Goal: Task Accomplishment & Management: Complete application form

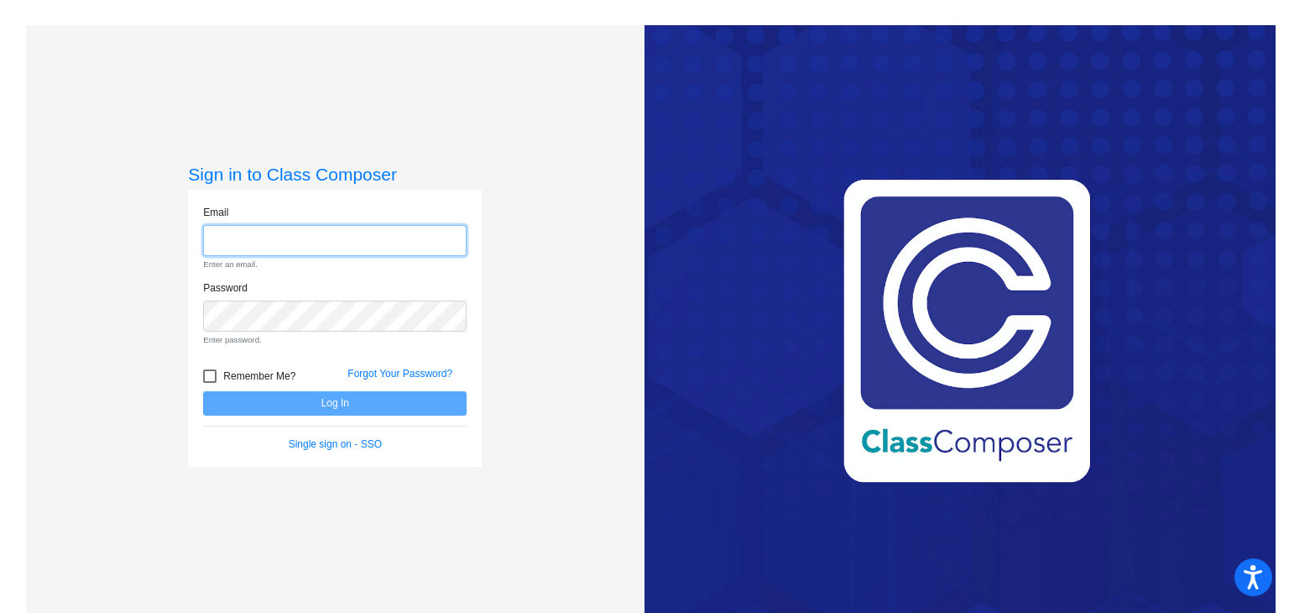
type input "[PERSON_NAME][EMAIL_ADDRESS]"
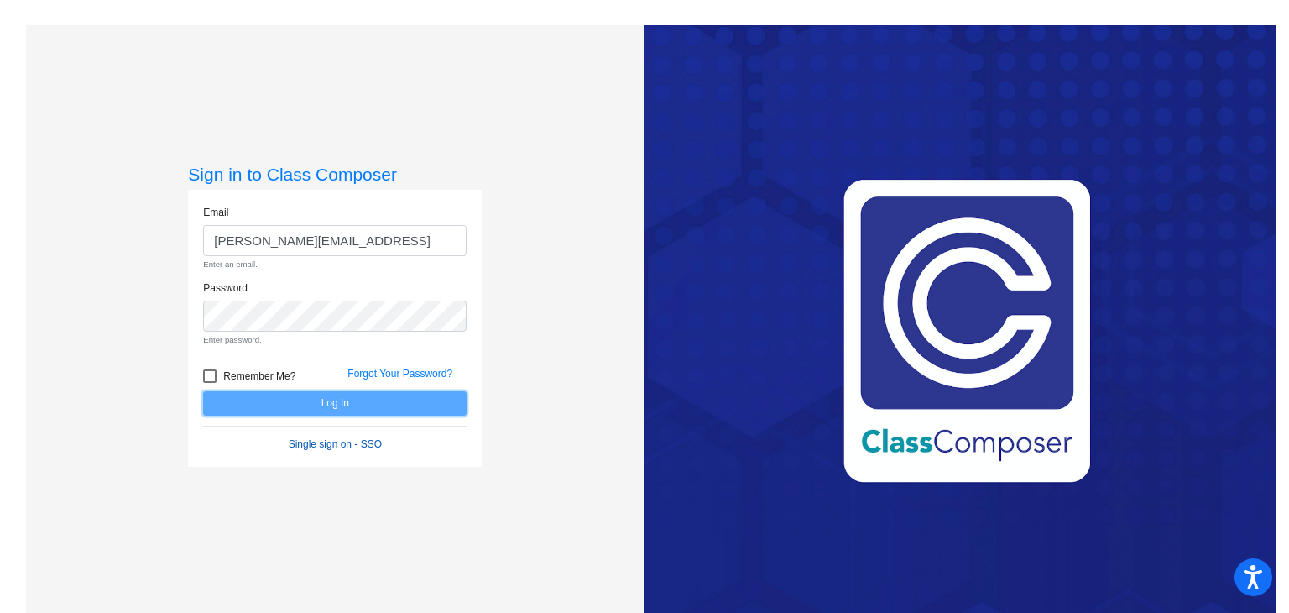
click at [347, 409] on form "Email renata.cabanas@asa.edu.py Enter an email. Password Enter password. Rememb…" at bounding box center [334, 328] width 263 height 247
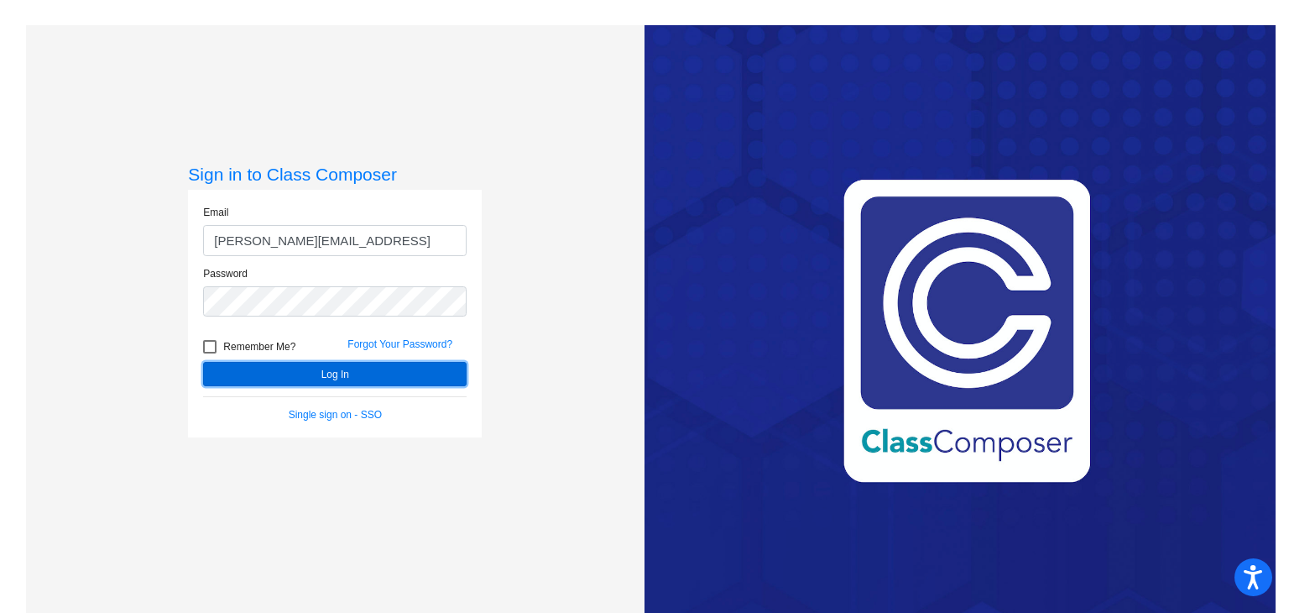
click at [363, 378] on button "Log In" at bounding box center [334, 374] width 263 height 24
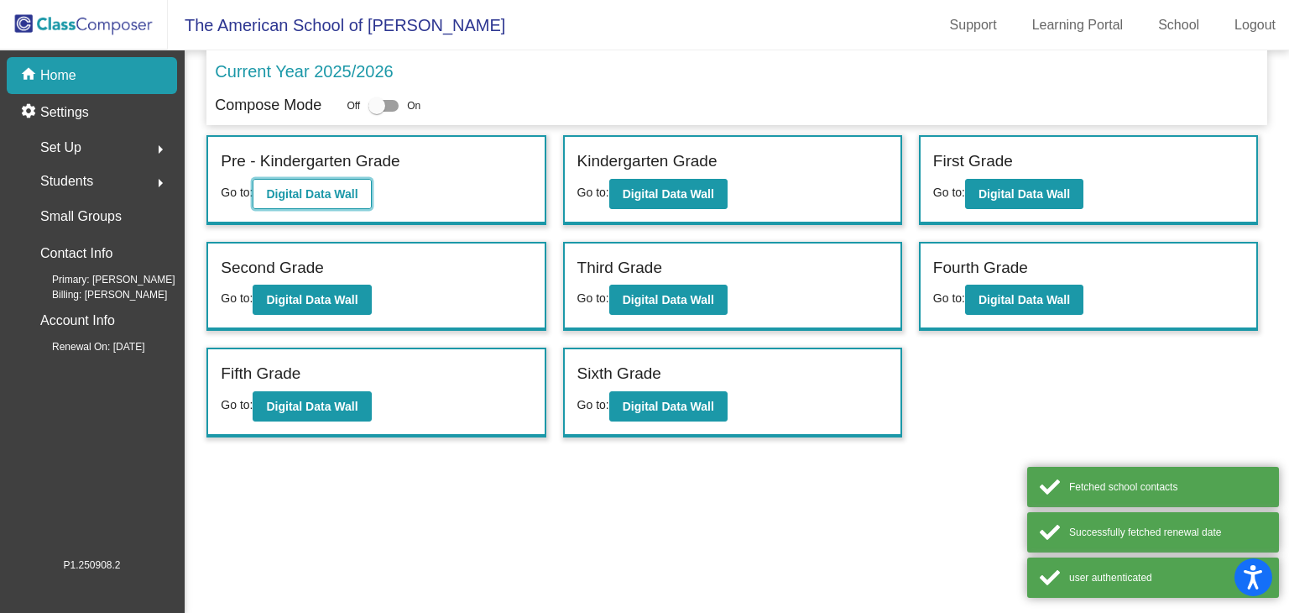
click at [326, 195] on b "Digital Data Wall" at bounding box center [311, 193] width 91 height 13
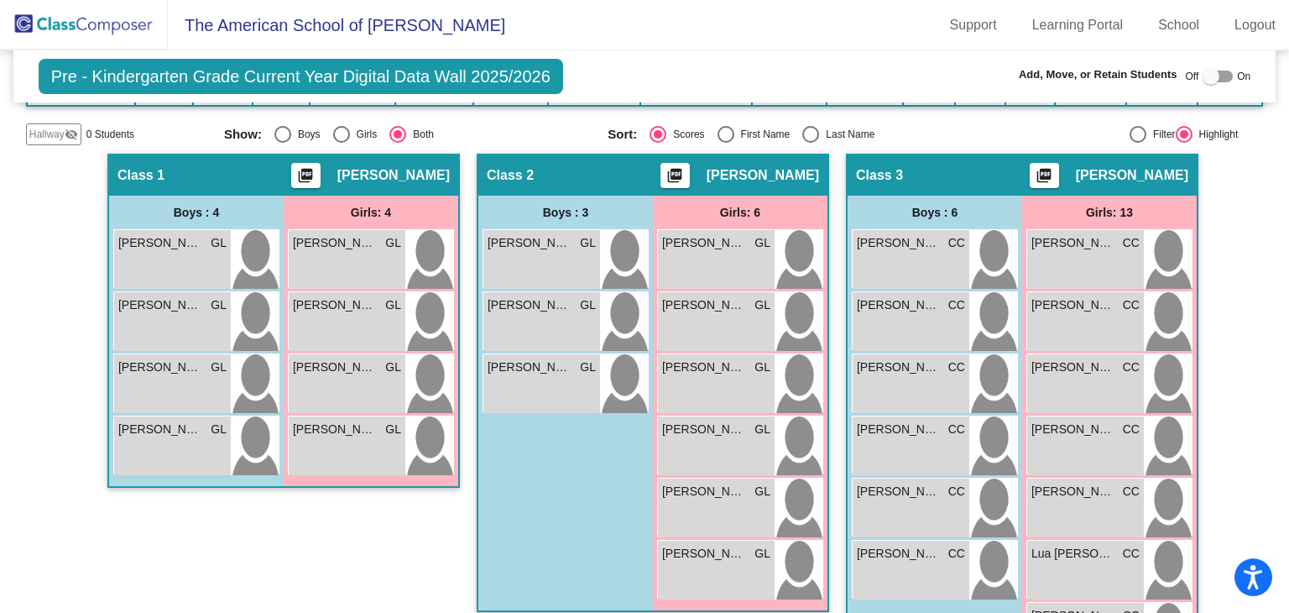
scroll to position [168, 0]
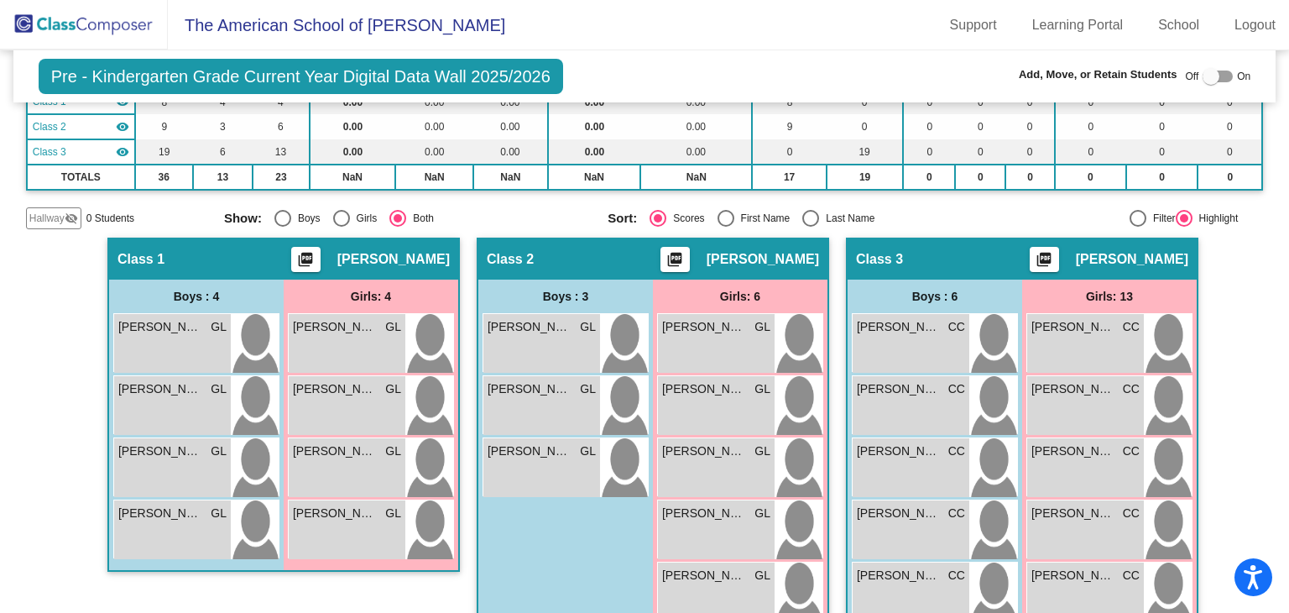
click at [472, 201] on div "Display Scores for Years: 2024 - 2025 2025 - 2026 Grade/Archive Students in Tab…" at bounding box center [645, 87] width 1238 height 284
click at [1202, 73] on div at bounding box center [1210, 76] width 17 height 17
checkbox input "true"
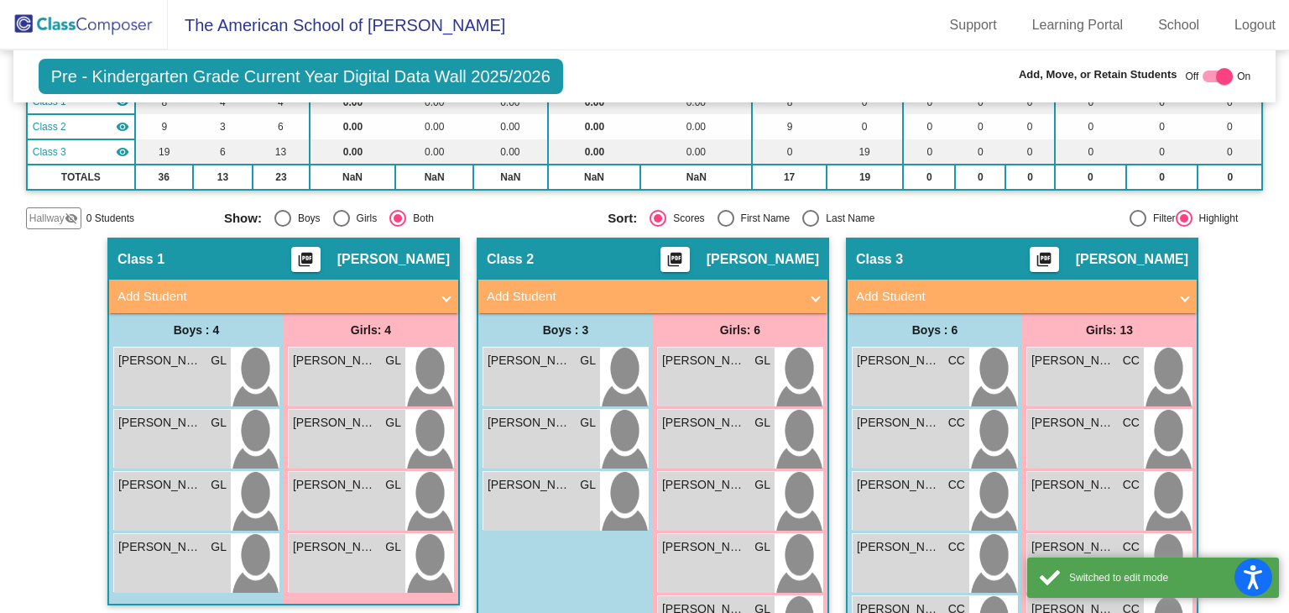
click at [373, 279] on mat-expansion-panel-header "Add Student" at bounding box center [283, 296] width 349 height 34
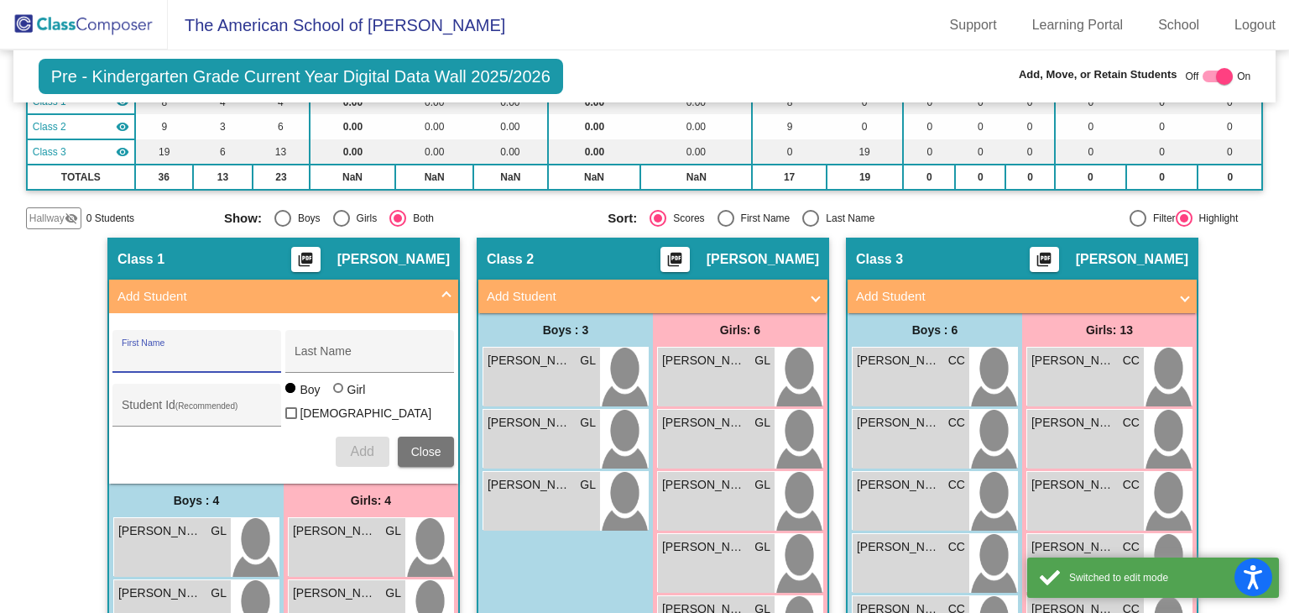
click at [202, 353] on input "First Name" at bounding box center [197, 357] width 151 height 13
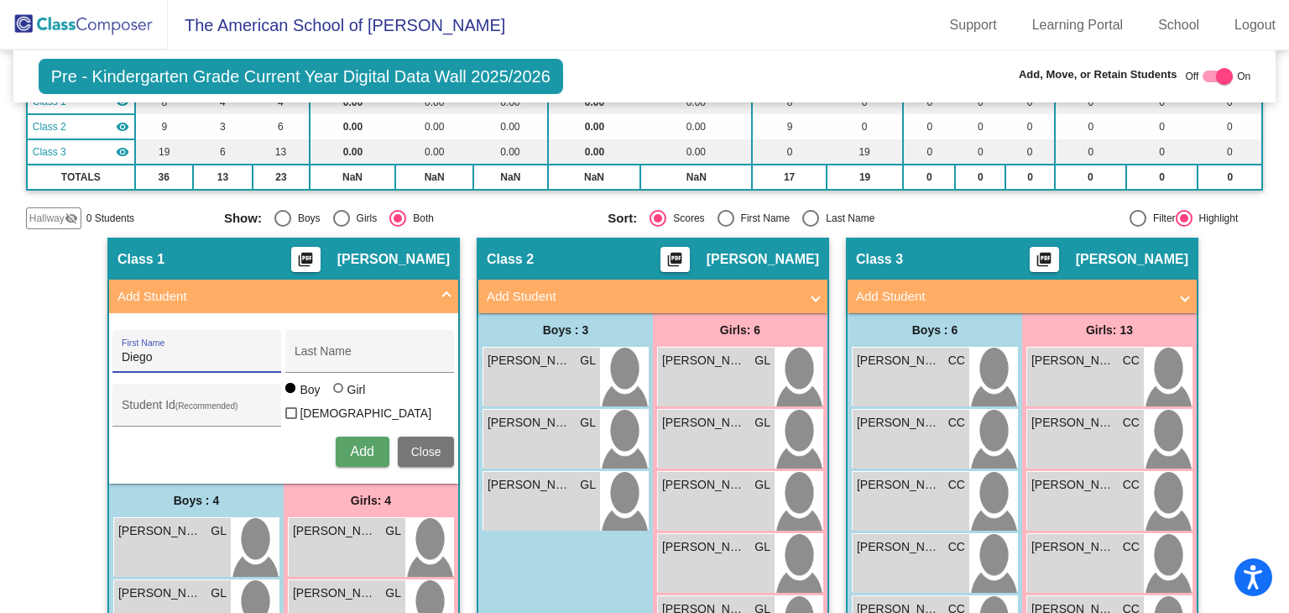
type input "Diego"
type input "[PERSON_NAME]"
click at [315, 532] on span "[PERSON_NAME]" at bounding box center [335, 531] width 84 height 18
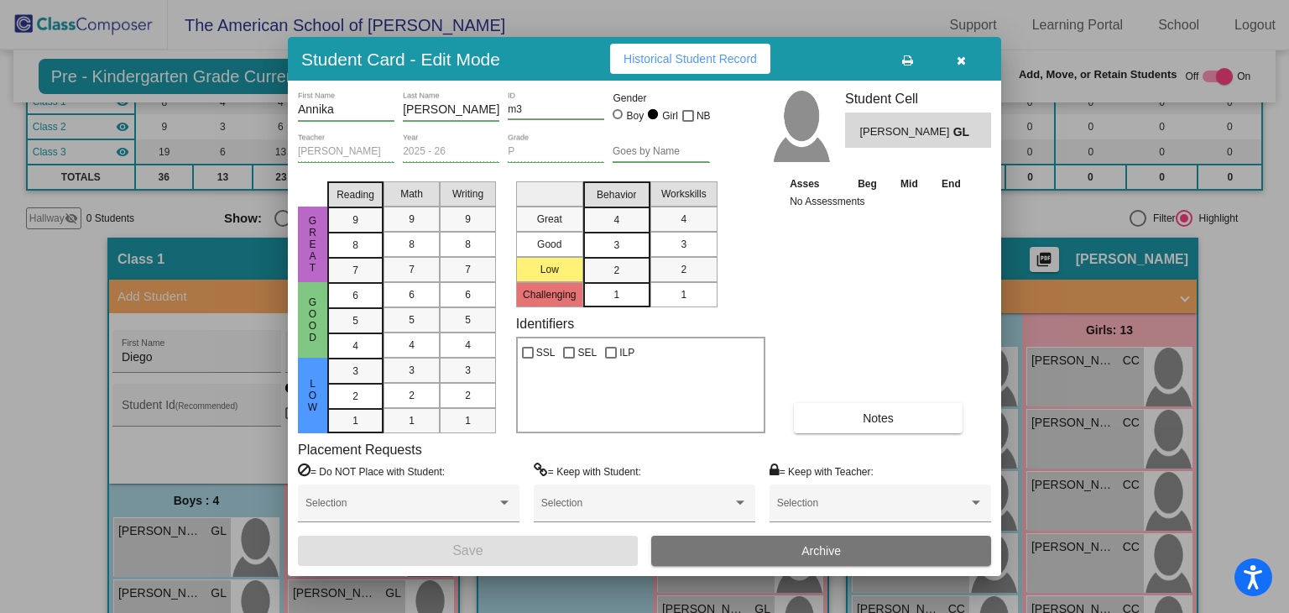
click at [972, 56] on button "button" at bounding box center [961, 59] width 54 height 30
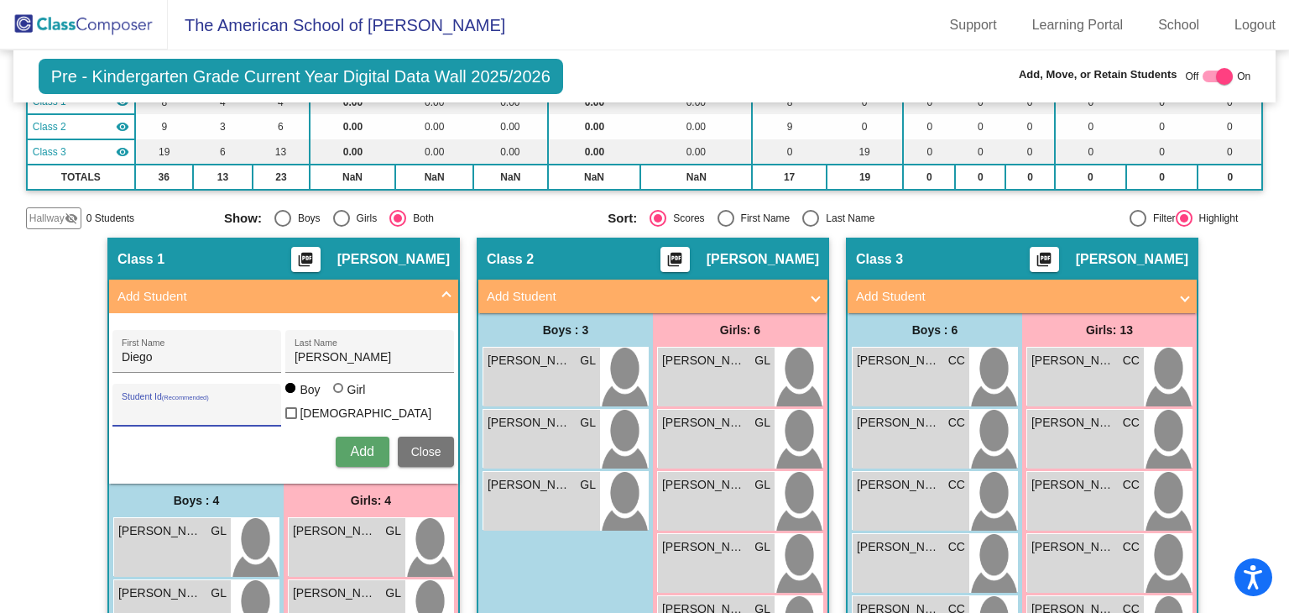
click at [218, 404] on input "Student Id (Recommended)" at bounding box center [197, 410] width 151 height 13
type input "m38"
click at [350, 444] on span "Add" at bounding box center [361, 451] width 23 height 14
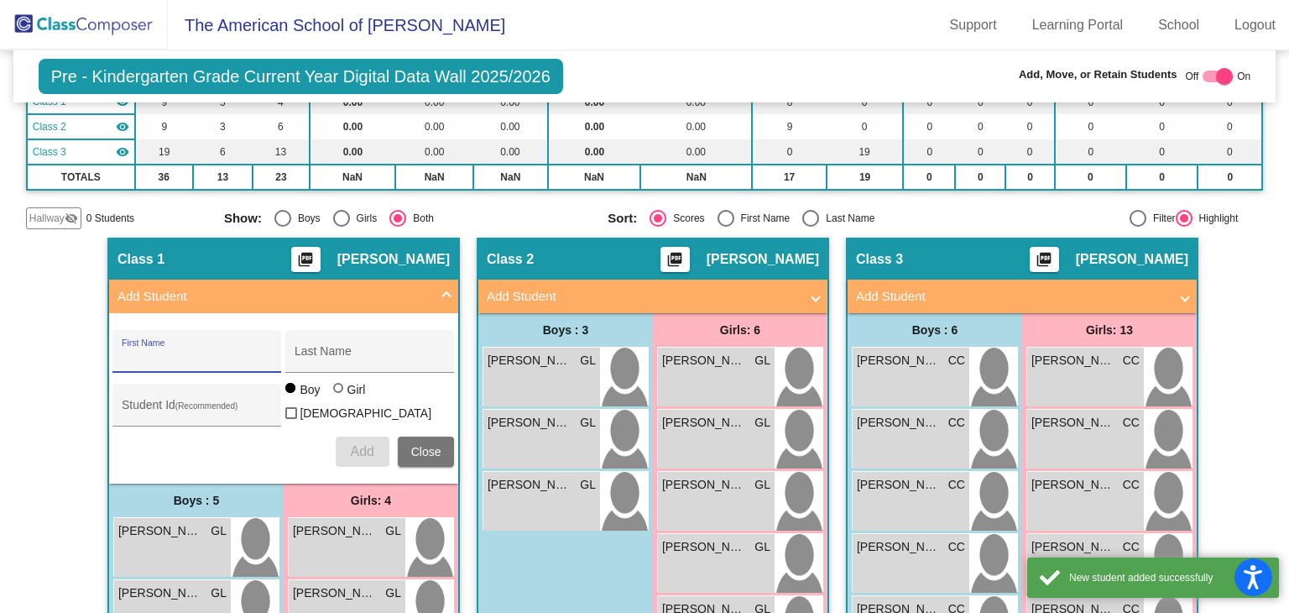
click at [422, 287] on mat-panel-title "Add Student" at bounding box center [273, 296] width 312 height 19
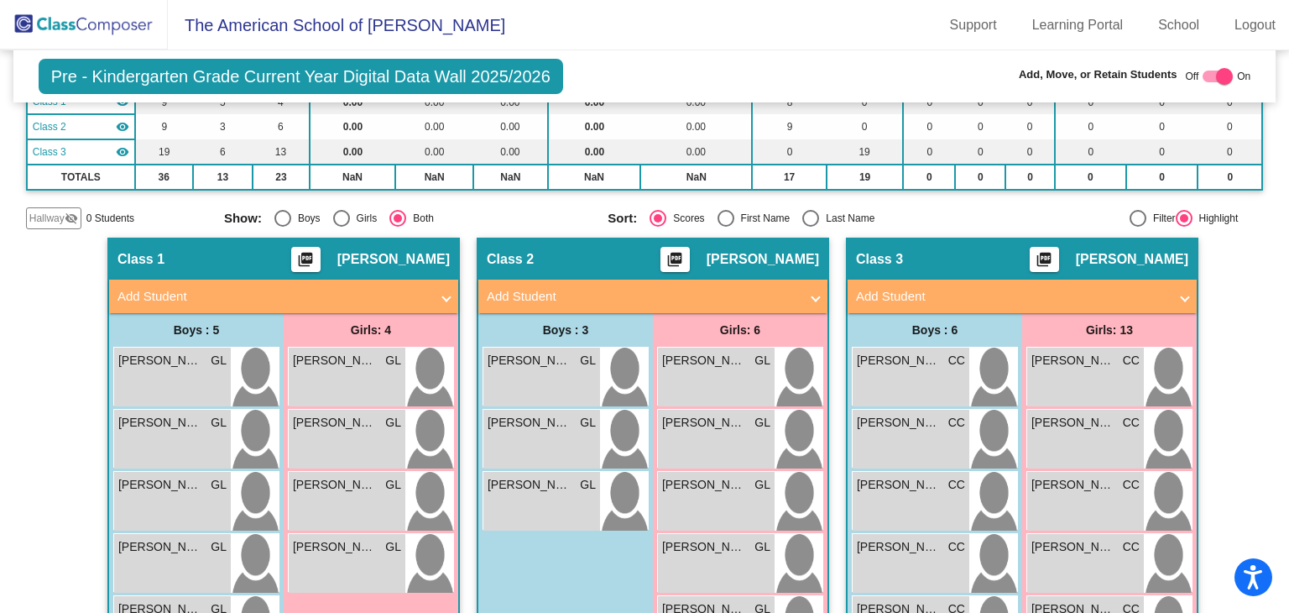
click at [764, 287] on mat-panel-title "Add Student" at bounding box center [643, 296] width 312 height 19
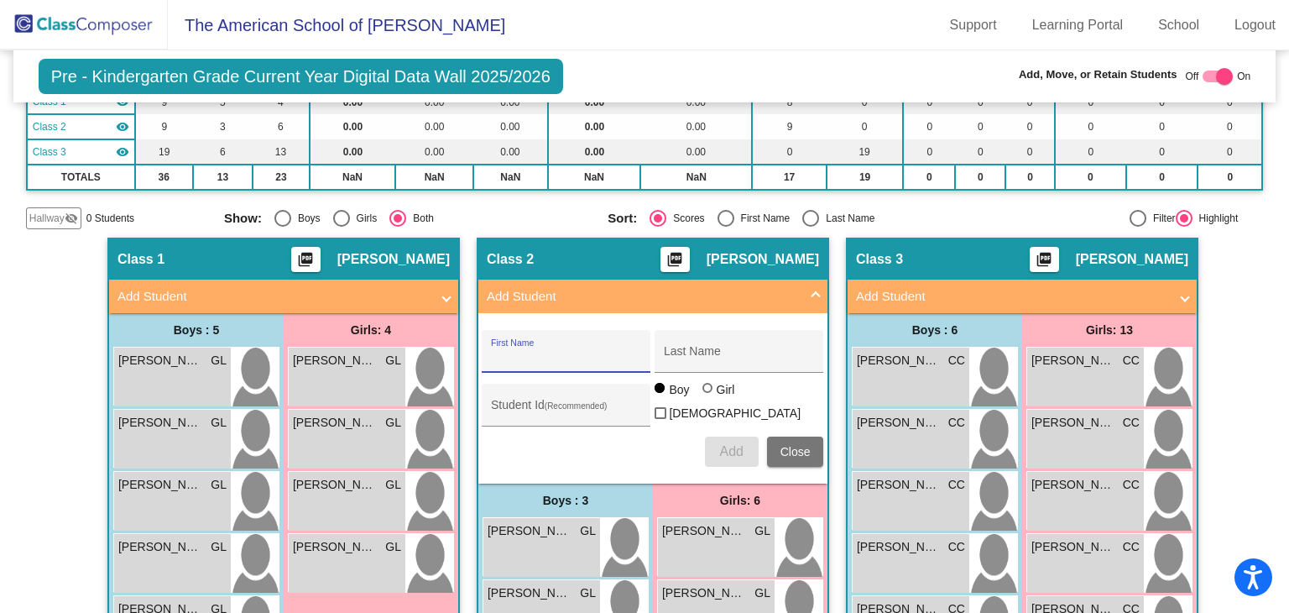
click at [574, 351] on input "First Name" at bounding box center [566, 357] width 151 height 13
type input "Nicolle"
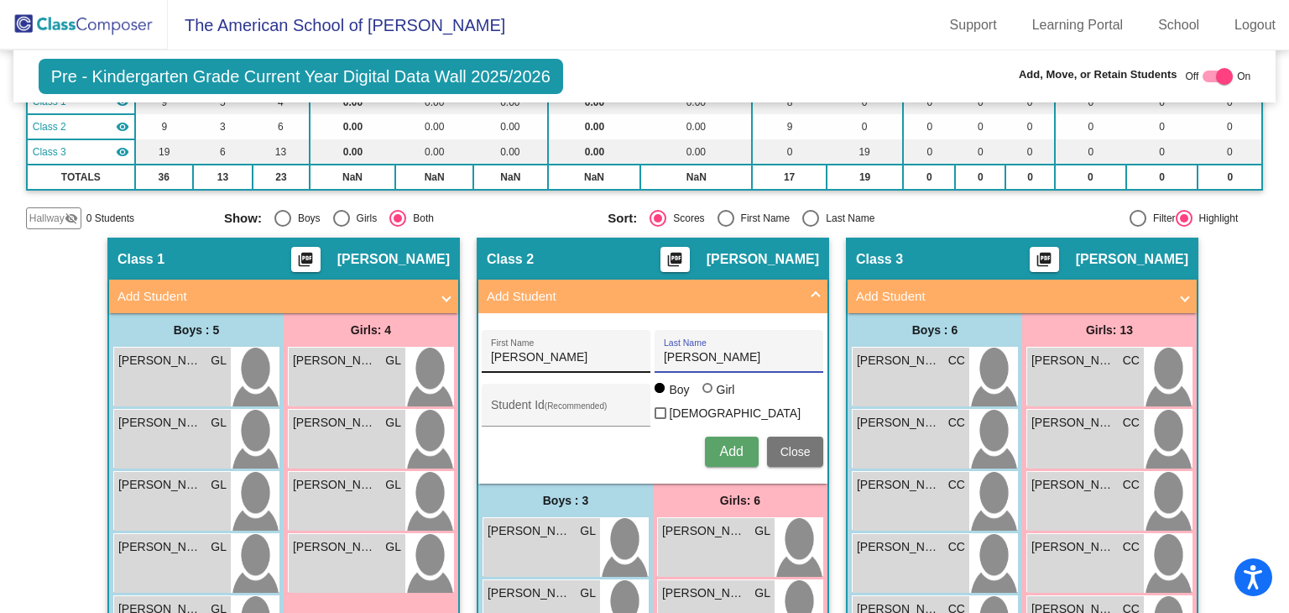
type input "Gaston"
type input "m39"
click at [718, 398] on div "Girl" at bounding box center [725, 389] width 19 height 17
click at [709, 397] on input "Girl" at bounding box center [708, 396] width 1 height 1
radio input "true"
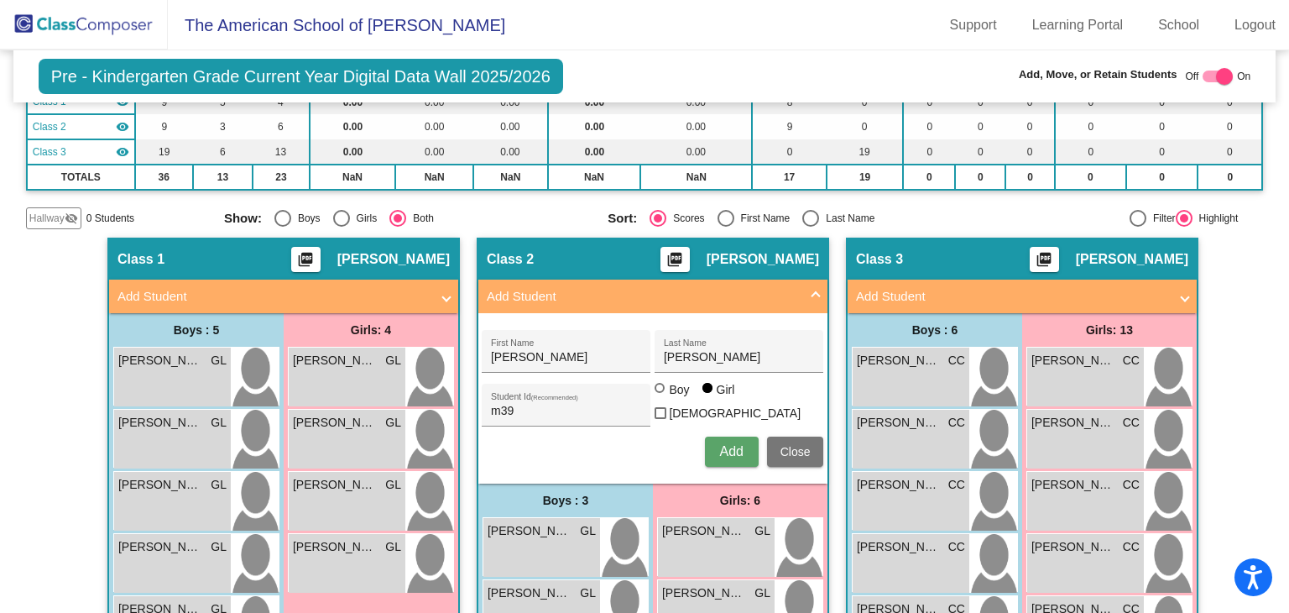
click at [738, 445] on span "Add" at bounding box center [730, 451] width 23 height 14
click at [759, 287] on mat-panel-title "Add Student" at bounding box center [643, 296] width 312 height 19
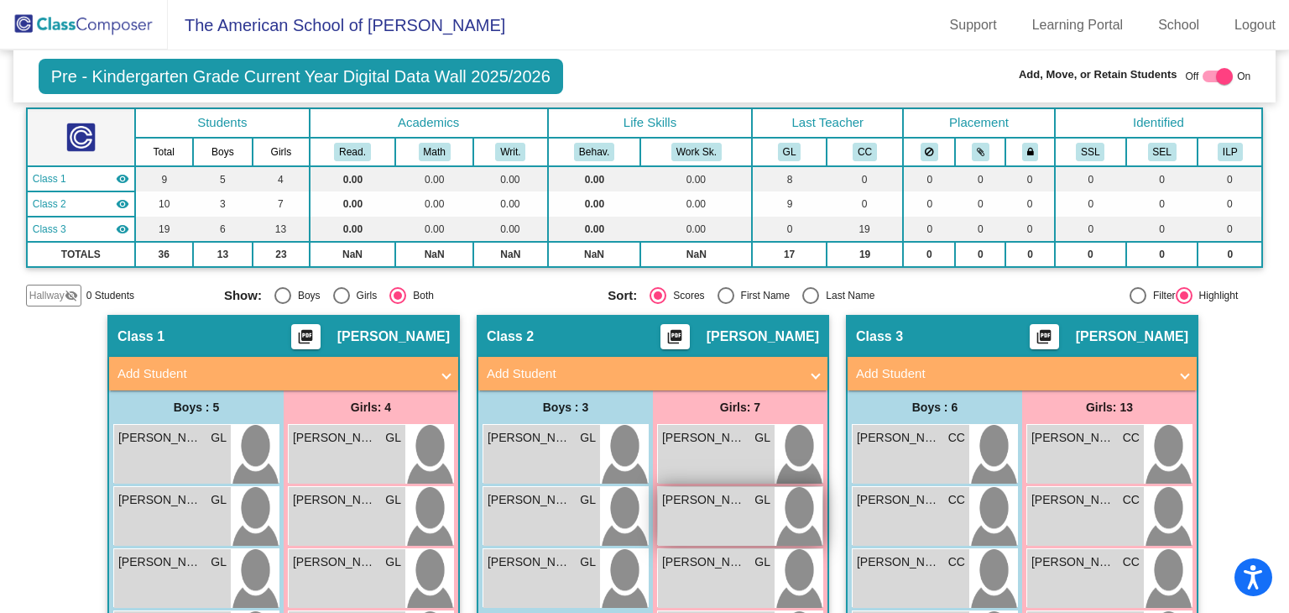
scroll to position [0, 0]
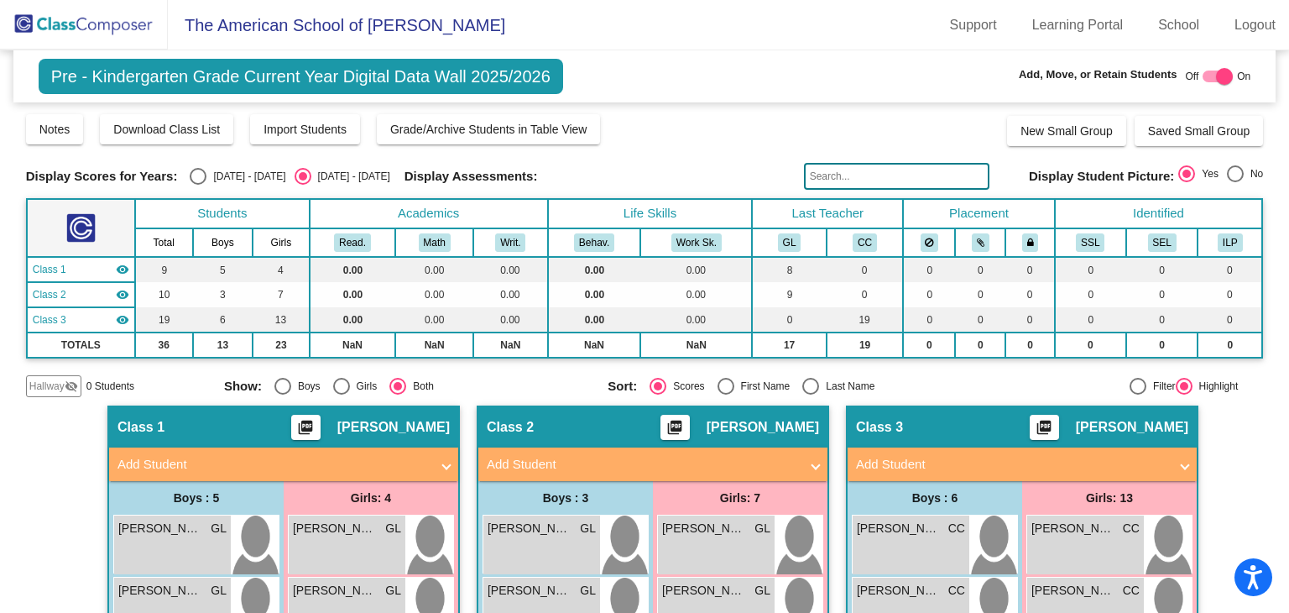
click at [985, 456] on mat-panel-title "Add Student" at bounding box center [1012, 464] width 312 height 19
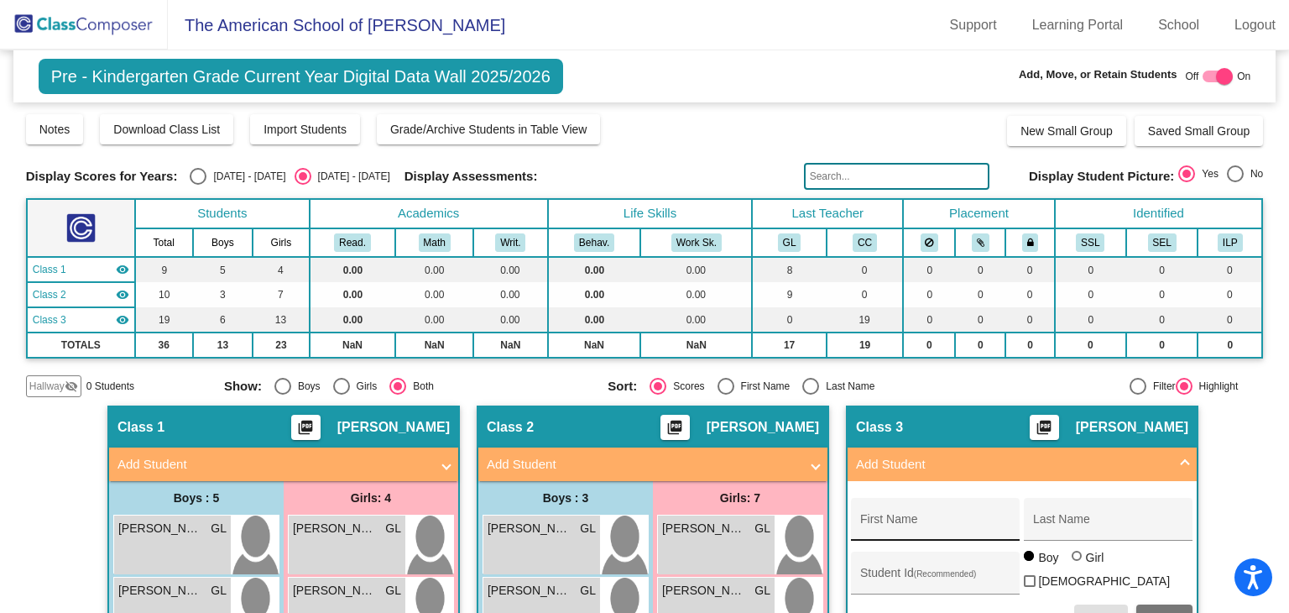
click at [958, 512] on div "First Name" at bounding box center [935, 524] width 151 height 34
type input "India"
type input "Sanz"
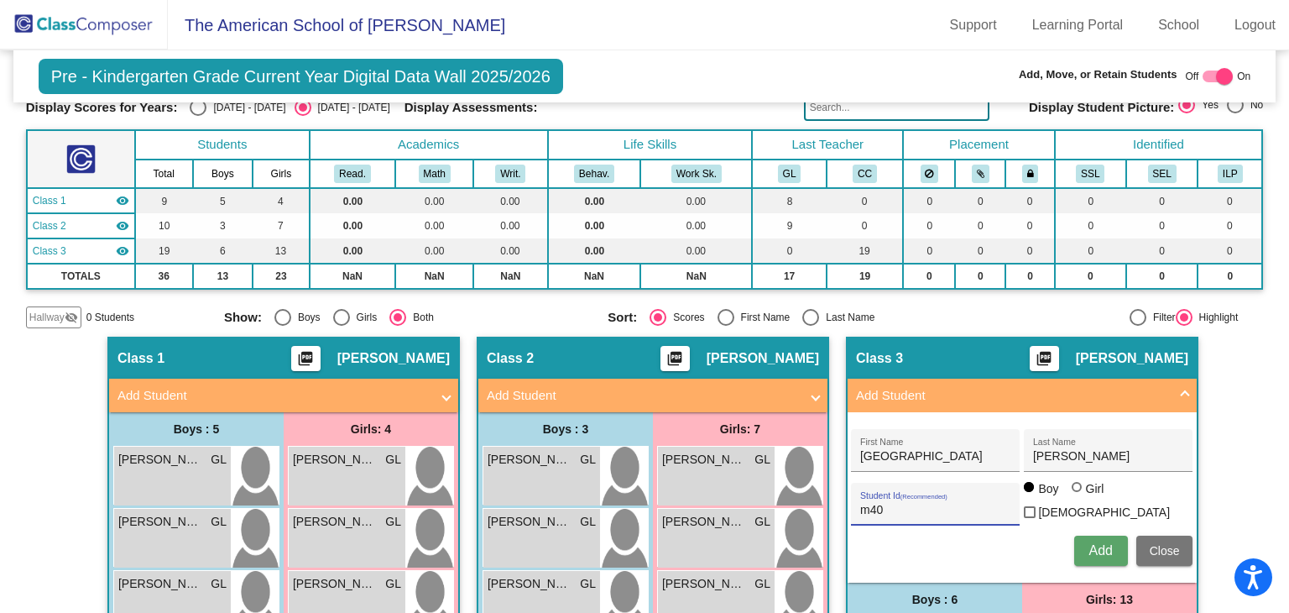
scroll to position [168, 0]
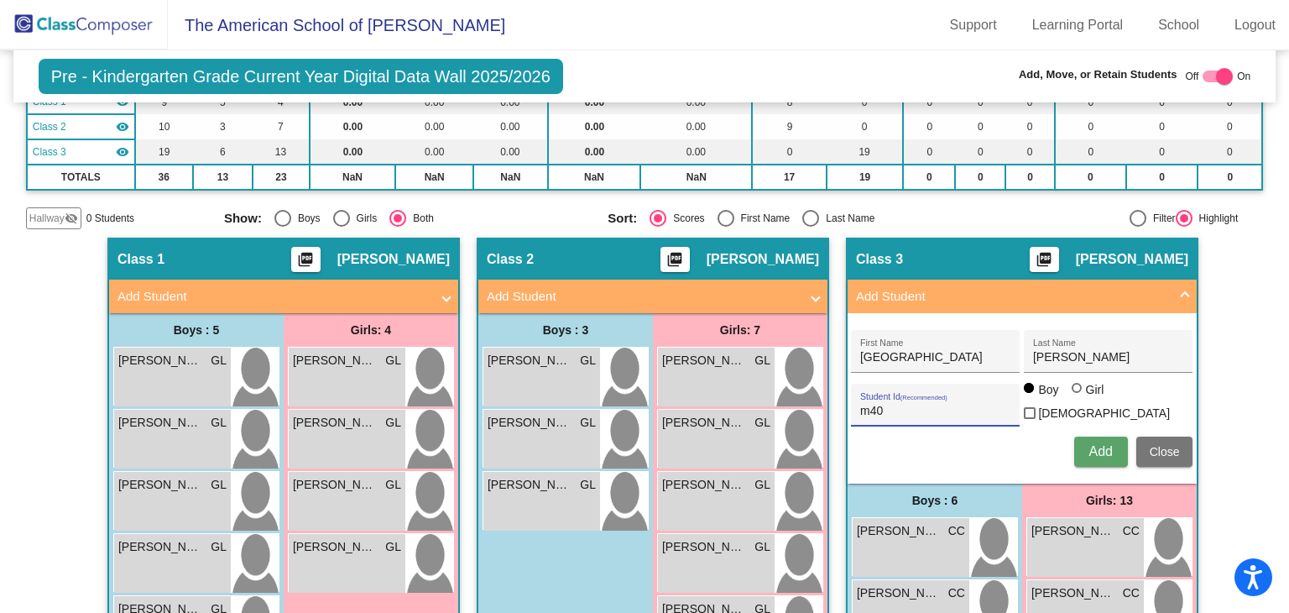
type input "m40"
click at [1085, 394] on div "Girl" at bounding box center [1094, 389] width 19 height 17
click at [1078, 396] on input "Girl" at bounding box center [1077, 396] width 1 height 1
radio input "true"
click at [1095, 444] on span "Add" at bounding box center [1099, 451] width 23 height 14
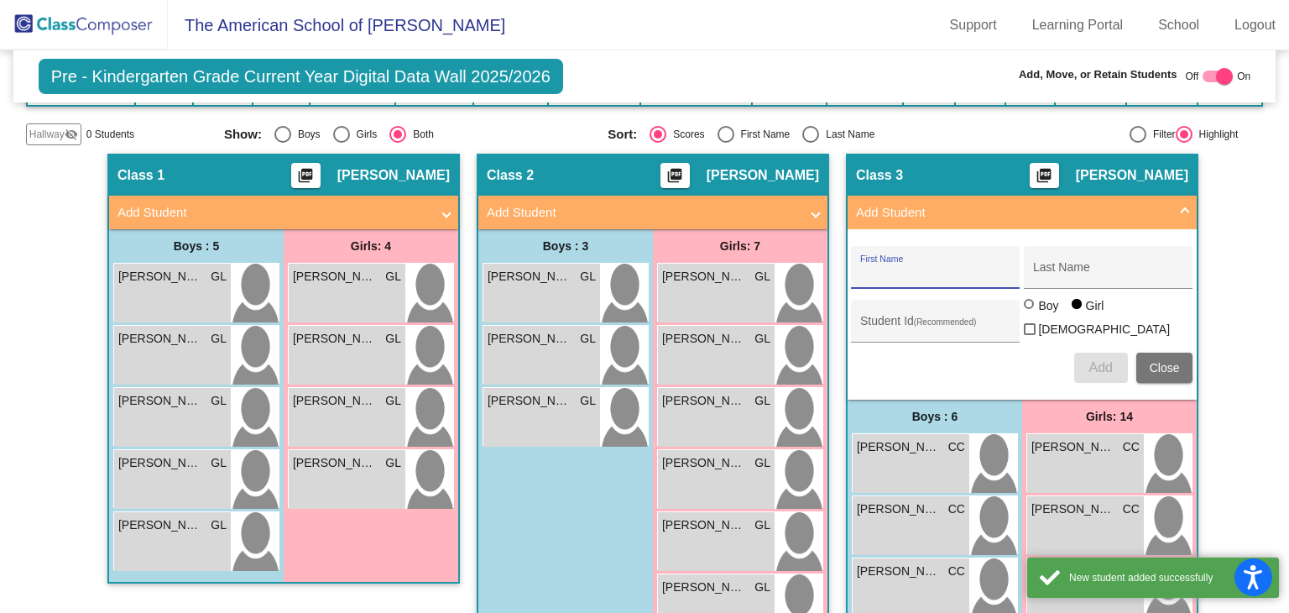
scroll to position [84, 0]
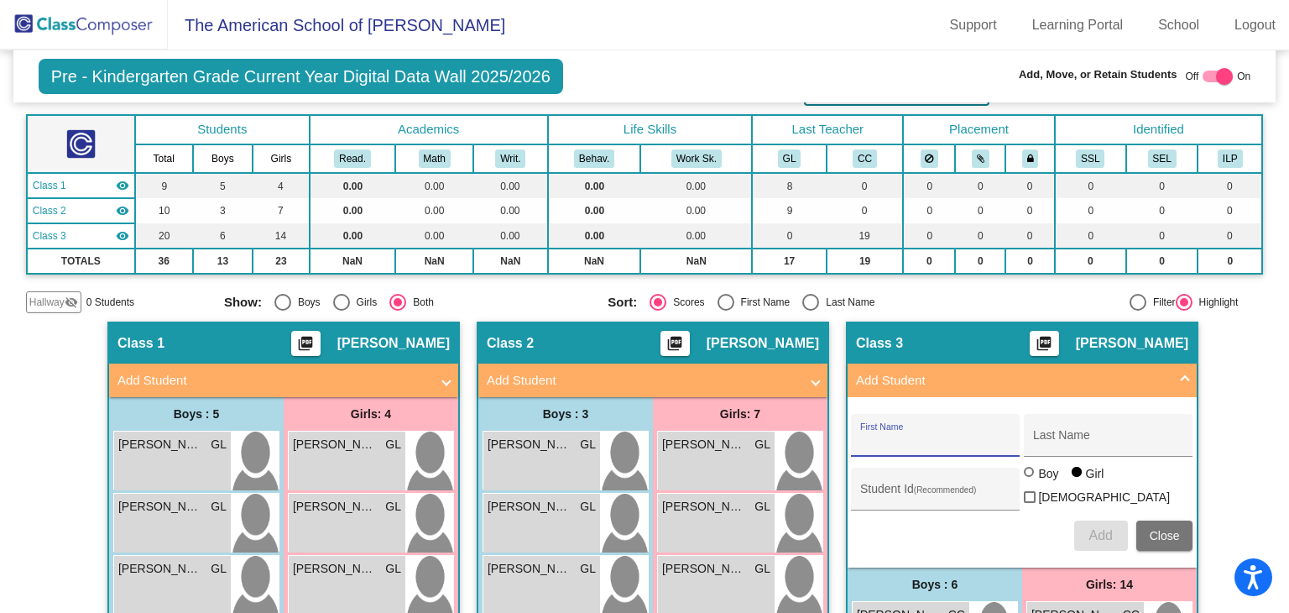
click at [1202, 74] on div at bounding box center [1217, 76] width 30 height 12
checkbox input "false"
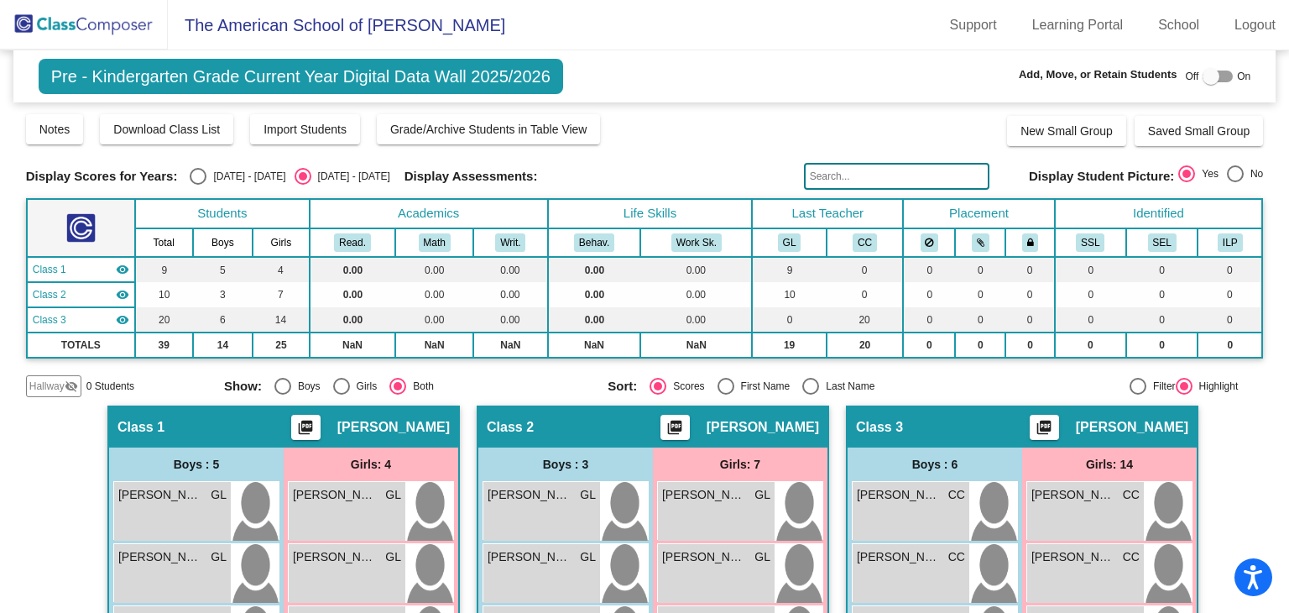
drag, startPoint x: 101, startPoint y: 32, endPoint x: 115, endPoint y: 25, distance: 15.8
click at [101, 32] on img at bounding box center [84, 25] width 168 height 50
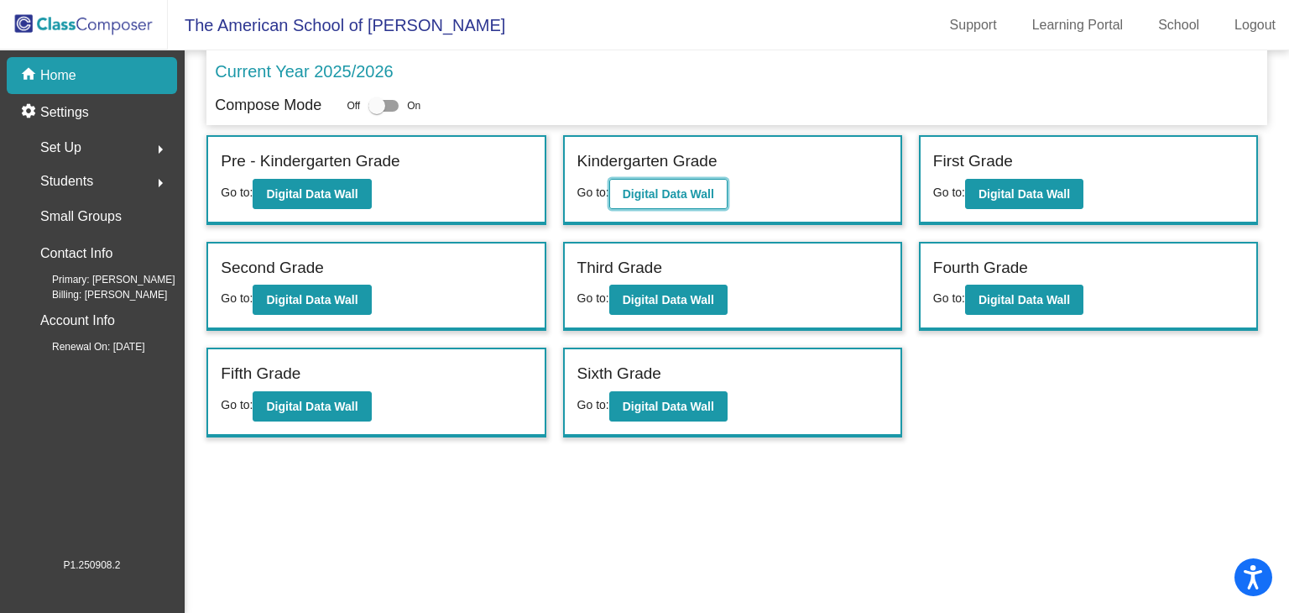
click at [658, 196] on b "Digital Data Wall" at bounding box center [668, 193] width 91 height 13
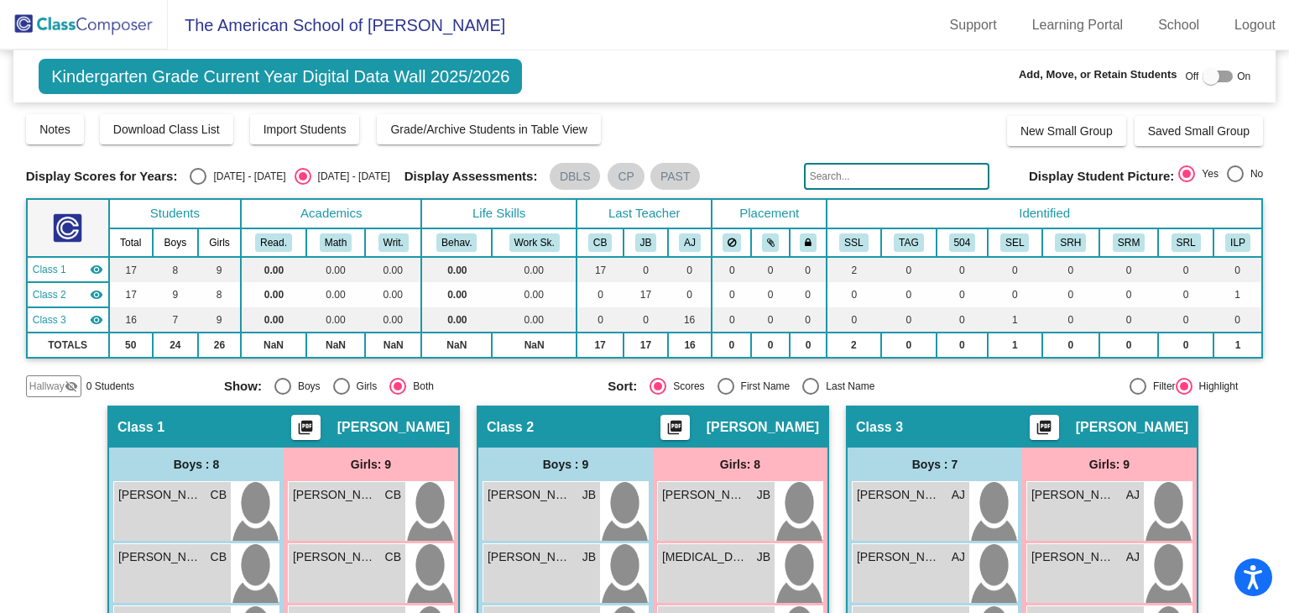
click at [1212, 78] on div at bounding box center [1217, 76] width 30 height 12
checkbox input "true"
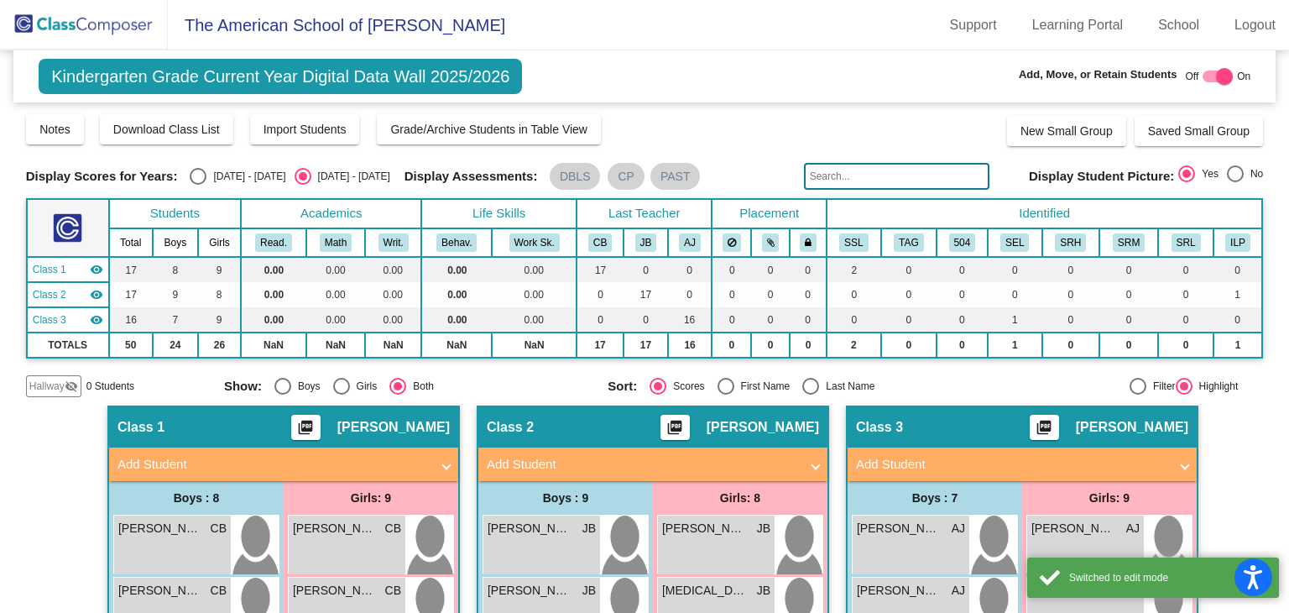
click at [305, 455] on mat-panel-title "Add Student" at bounding box center [273, 464] width 312 height 19
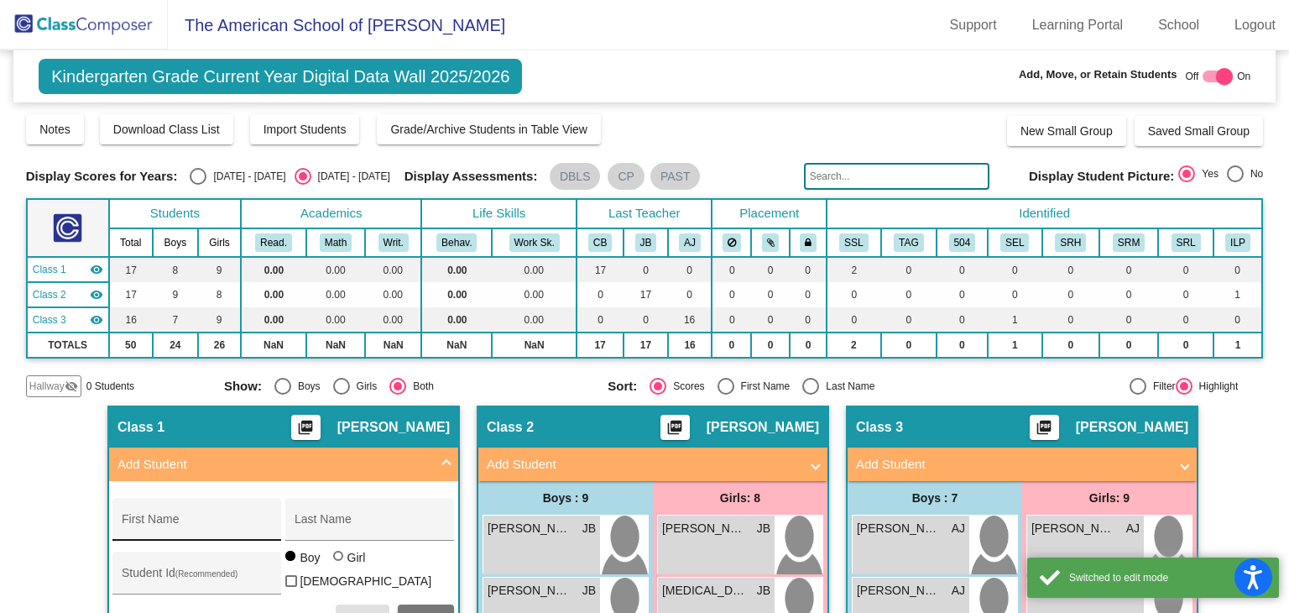
click at [242, 509] on div "First Name" at bounding box center [197, 524] width 151 height 34
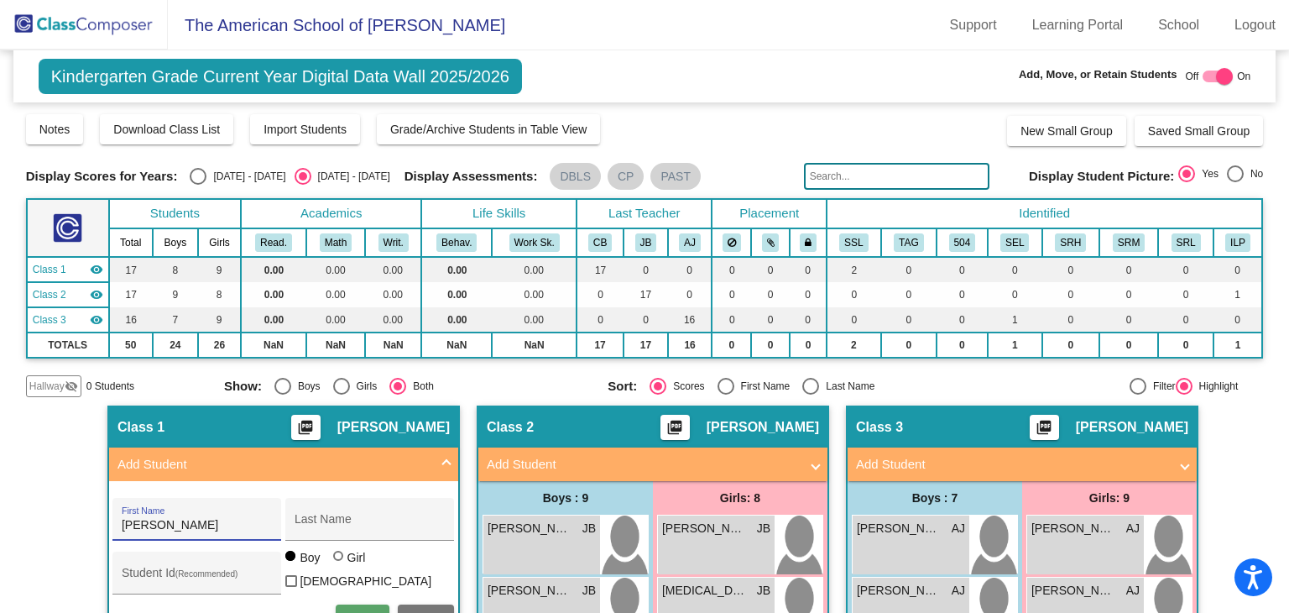
type input "[PERSON_NAME]"
type input "Mer"
click at [395, 462] on mat-panel-title "Add Student" at bounding box center [273, 464] width 312 height 19
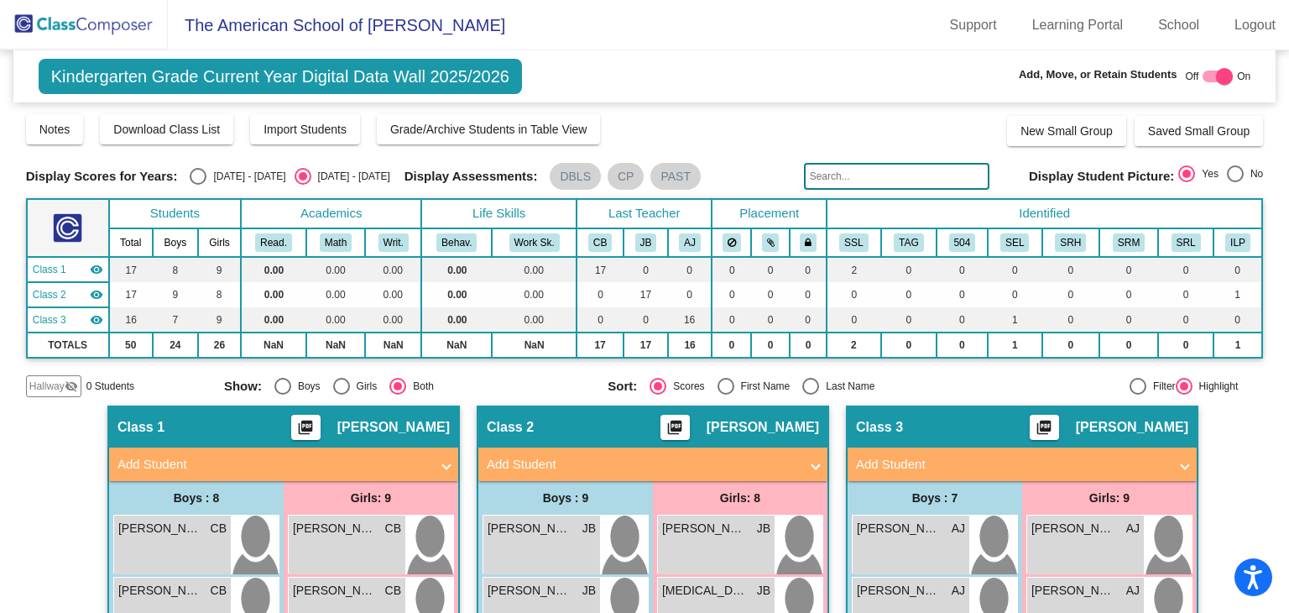
click at [1202, 74] on div at bounding box center [1217, 76] width 30 height 12
checkbox input "false"
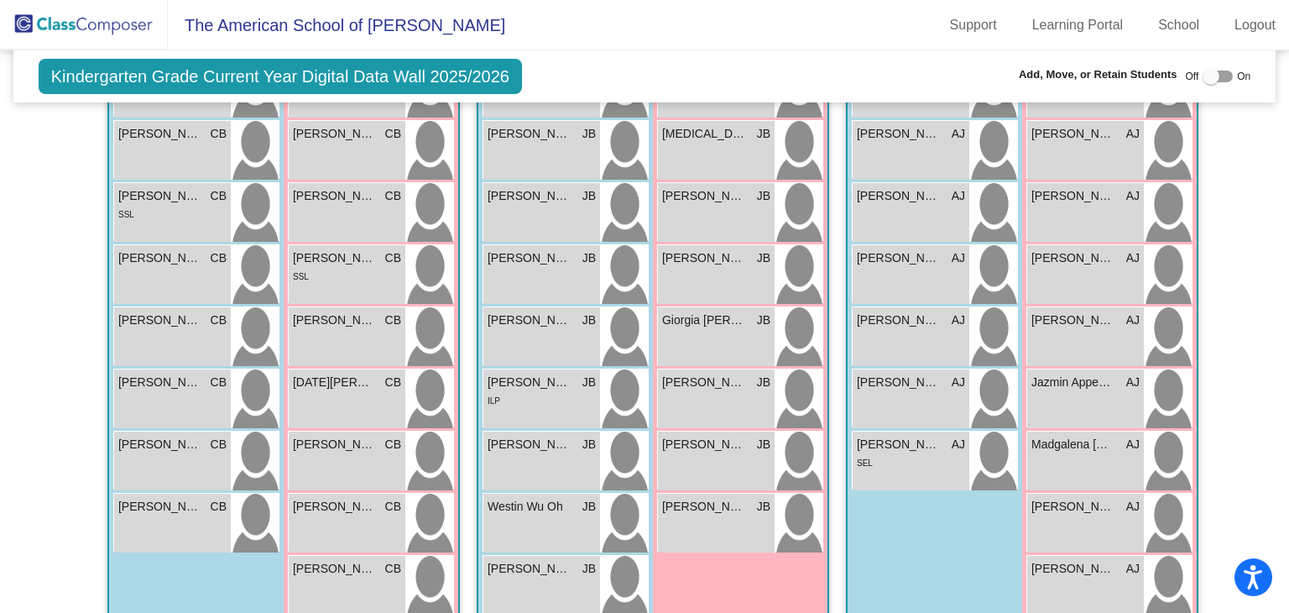
scroll to position [451, 0]
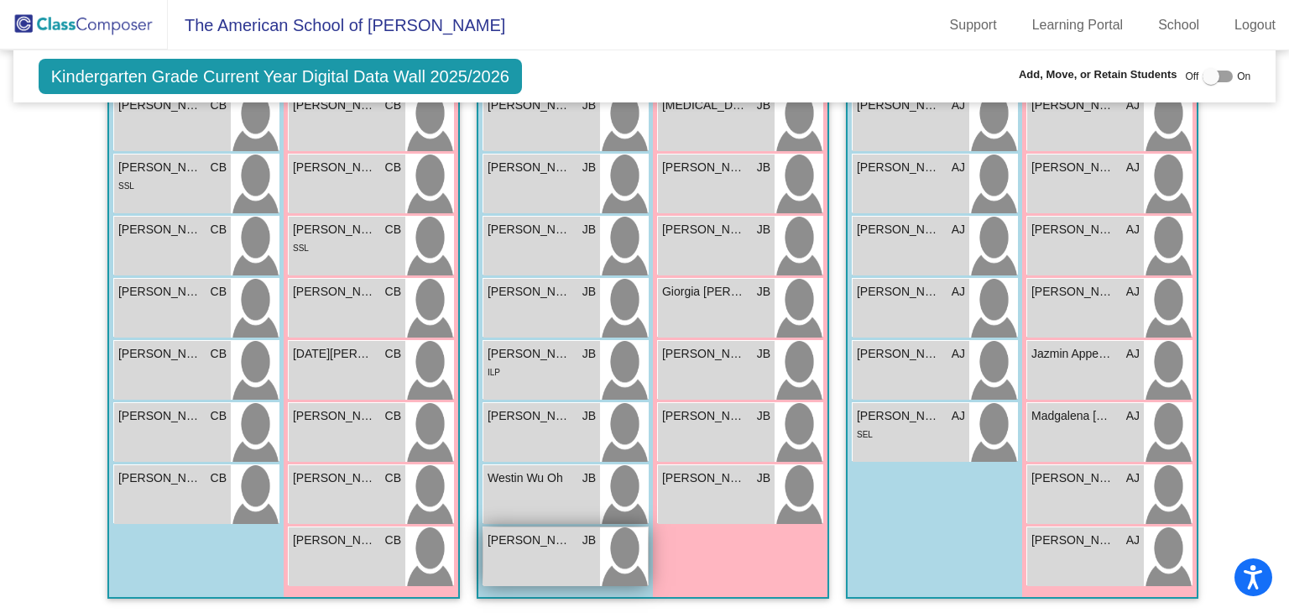
click at [575, 555] on div "[PERSON_NAME] lock do_not_disturb_alt" at bounding box center [541, 556] width 117 height 59
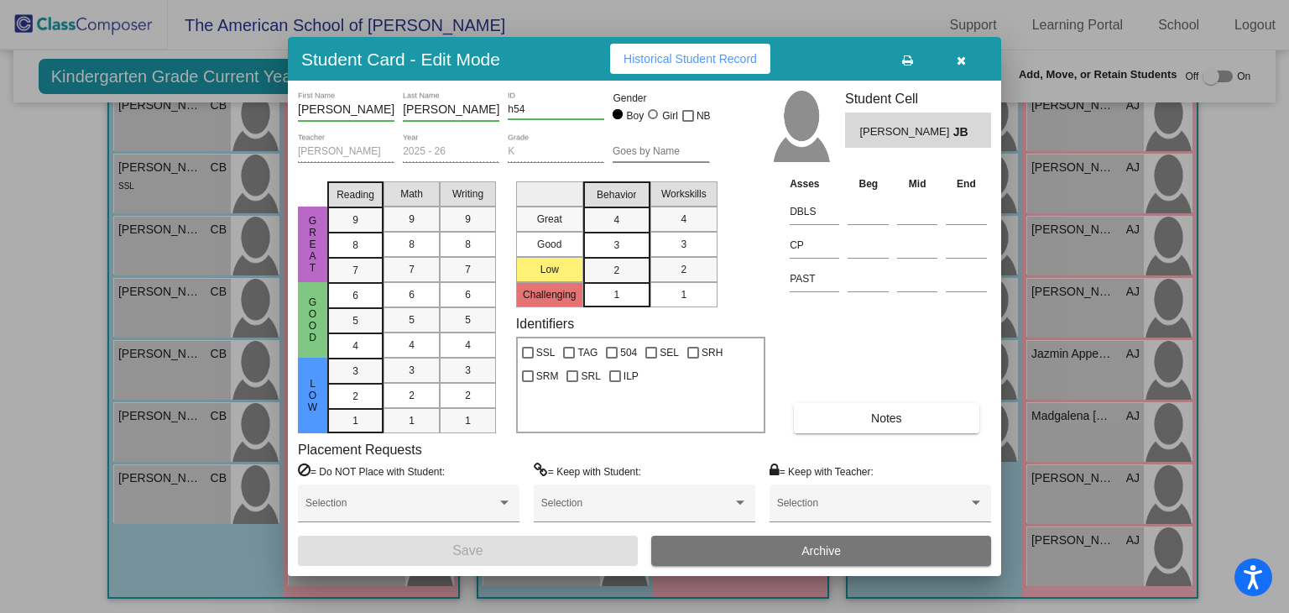
click at [340, 112] on input "[PERSON_NAME]" at bounding box center [346, 109] width 96 height 13
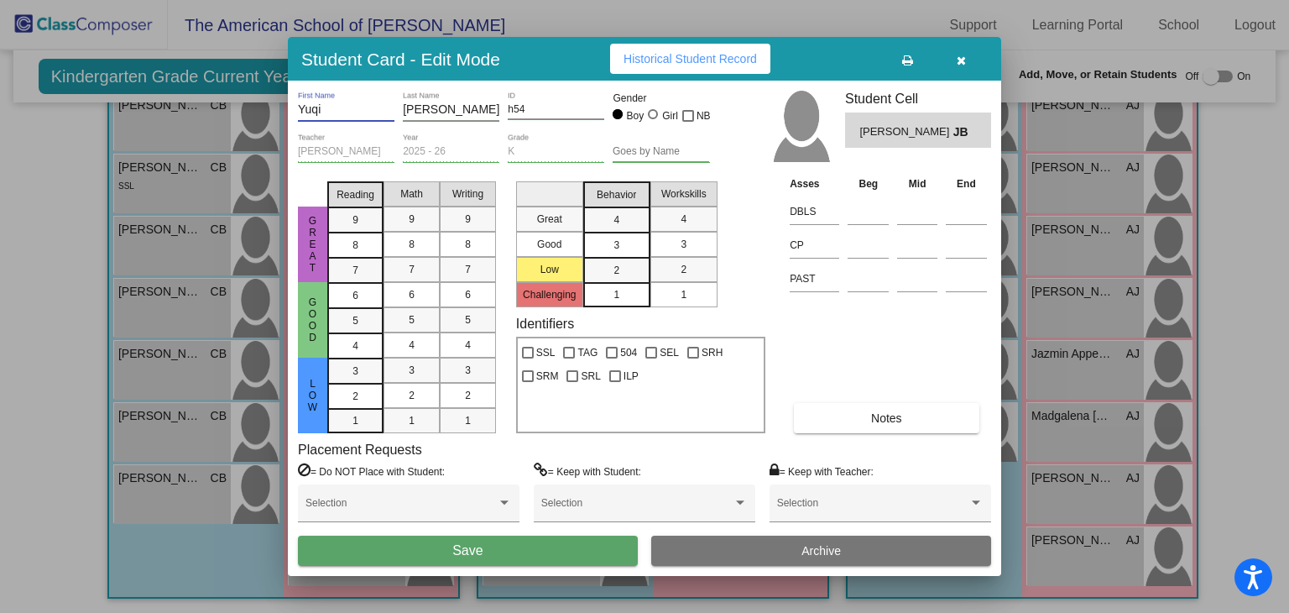
type input "Yuqi"
click at [540, 545] on button "Save" at bounding box center [468, 550] width 340 height 30
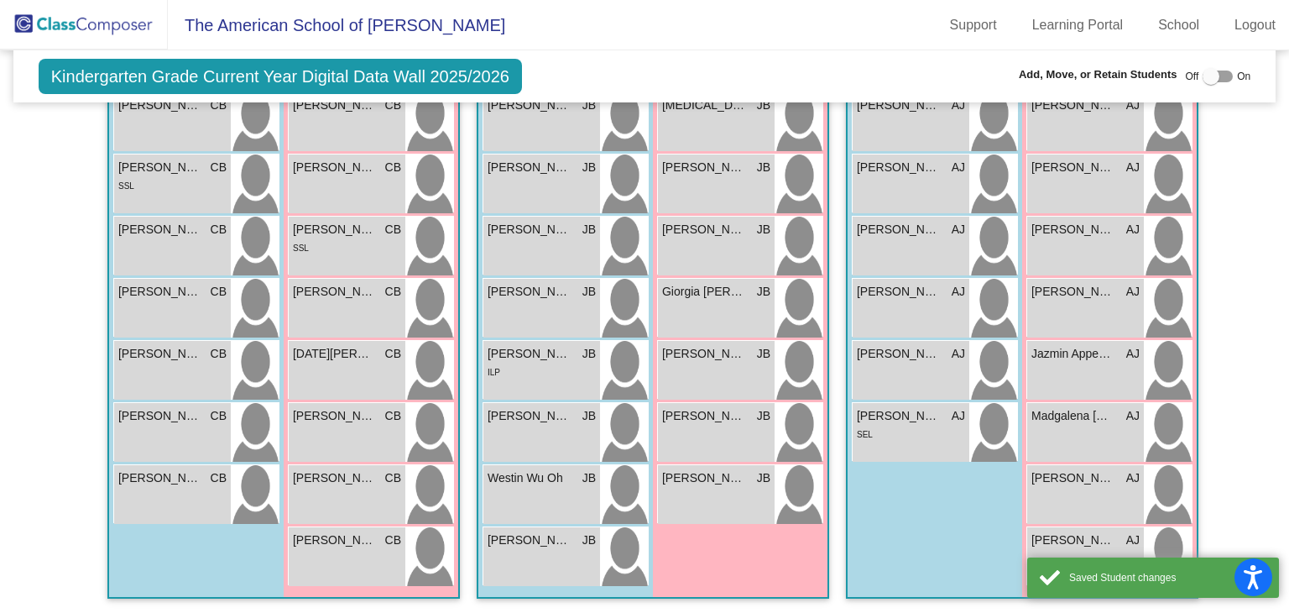
scroll to position [0, 0]
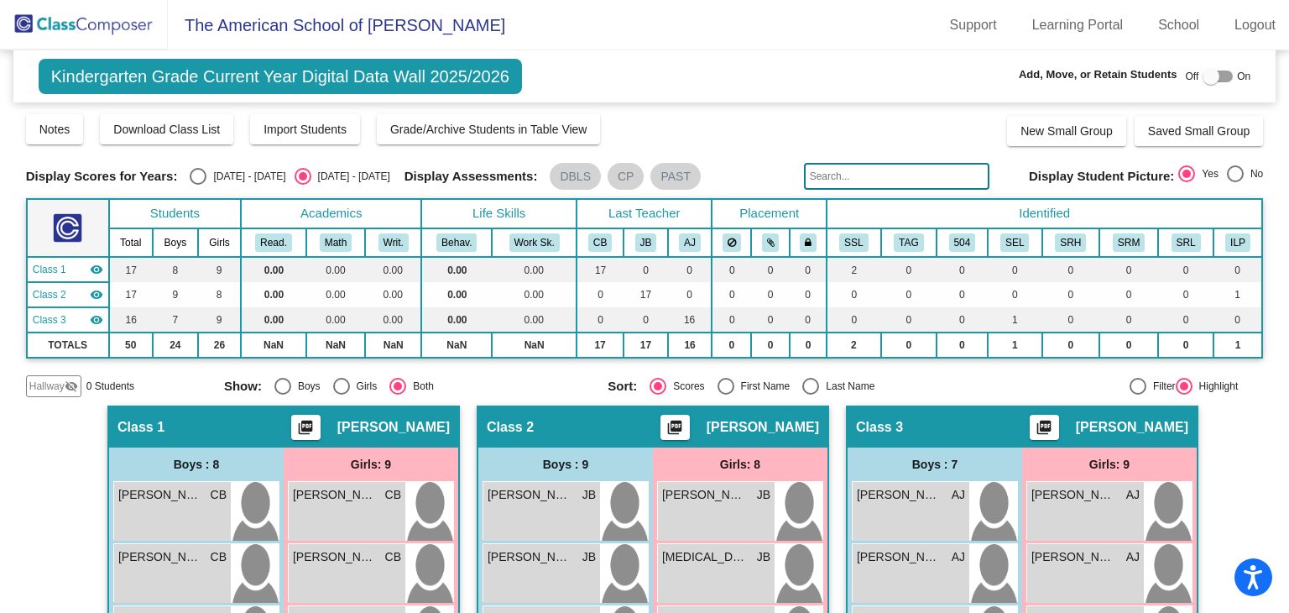
click at [81, 39] on img at bounding box center [84, 25] width 168 height 50
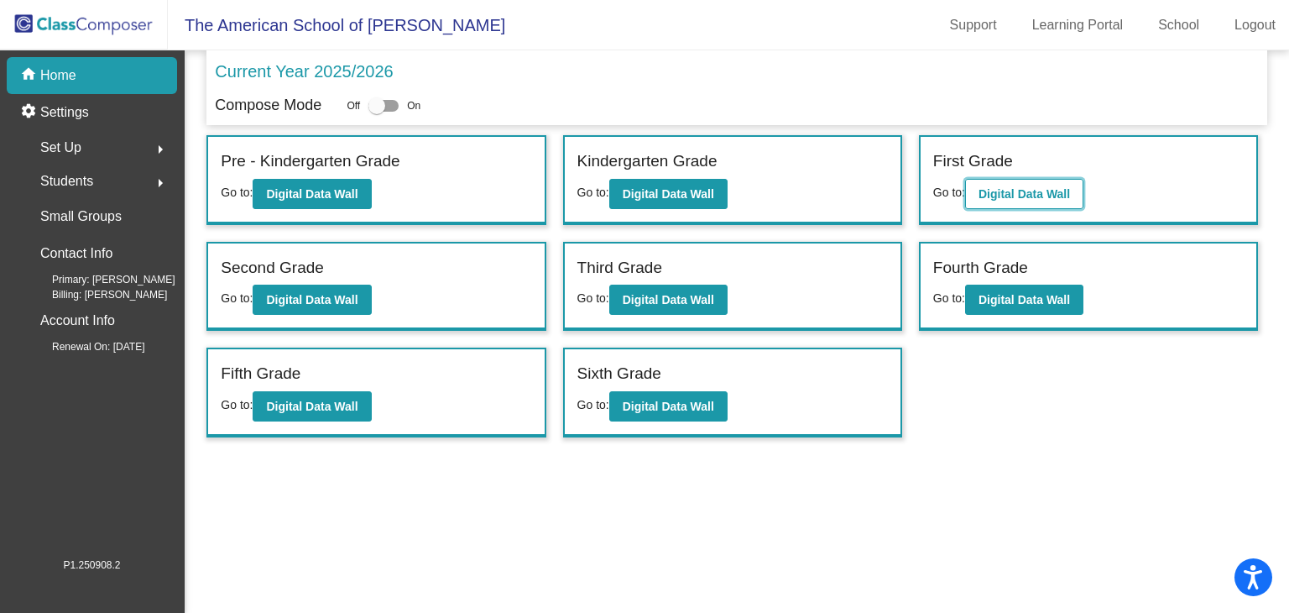
click at [983, 190] on b "Digital Data Wall" at bounding box center [1023, 193] width 91 height 13
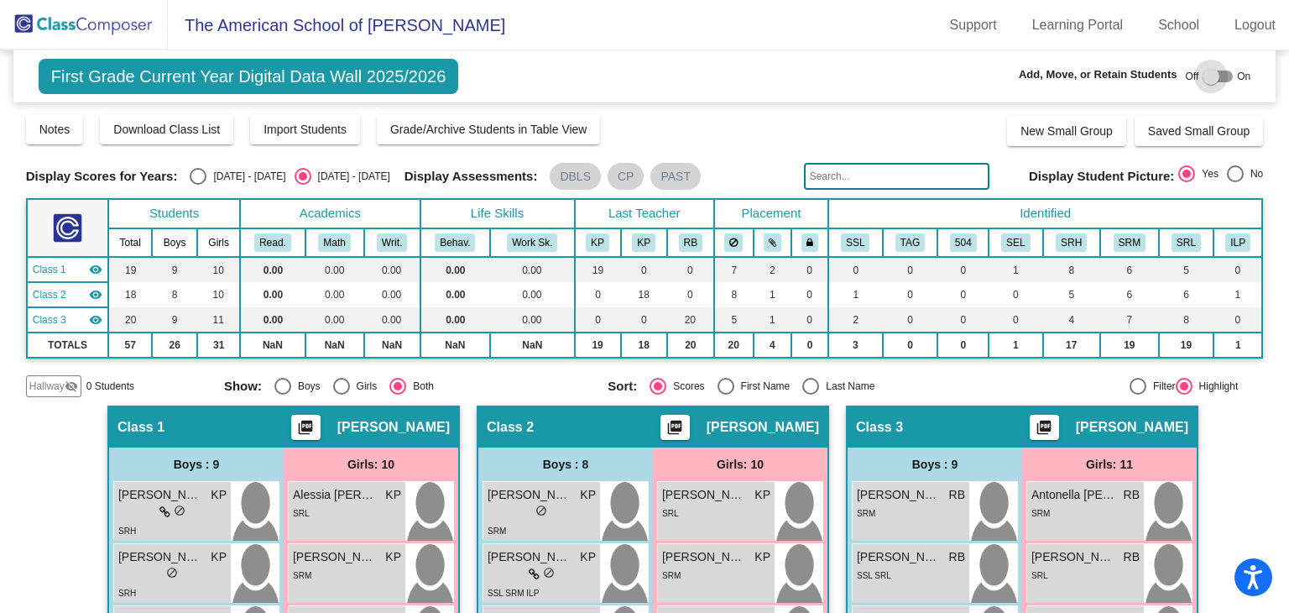
click at [1202, 81] on div at bounding box center [1210, 76] width 17 height 17
checkbox input "true"
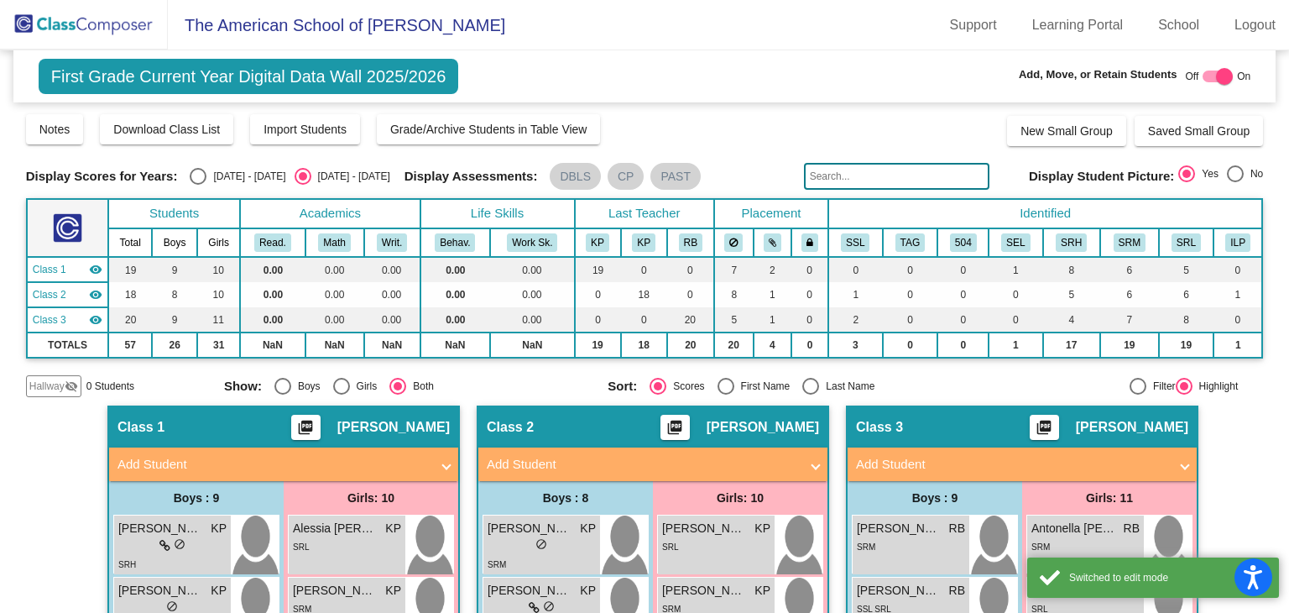
click at [688, 464] on mat-panel-title "Add Student" at bounding box center [643, 464] width 312 height 19
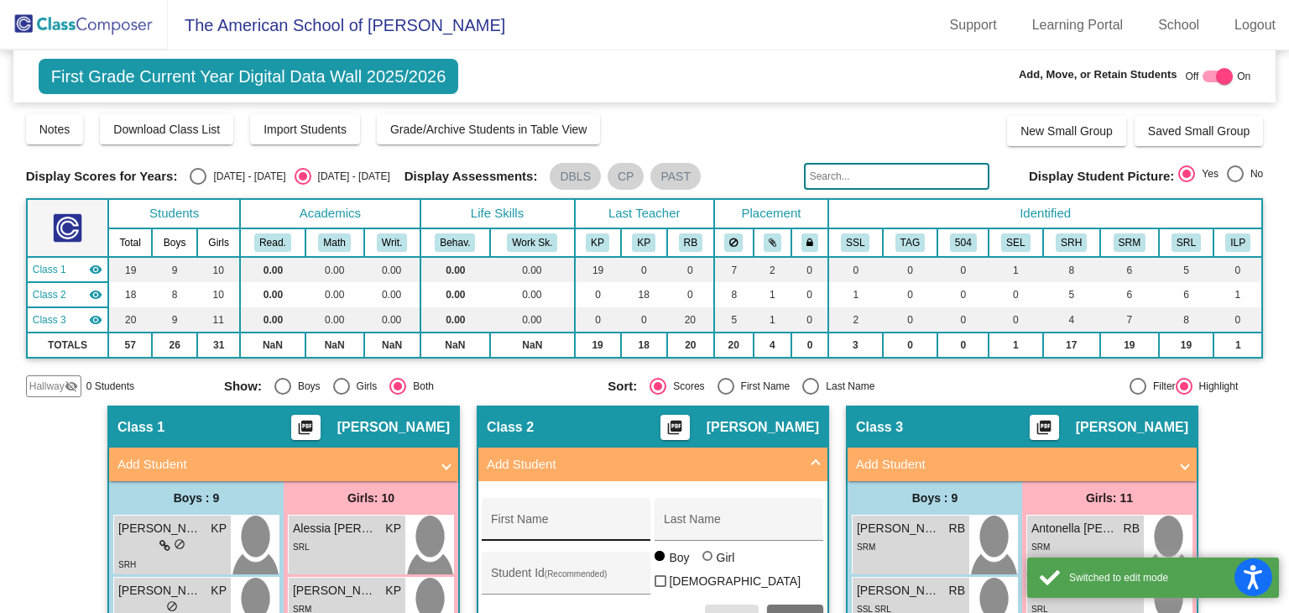
click at [548, 519] on input "First Name" at bounding box center [566, 525] width 151 height 13
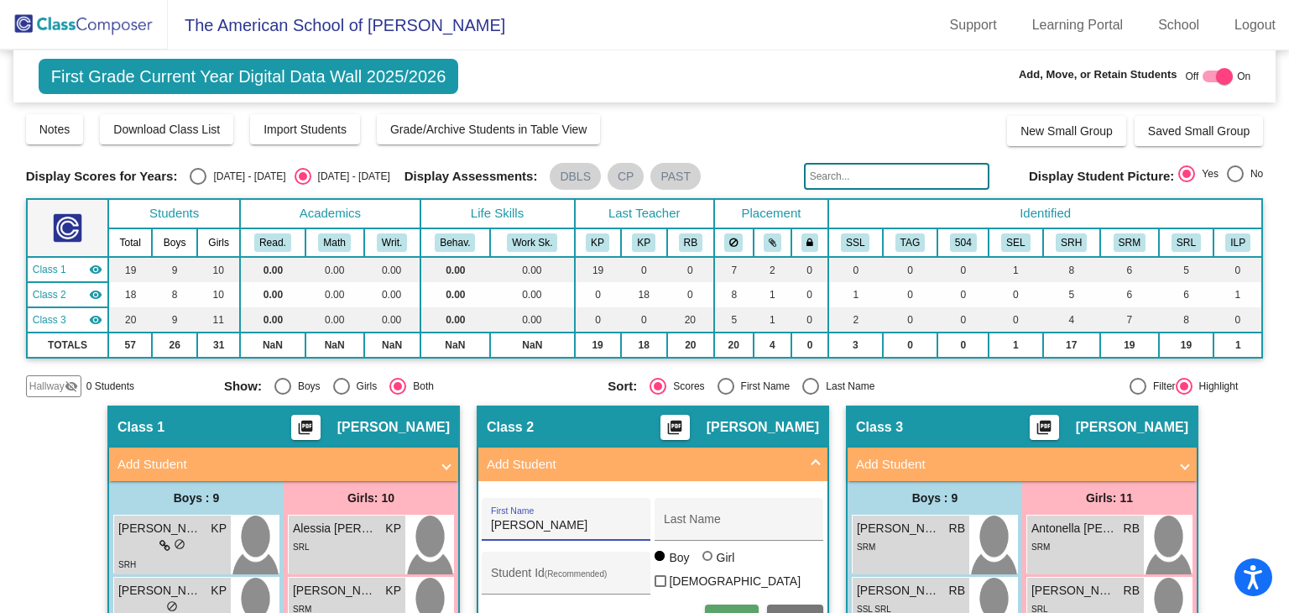
type input "[PERSON_NAME]"
type input "Verra"
click at [707, 564] on div at bounding box center [708, 556] width 13 height 13
click at [708, 565] on input "Girl" at bounding box center [708, 564] width 1 height 1
radio input "true"
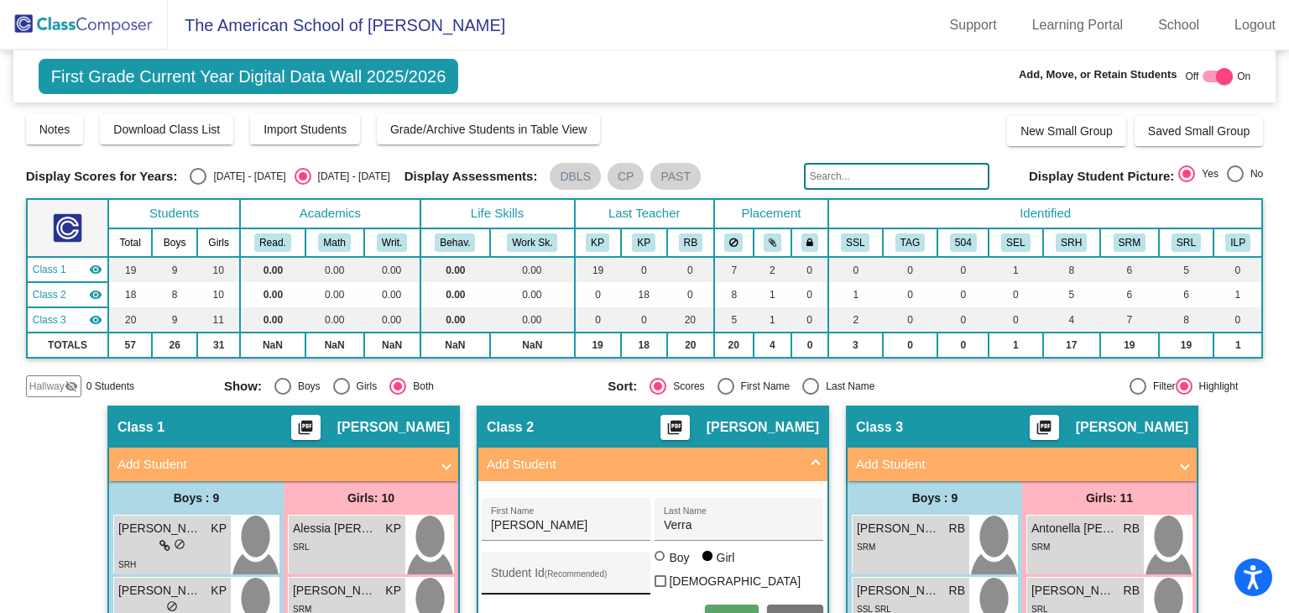
click at [608, 572] on input "Student Id (Recommended)" at bounding box center [566, 578] width 151 height 13
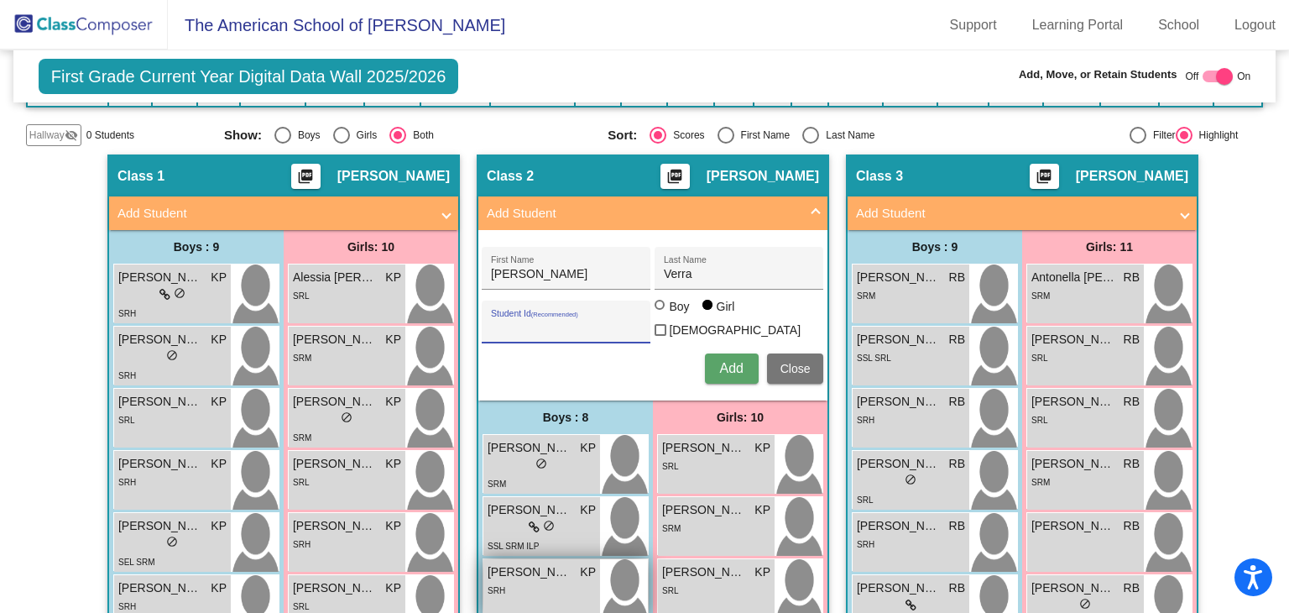
scroll to position [252, 0]
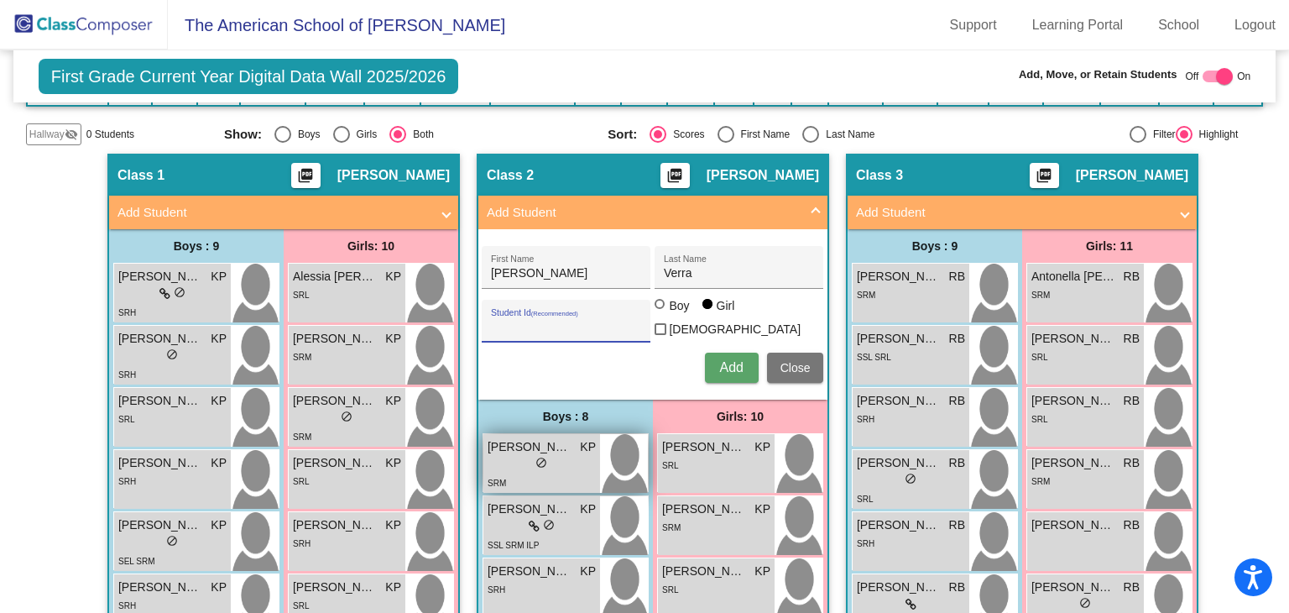
click at [483, 466] on div "Enzo [PERSON_NAME] [PERSON_NAME] lock do_not_disturb_alt SRM" at bounding box center [541, 463] width 117 height 59
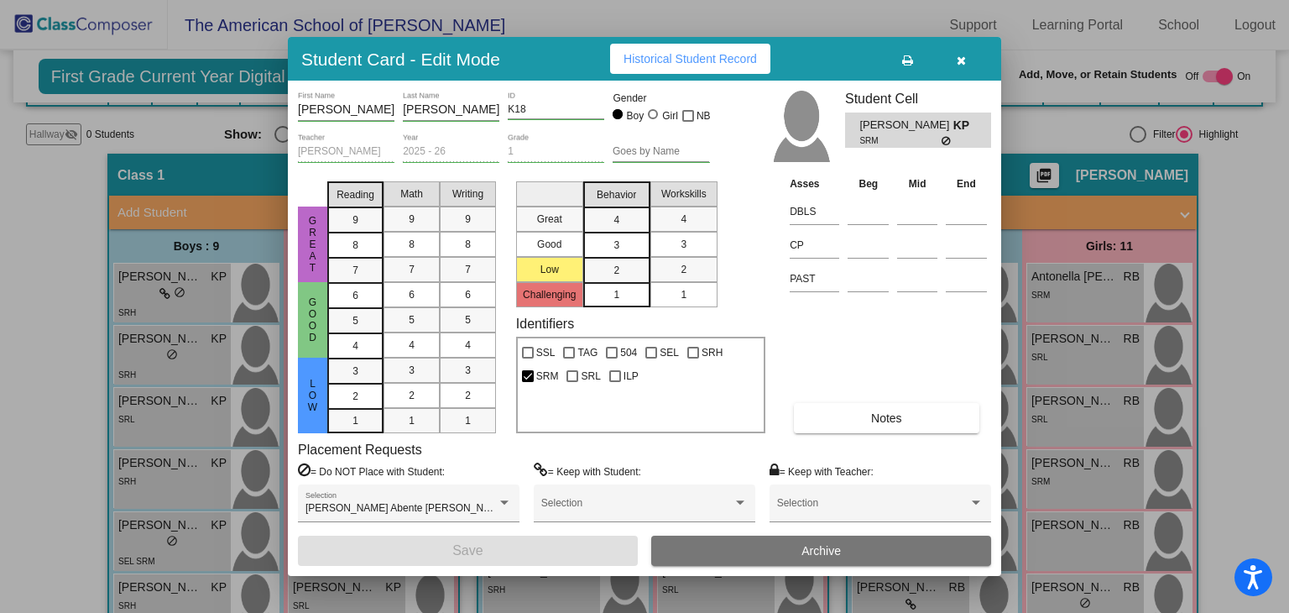
click at [967, 65] on button "button" at bounding box center [961, 59] width 54 height 30
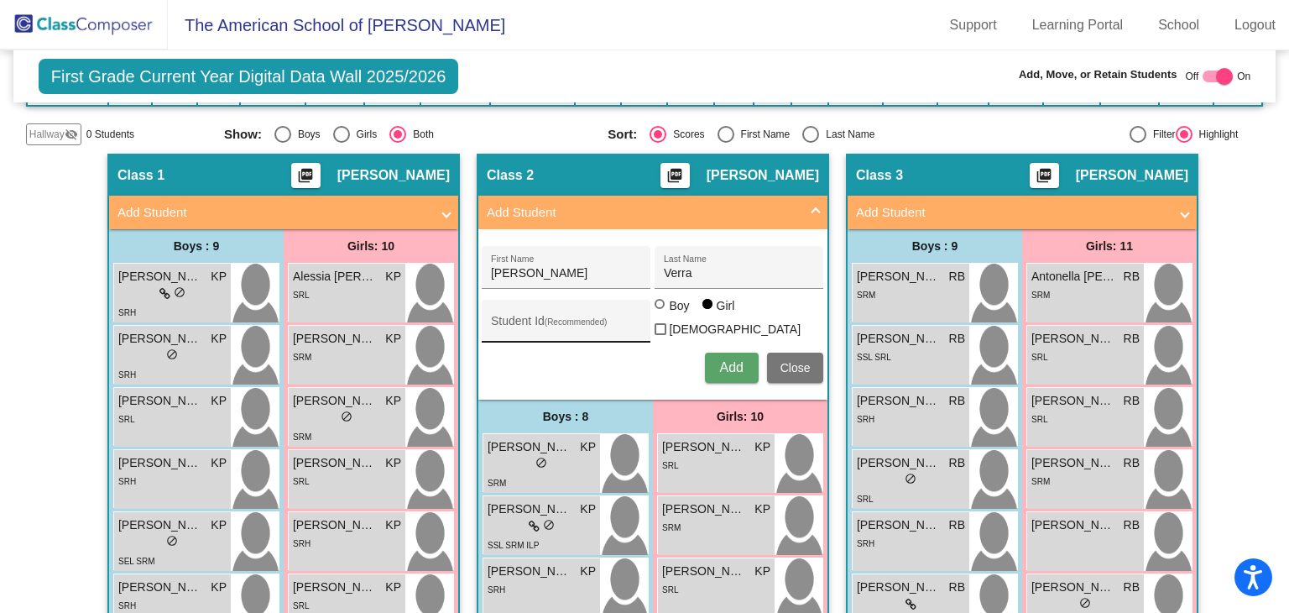
click at [546, 333] on div "Student Id (Recommended)" at bounding box center [566, 325] width 151 height 34
type input "k62"
click at [705, 352] on button "Add" at bounding box center [732, 367] width 54 height 30
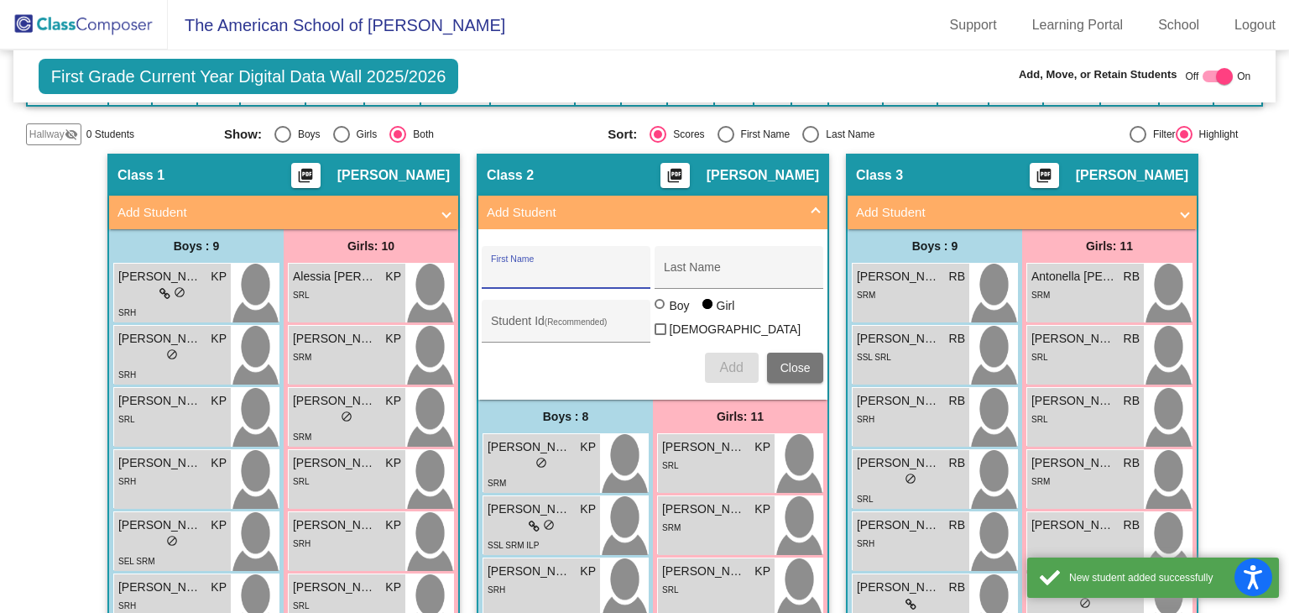
click at [592, 279] on div "First Name" at bounding box center [566, 272] width 151 height 34
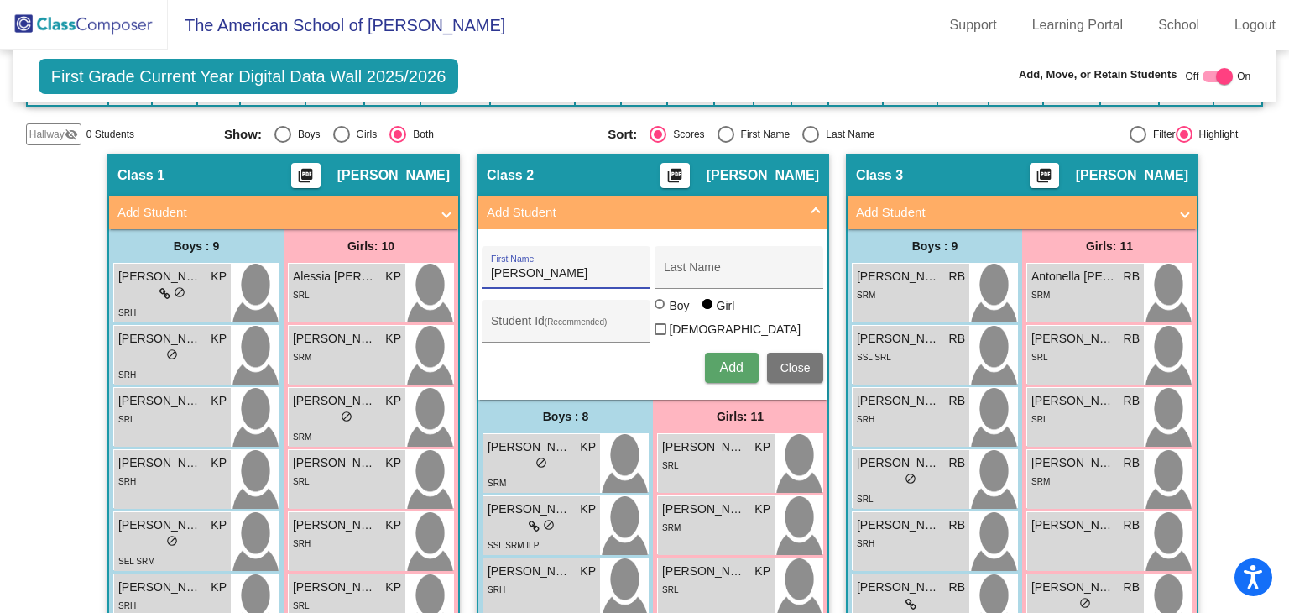
type input "[PERSON_NAME]"
type input "[GEOGRAPHIC_DATA]"
click at [576, 315] on div "Student Id (Recommended)" at bounding box center [566, 325] width 151 height 34
type input "k63"
click at [668, 314] on div "Boy" at bounding box center [678, 305] width 21 height 17
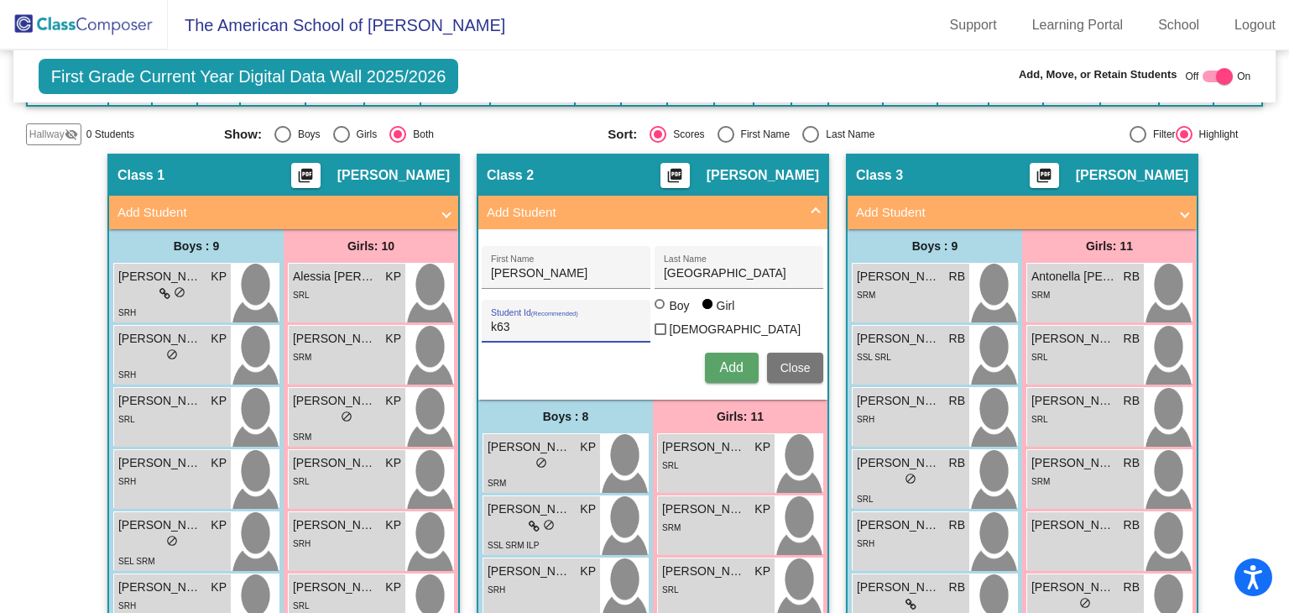
click at [661, 313] on input "Boy" at bounding box center [660, 312] width 1 height 1
radio input "true"
click at [706, 361] on button "Add" at bounding box center [732, 367] width 54 height 30
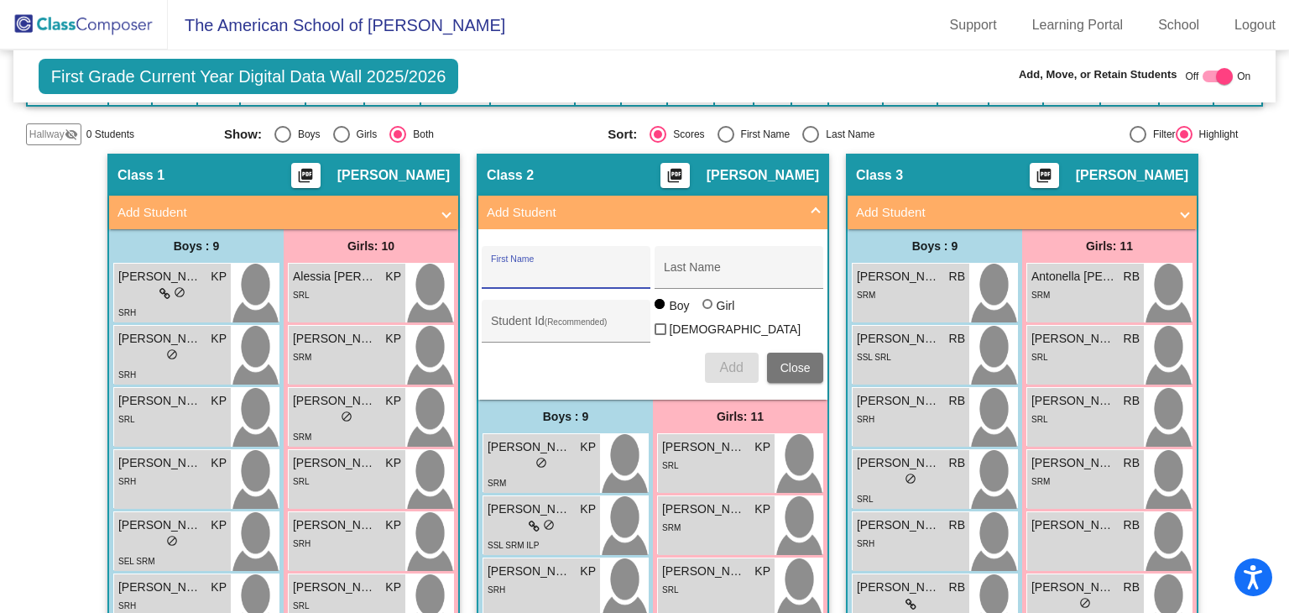
click at [740, 215] on mat-panel-title "Add Student" at bounding box center [643, 212] width 312 height 19
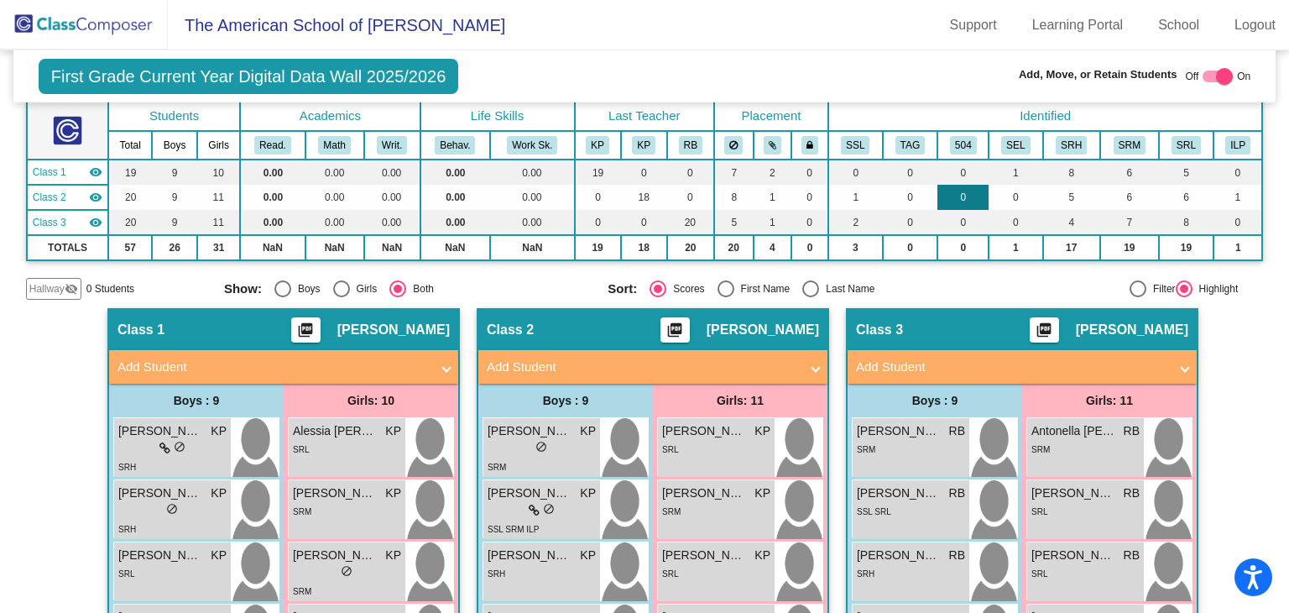
scroll to position [0, 0]
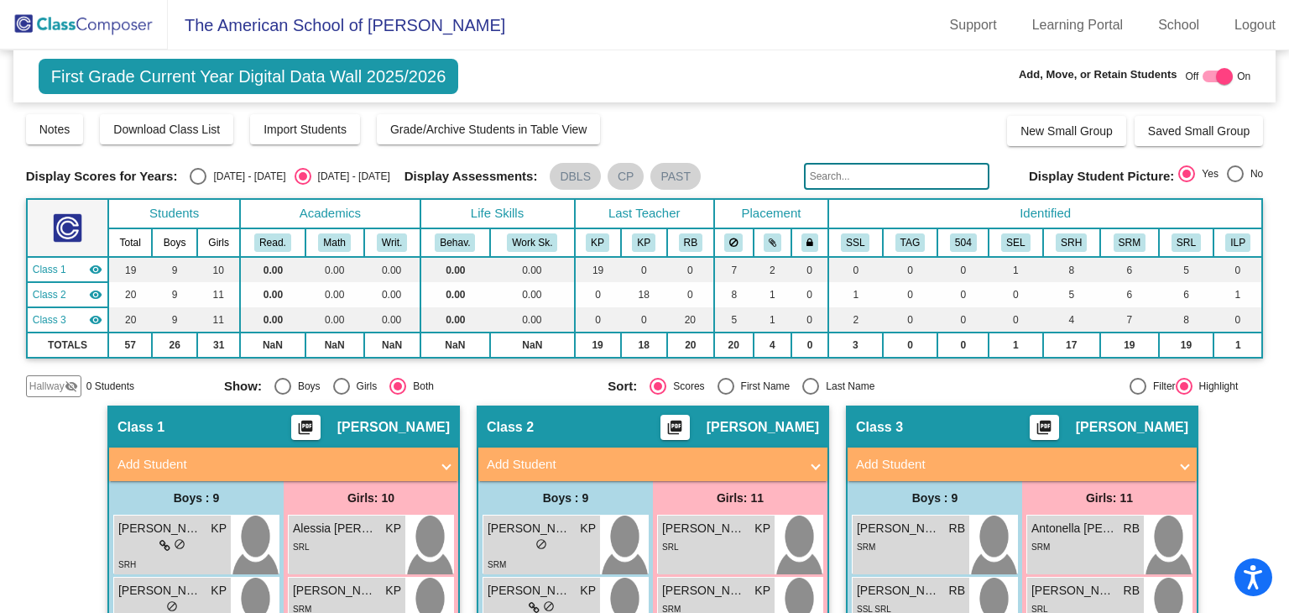
click at [1200, 66] on div "Add, Move, or Retain Students Off On" at bounding box center [1068, 77] width 363 height 22
click at [1205, 71] on div at bounding box center [1217, 76] width 30 height 12
checkbox input "false"
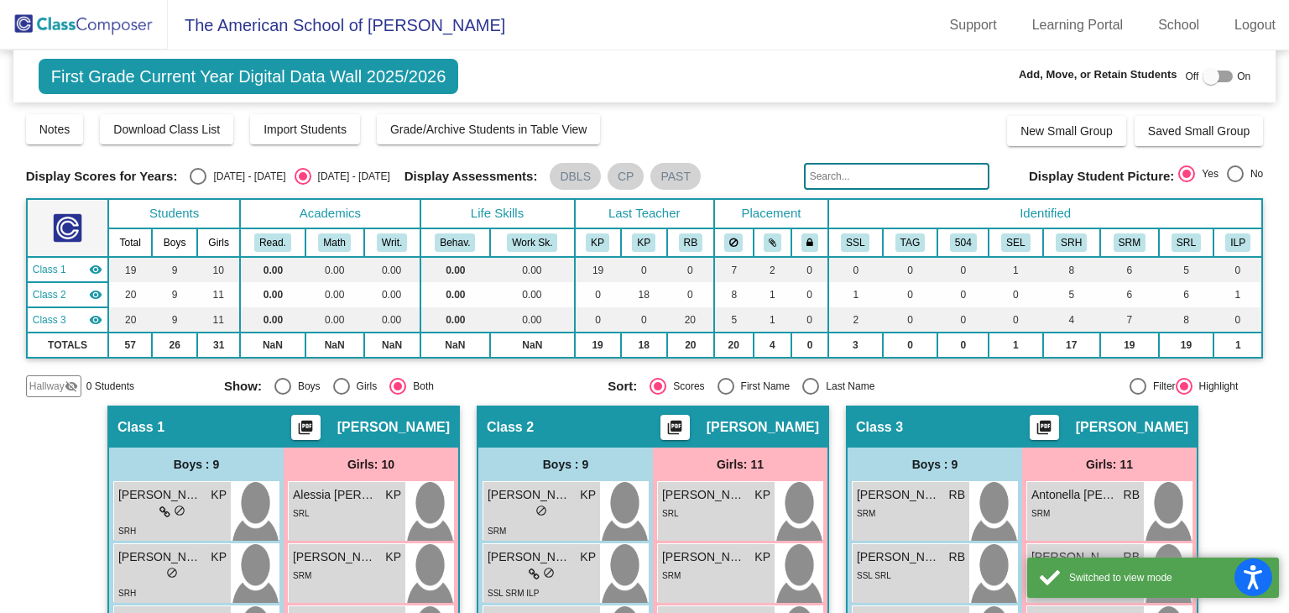
click at [74, 28] on img at bounding box center [84, 25] width 168 height 50
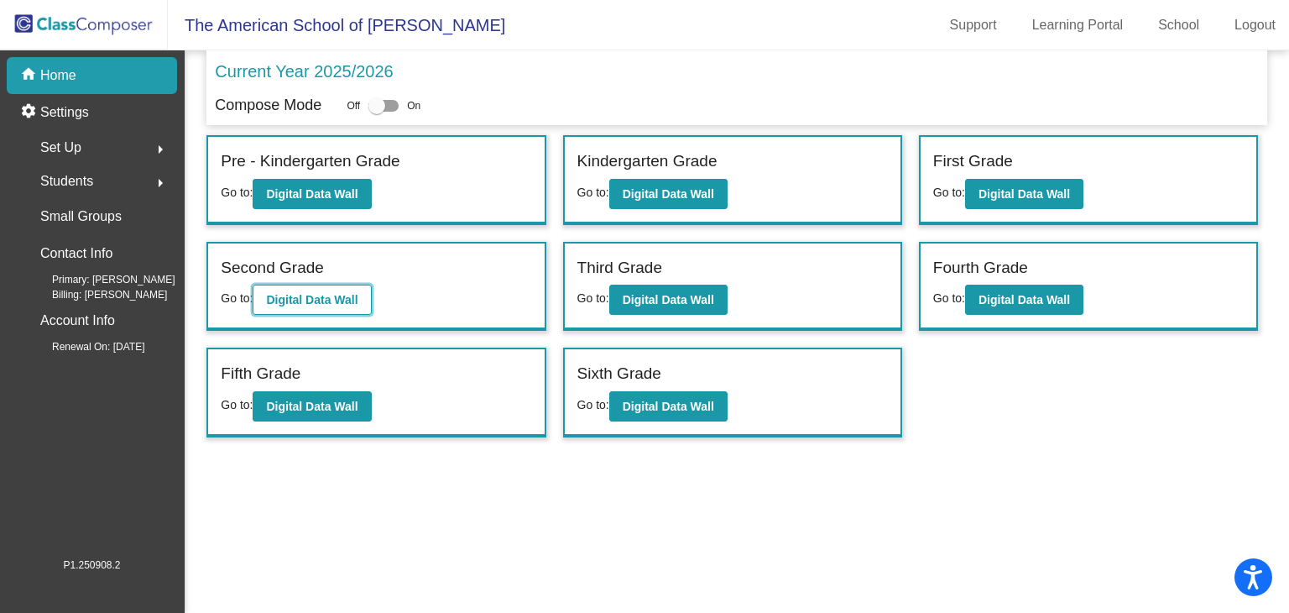
click at [332, 293] on b "Digital Data Wall" at bounding box center [311, 299] width 91 height 13
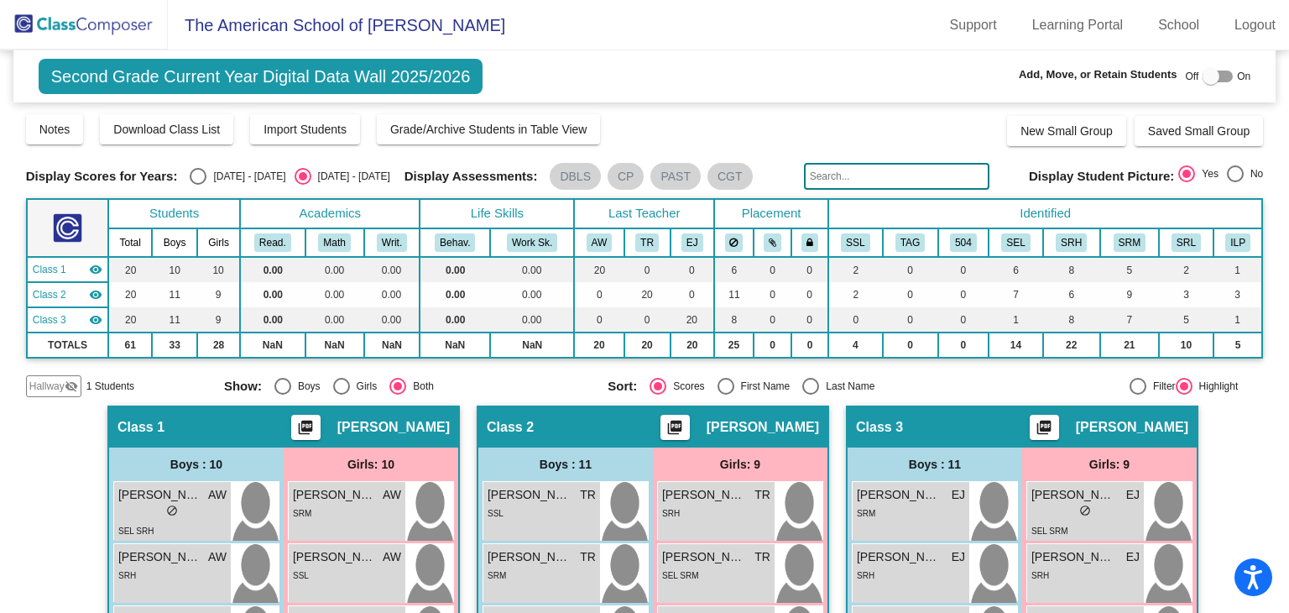
click at [1218, 75] on div at bounding box center [1217, 76] width 30 height 12
checkbox input "true"
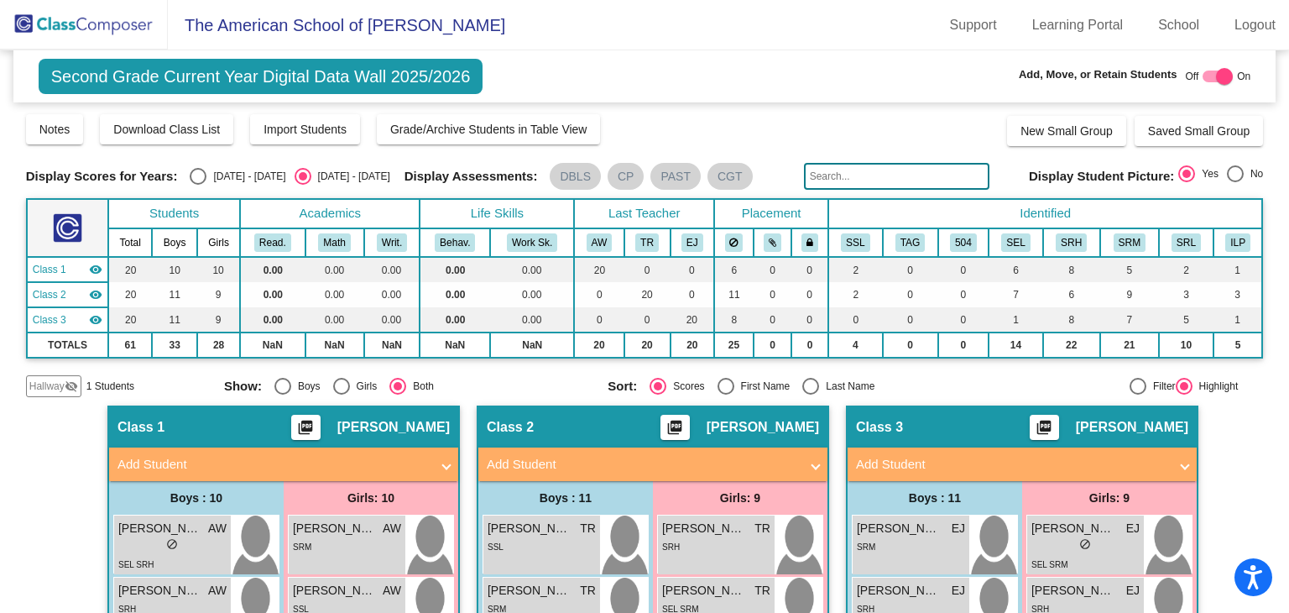
click at [368, 455] on mat-panel-title "Add Student" at bounding box center [273, 464] width 312 height 19
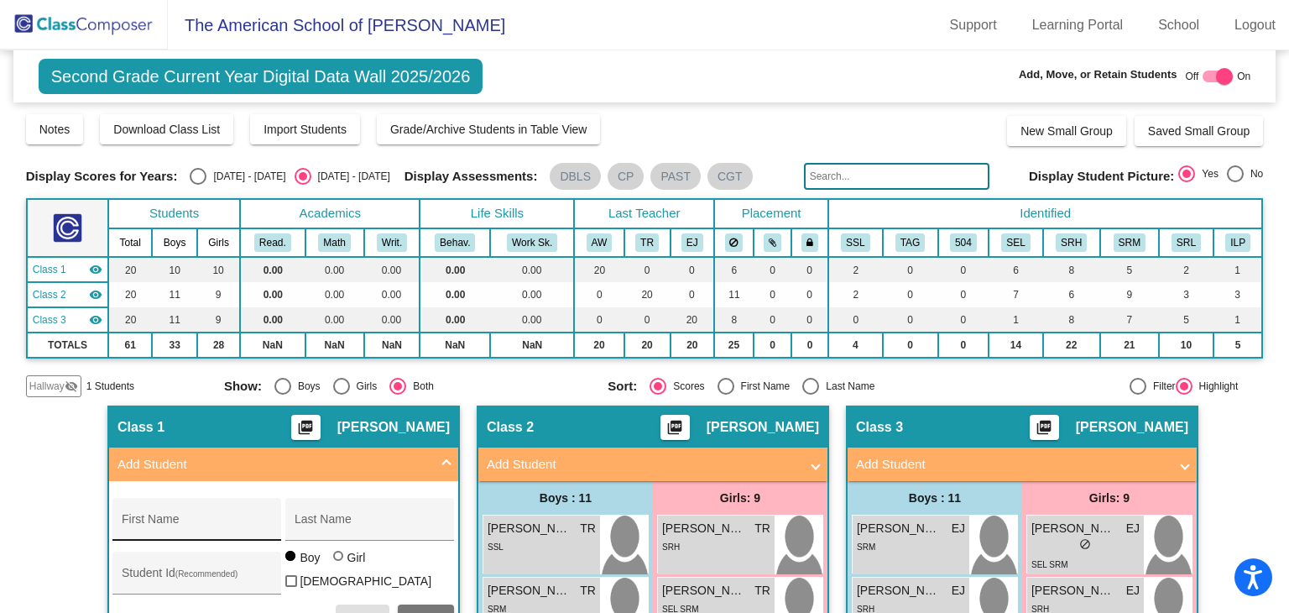
click at [185, 526] on input "First Name" at bounding box center [197, 525] width 151 height 13
type input "[PERSON_NAME]"
type input "N"
click at [202, 526] on input "[PERSON_NAME]" at bounding box center [197, 525] width 151 height 13
type input "E"
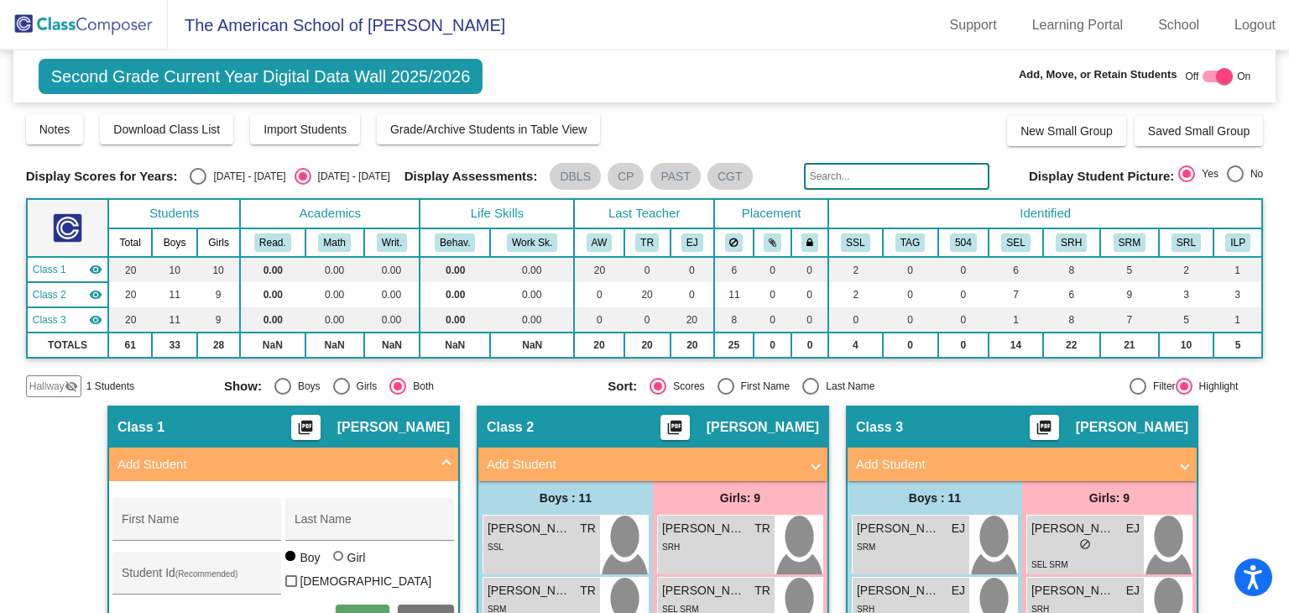
click at [306, 464] on mat-panel-title "Add Student" at bounding box center [273, 464] width 312 height 19
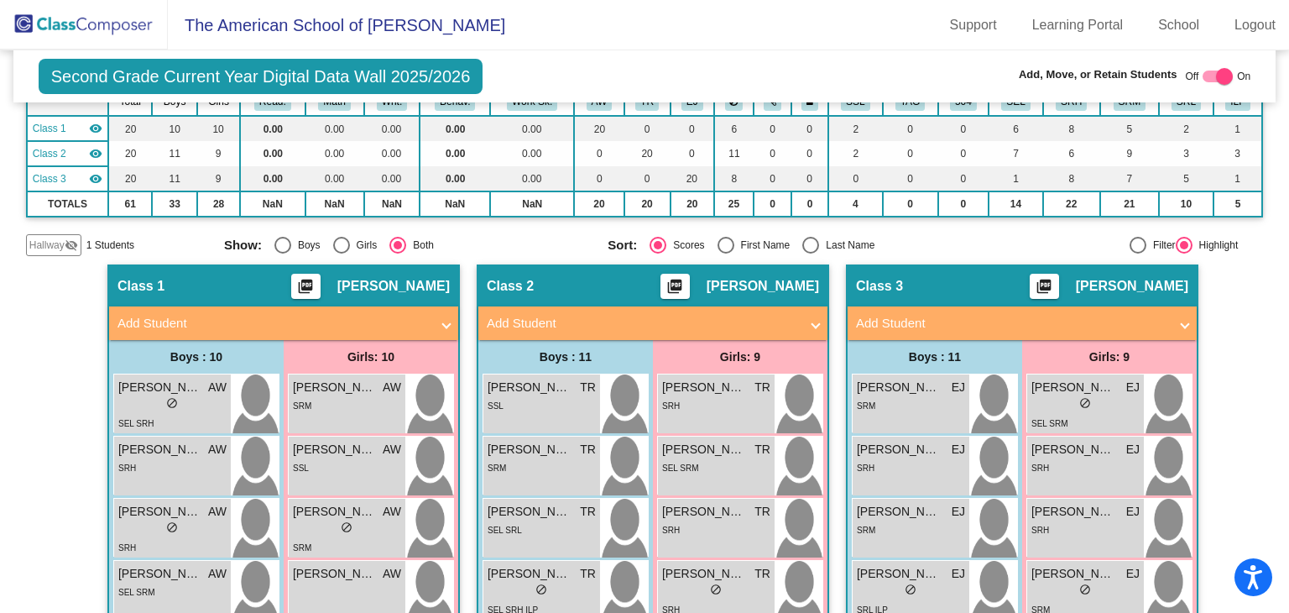
scroll to position [336, 0]
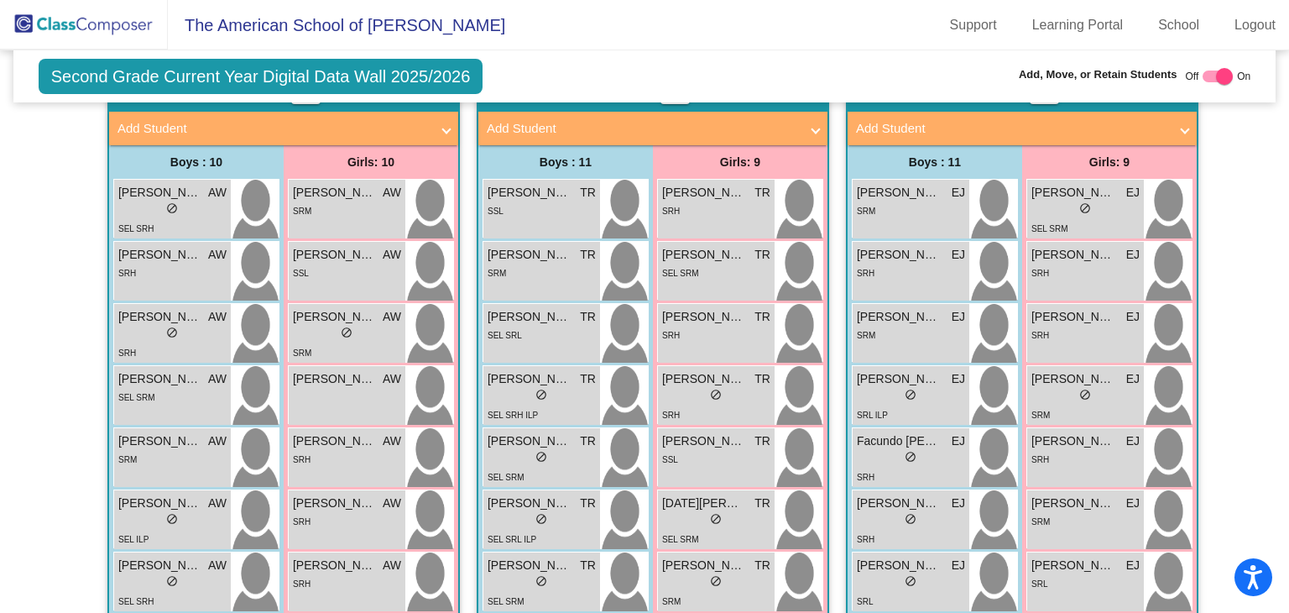
click at [1202, 73] on div at bounding box center [1217, 76] width 30 height 12
checkbox input "false"
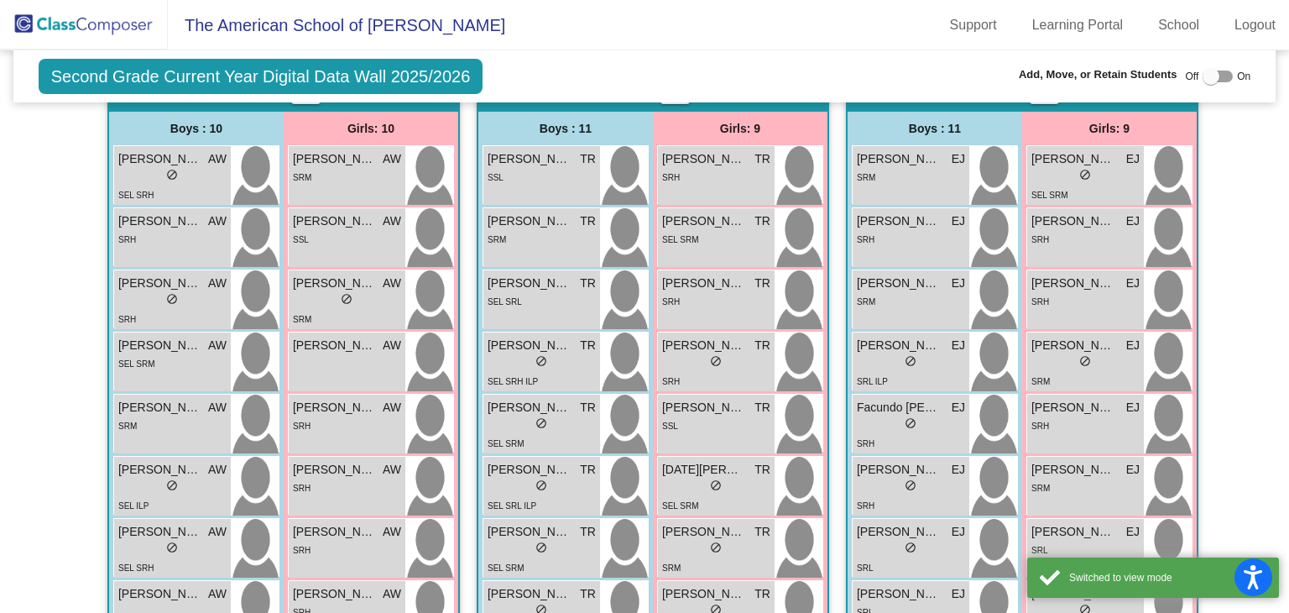
click at [109, 24] on img at bounding box center [84, 25] width 168 height 50
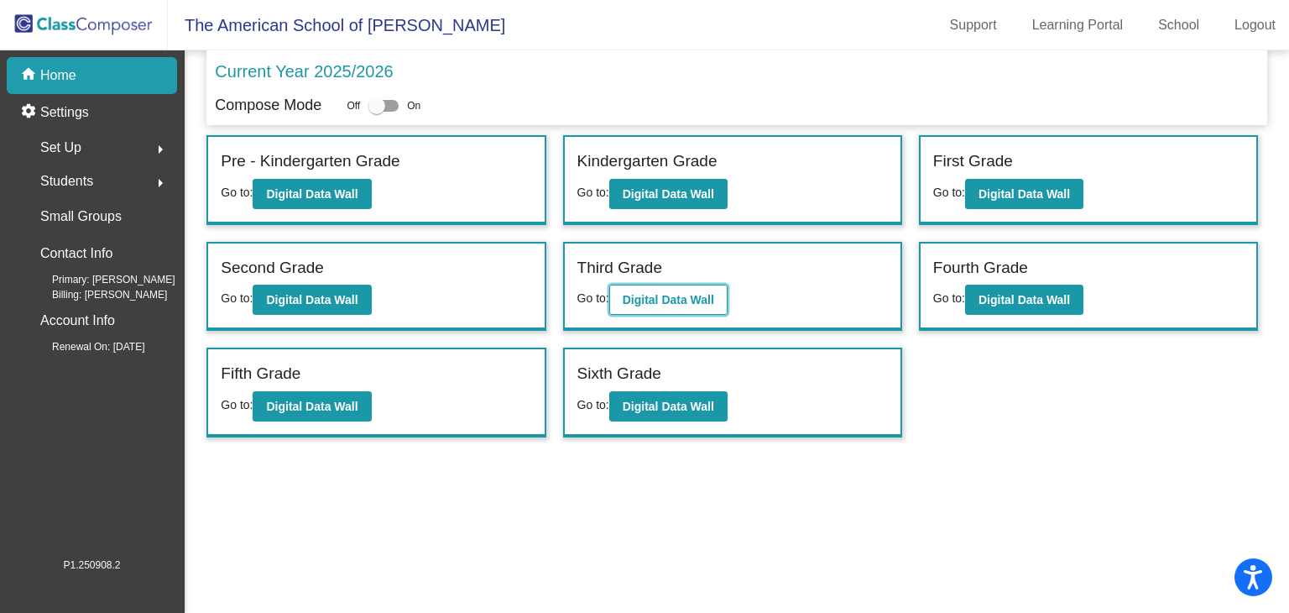
click at [637, 303] on b "Digital Data Wall" at bounding box center [668, 299] width 91 height 13
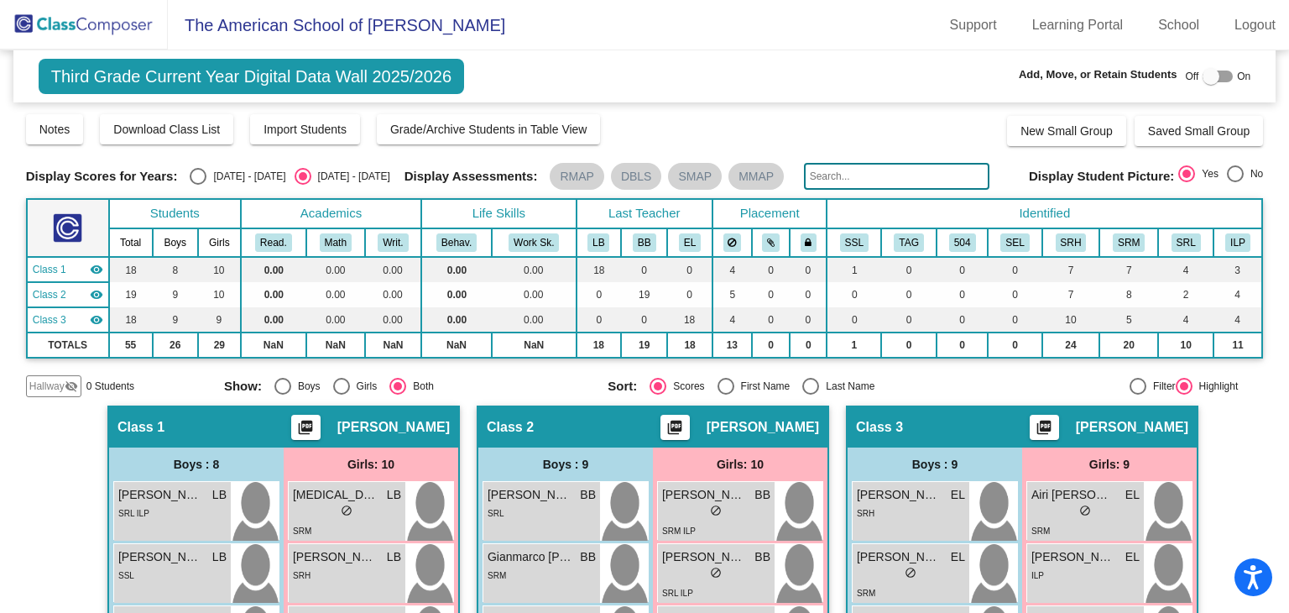
click at [1209, 75] on div at bounding box center [1210, 76] width 17 height 17
checkbox input "true"
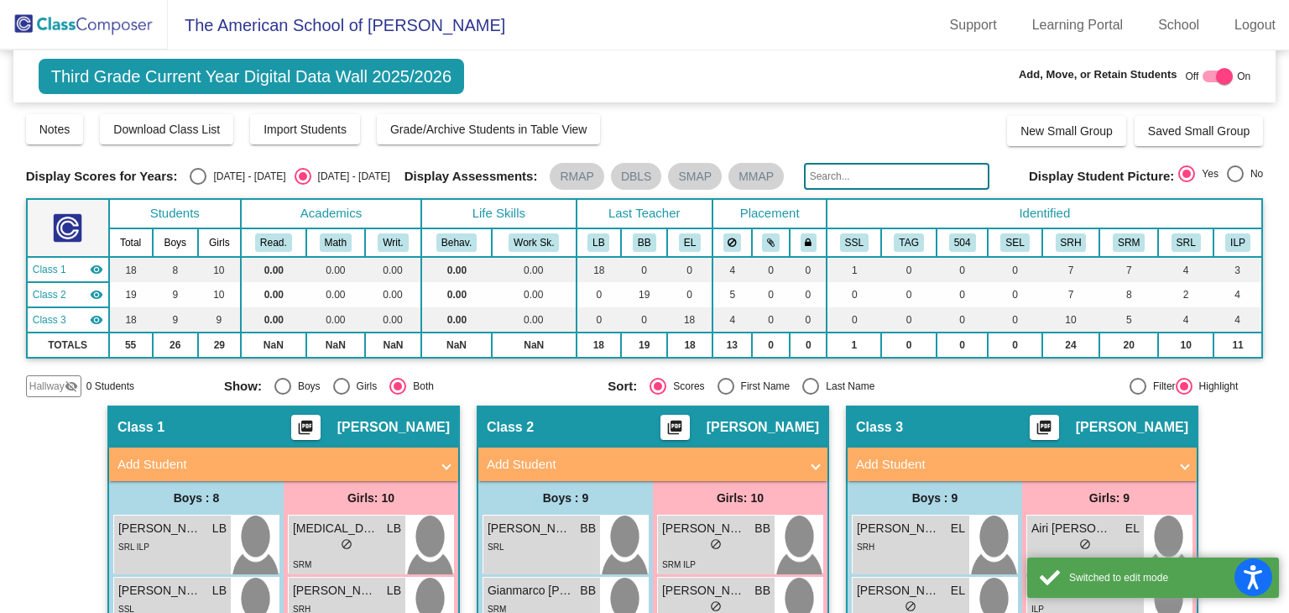
click at [343, 464] on mat-panel-title "Add Student" at bounding box center [273, 464] width 312 height 19
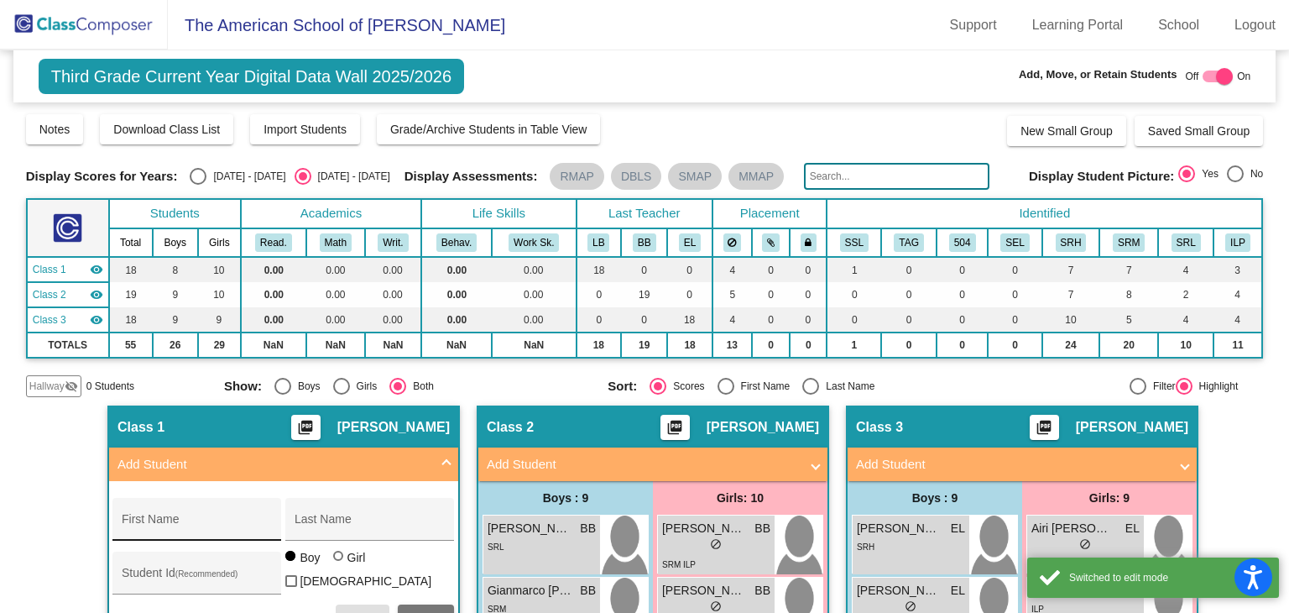
click at [193, 511] on div "First Name" at bounding box center [197, 524] width 151 height 34
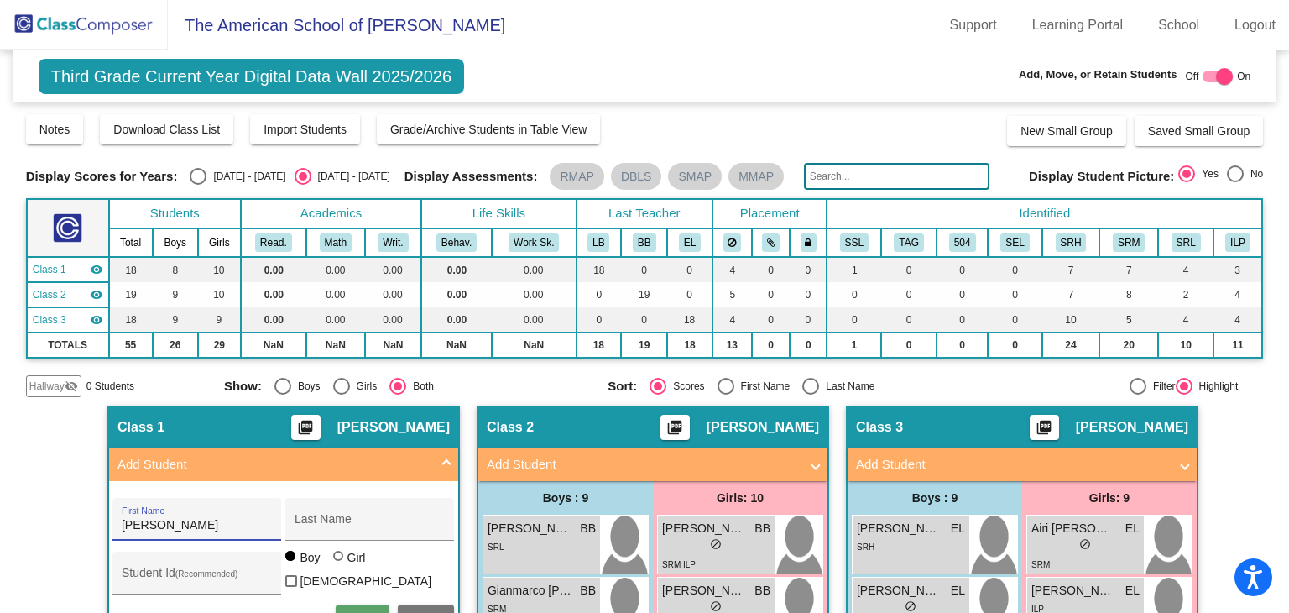
type input "[PERSON_NAME]"
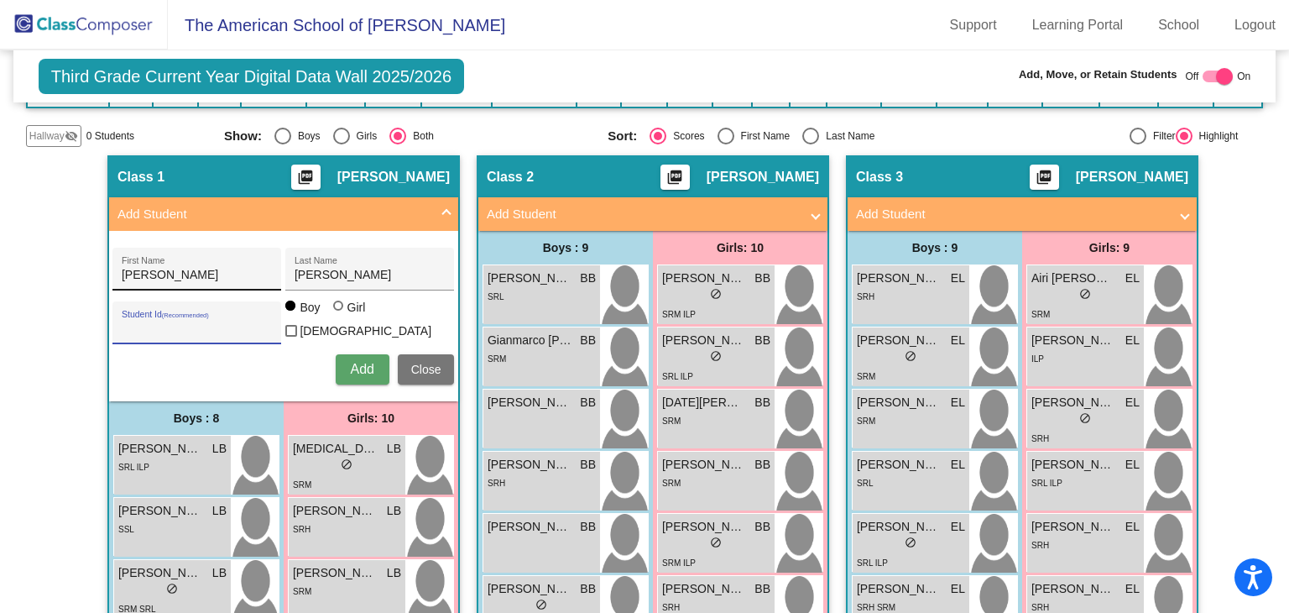
scroll to position [252, 0]
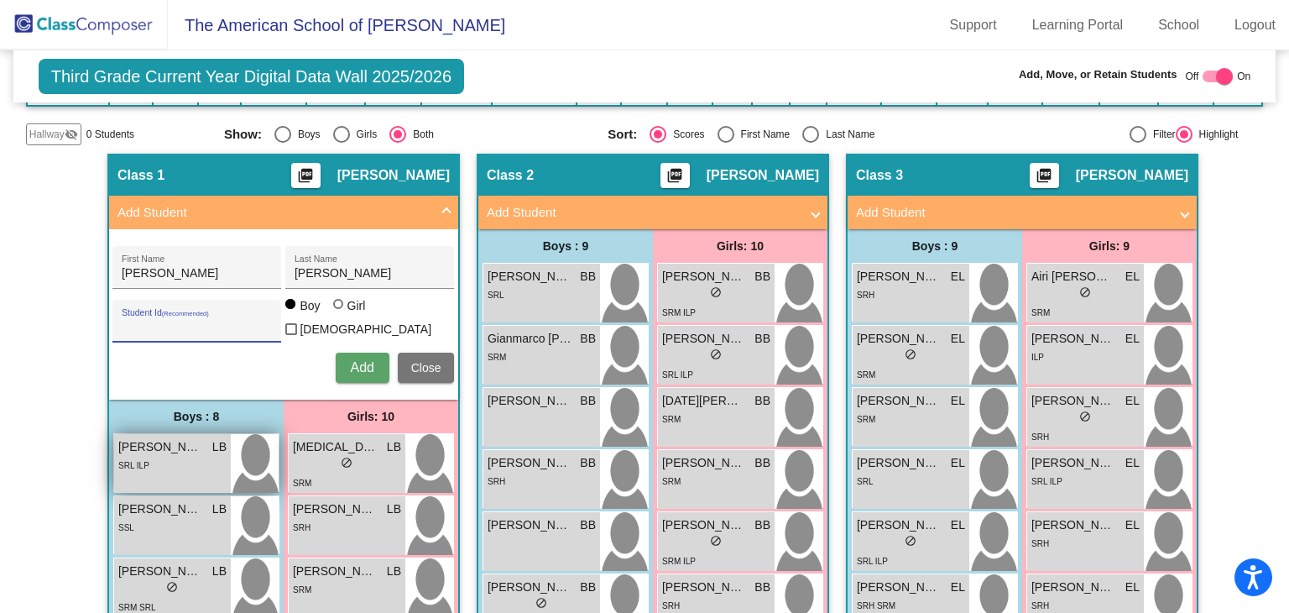
click at [180, 441] on span "[PERSON_NAME] [PERSON_NAME] Genes" at bounding box center [160, 447] width 84 height 18
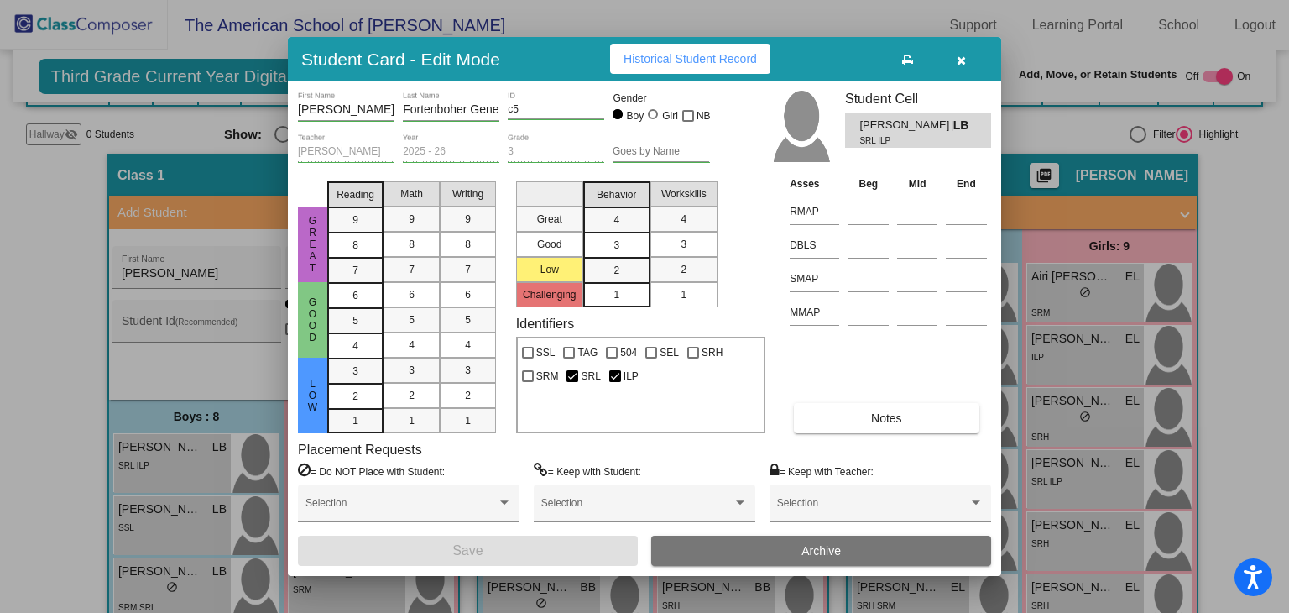
click at [966, 51] on button "button" at bounding box center [961, 59] width 54 height 30
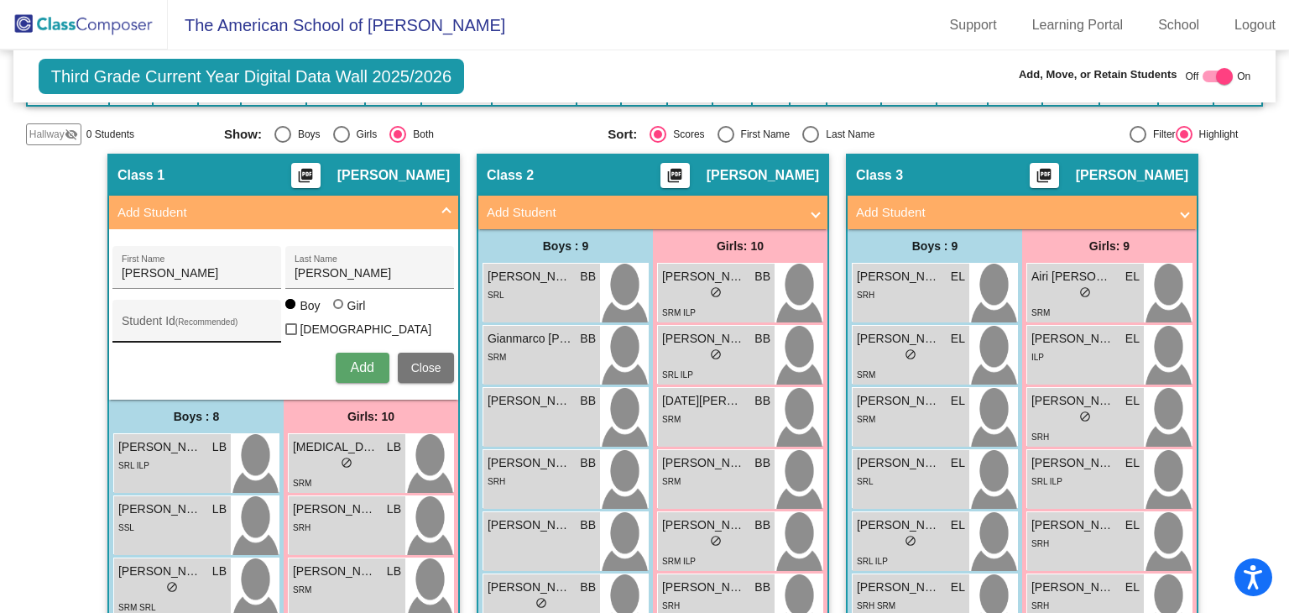
click at [231, 315] on div "Student Id (Recommended)" at bounding box center [197, 325] width 151 height 34
click at [363, 367] on span "Add" at bounding box center [361, 367] width 23 height 14
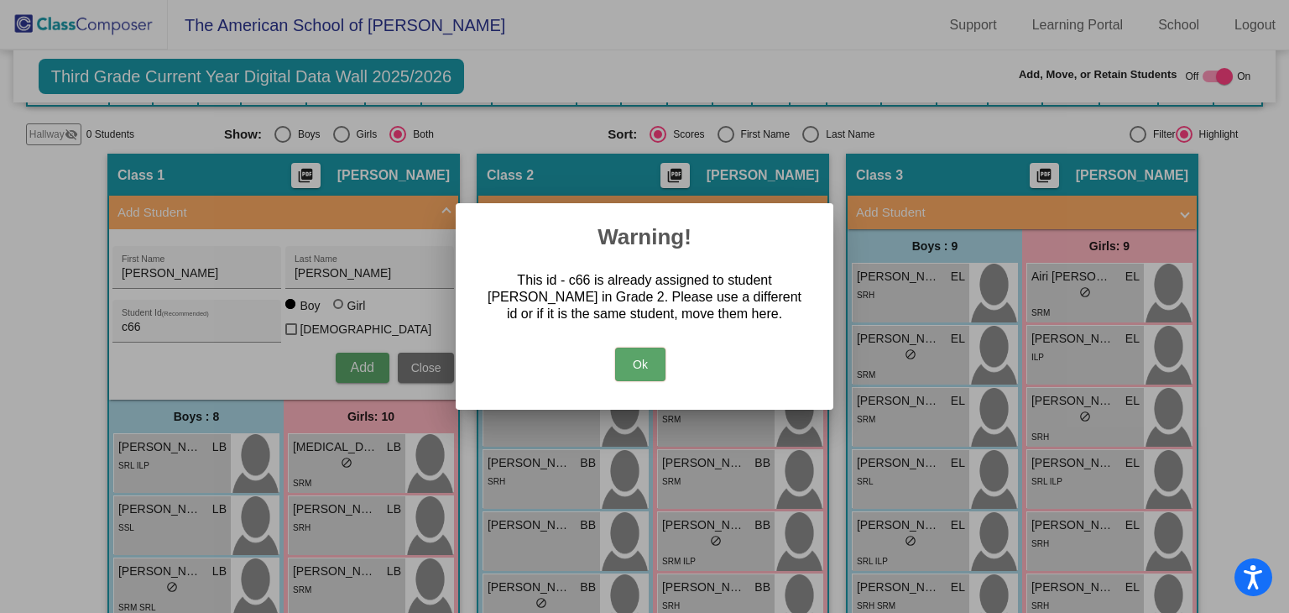
click at [654, 357] on button "Ok" at bounding box center [640, 364] width 50 height 34
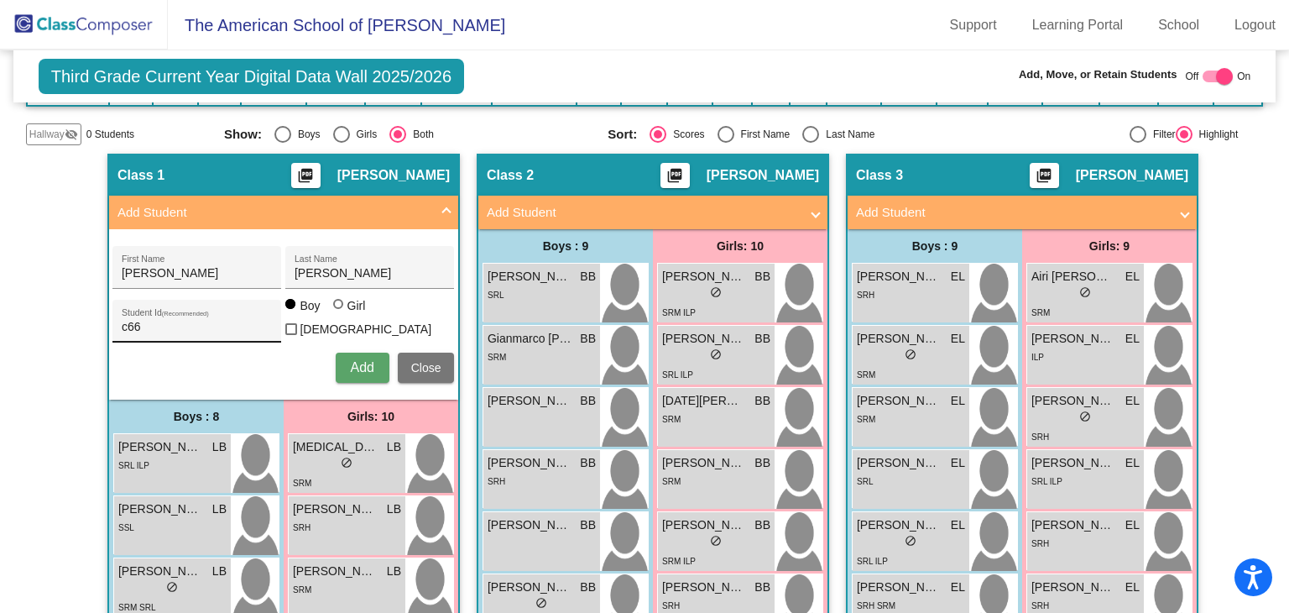
click at [222, 330] on div "c66 Student Id (Recommended)" at bounding box center [197, 325] width 151 height 34
type input "c67"
click at [336, 352] on button "Add" at bounding box center [363, 367] width 54 height 30
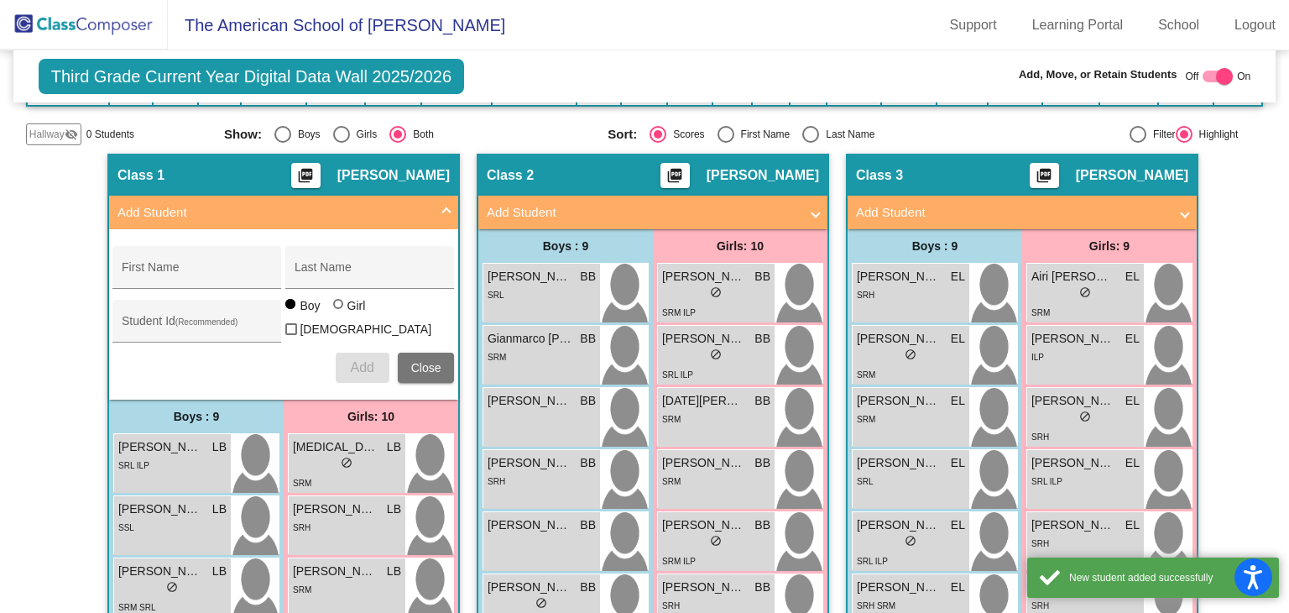
click at [386, 214] on mat-panel-title "Add Student" at bounding box center [273, 212] width 312 height 19
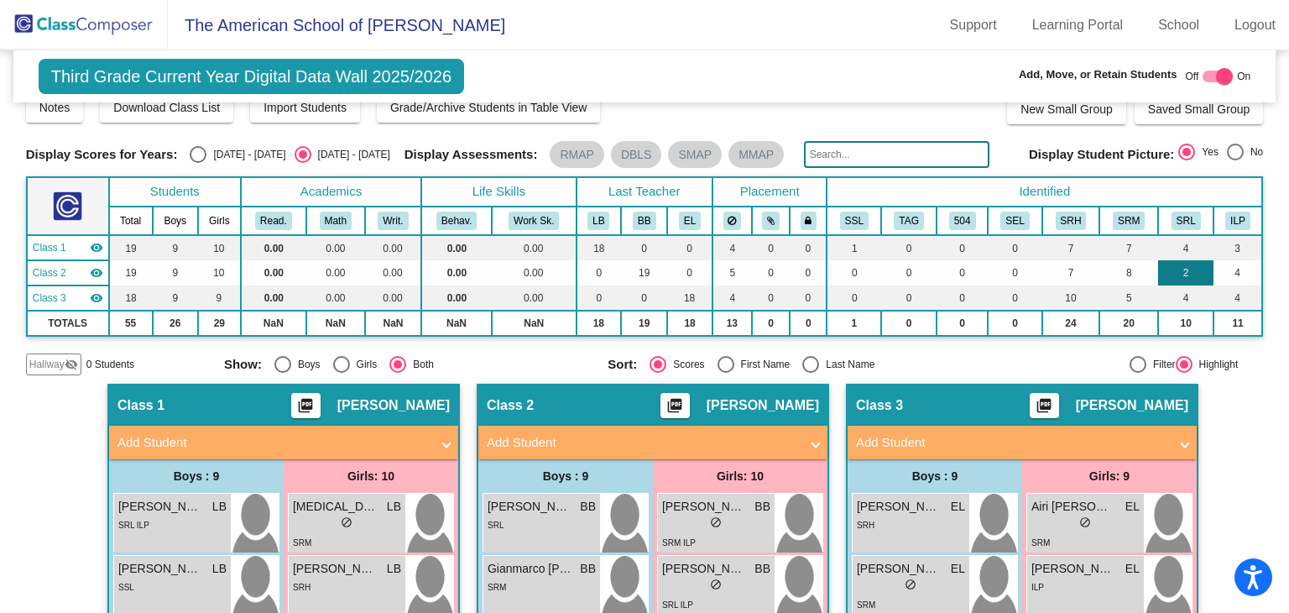
scroll to position [0, 0]
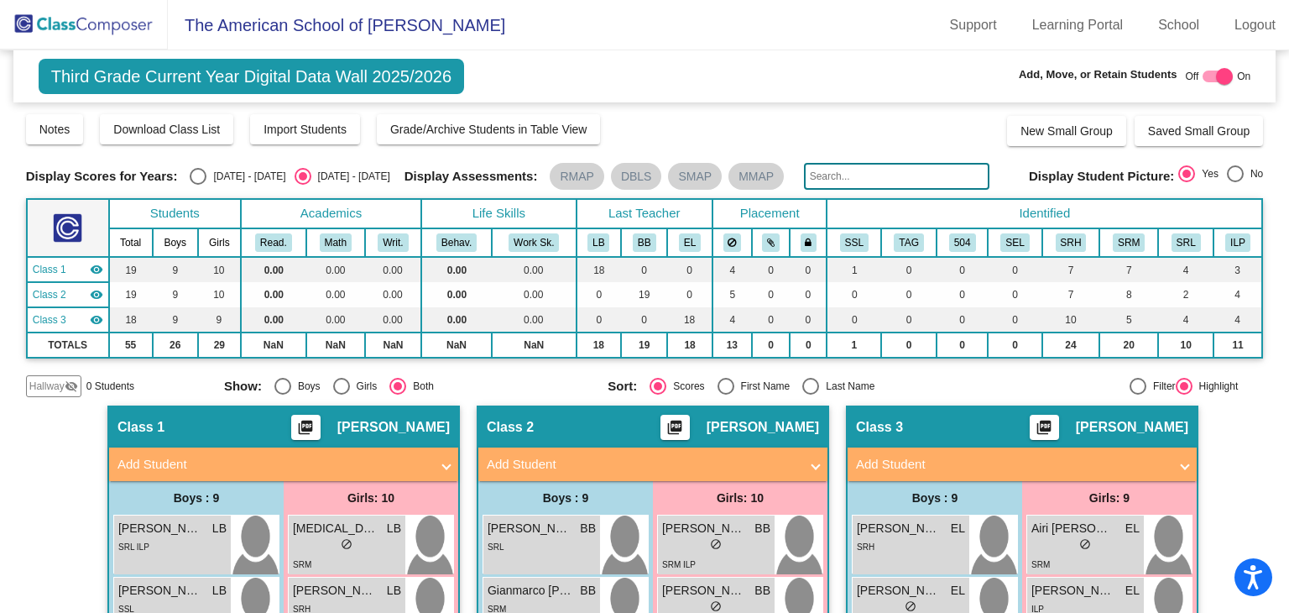
click at [1216, 76] on div at bounding box center [1224, 76] width 17 height 17
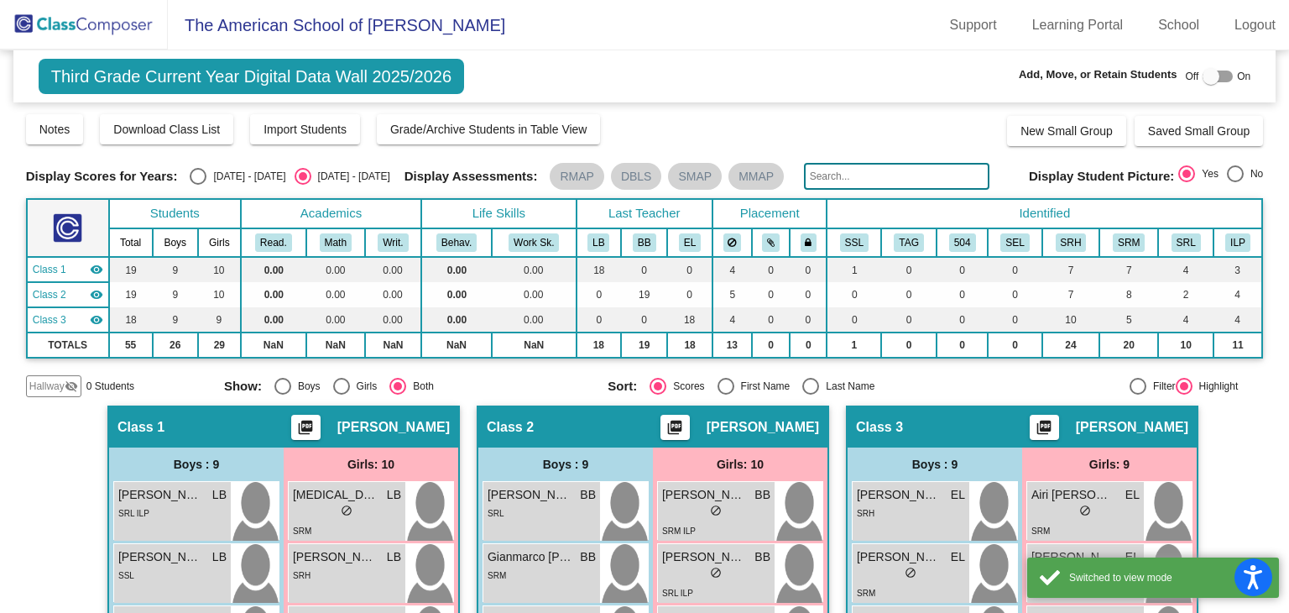
click at [1188, 66] on div "Off On" at bounding box center [1217, 76] width 65 height 20
click at [1202, 68] on div at bounding box center [1210, 76] width 17 height 17
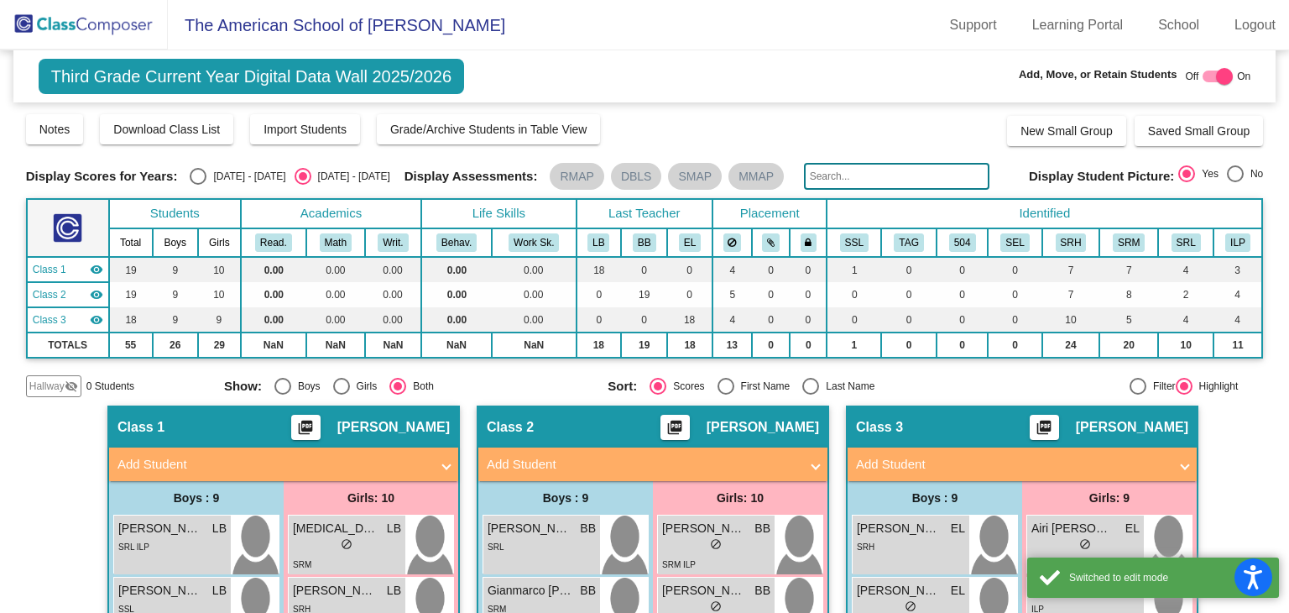
click at [54, 387] on span "Hallway" at bounding box center [46, 385] width 35 height 15
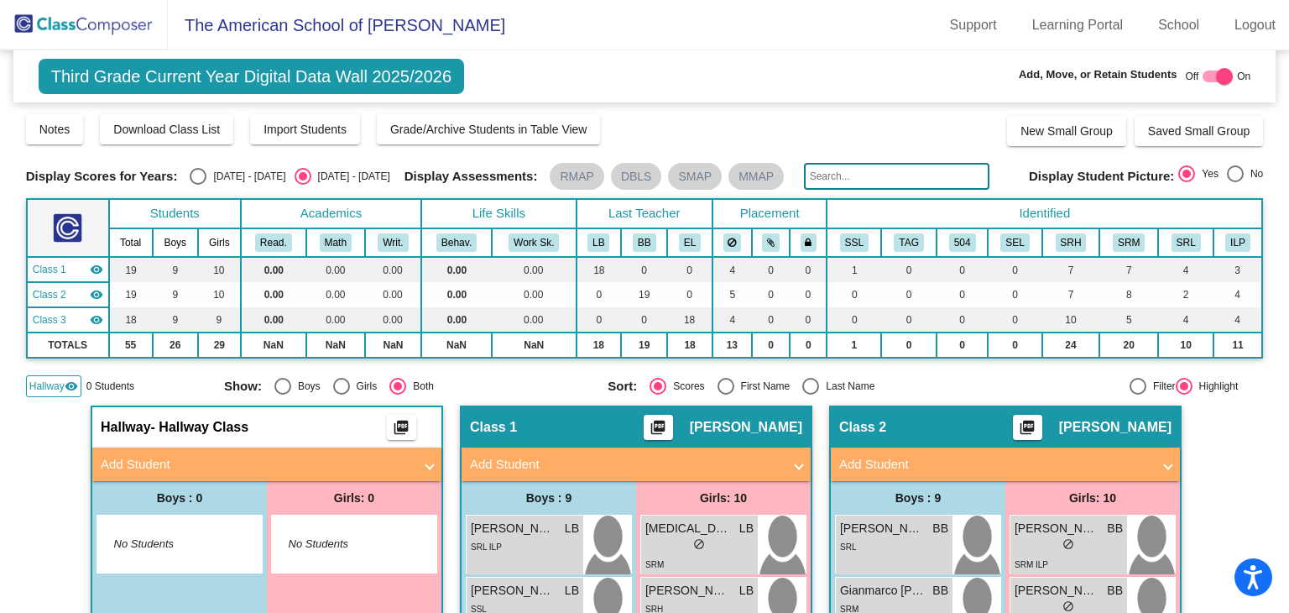
click at [65, 371] on div "Display Scores for Years: [DATE] - [DATE] [DATE] - [DATE] Grade/Archive Student…" at bounding box center [645, 254] width 1238 height 284
click at [59, 389] on span "Hallway" at bounding box center [46, 385] width 35 height 15
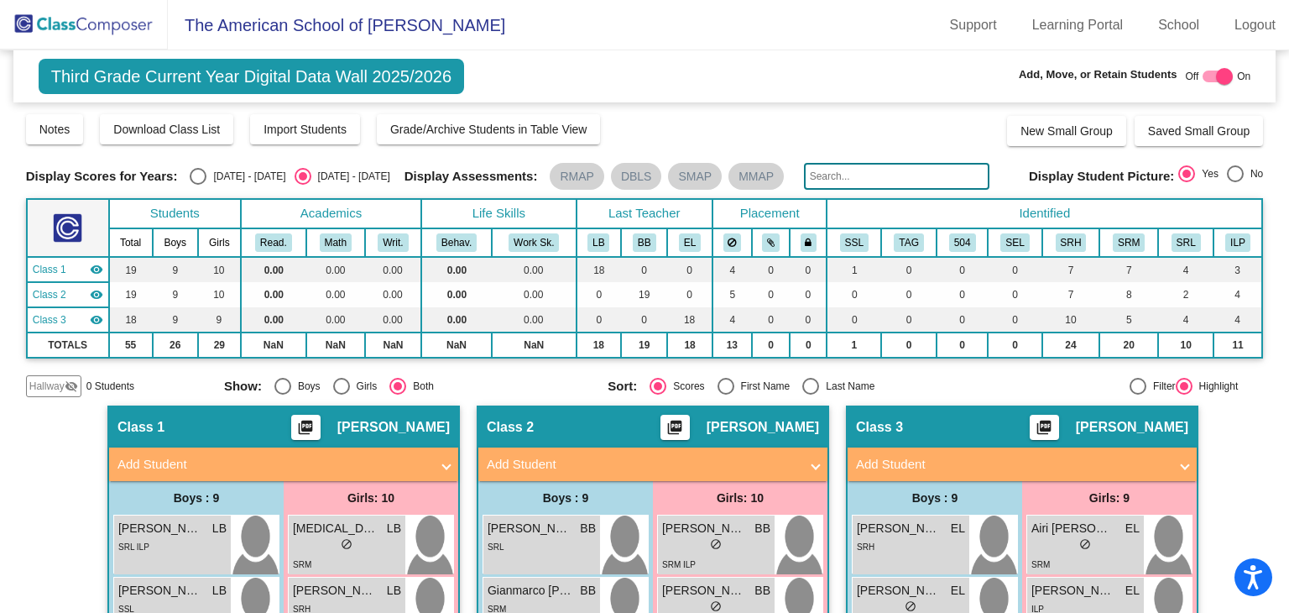
click at [1205, 85] on label at bounding box center [1217, 76] width 30 height 20
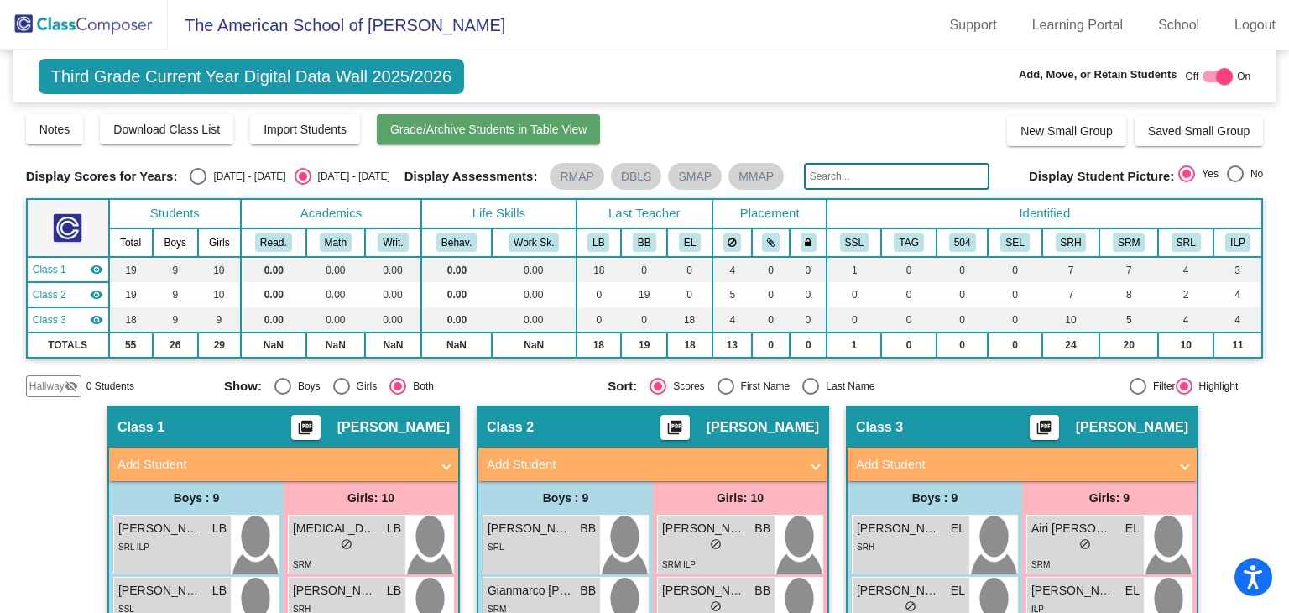
checkbox input "false"
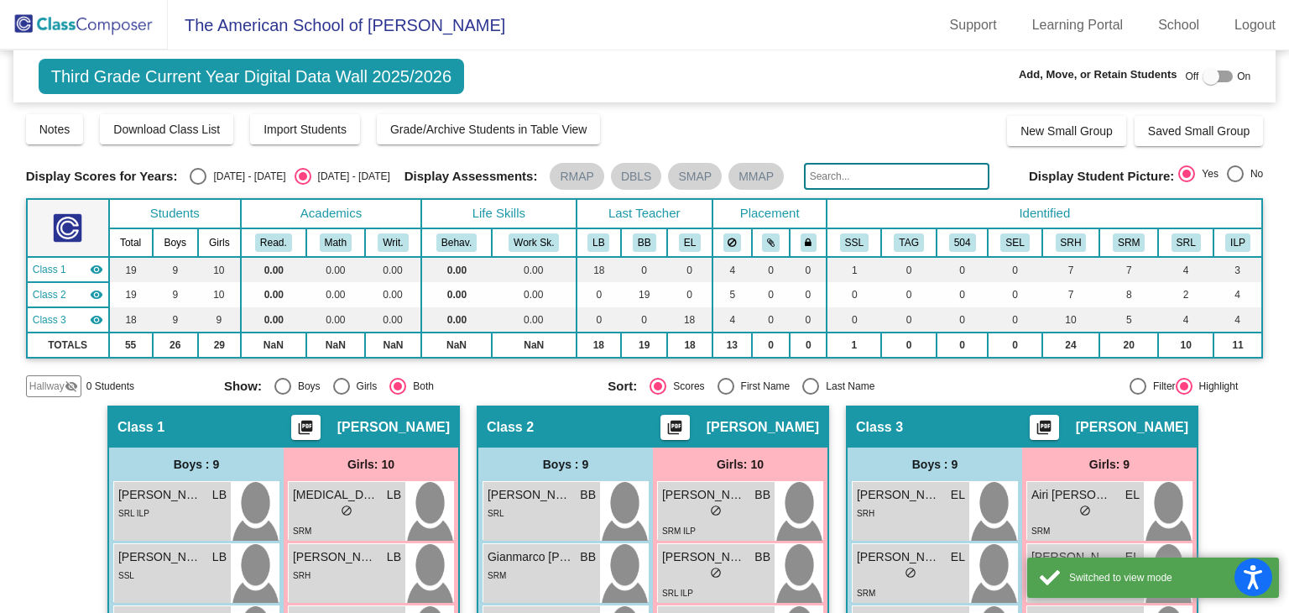
click at [123, 39] on img at bounding box center [84, 25] width 168 height 50
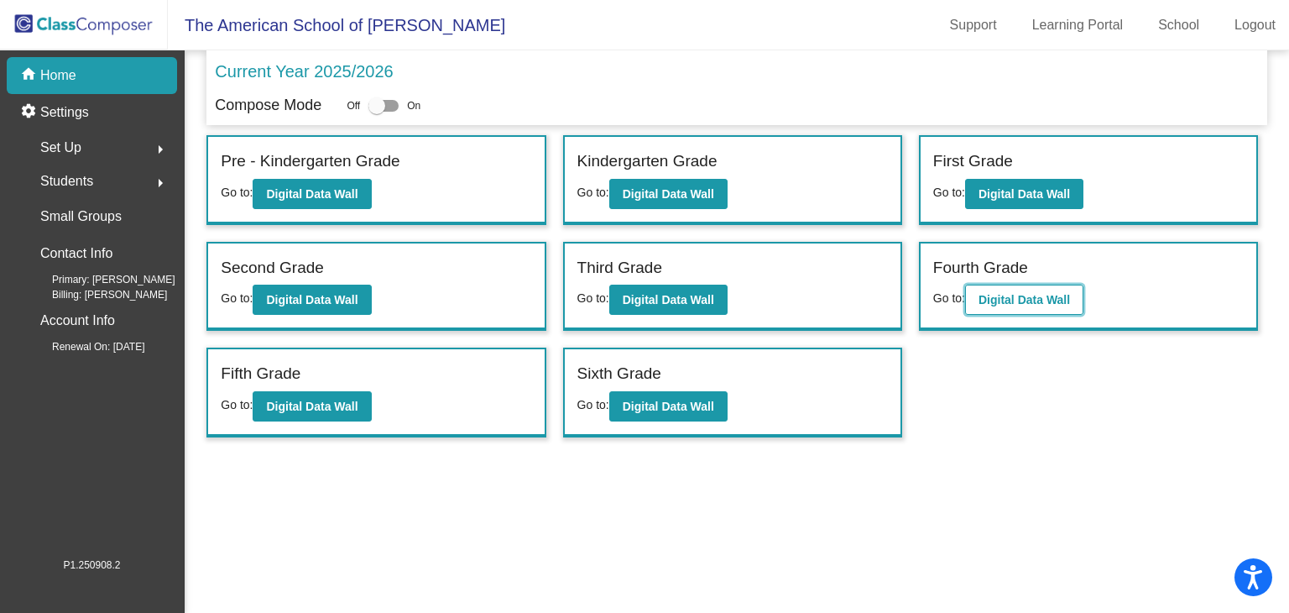
click at [1053, 297] on b "Digital Data Wall" at bounding box center [1023, 299] width 91 height 13
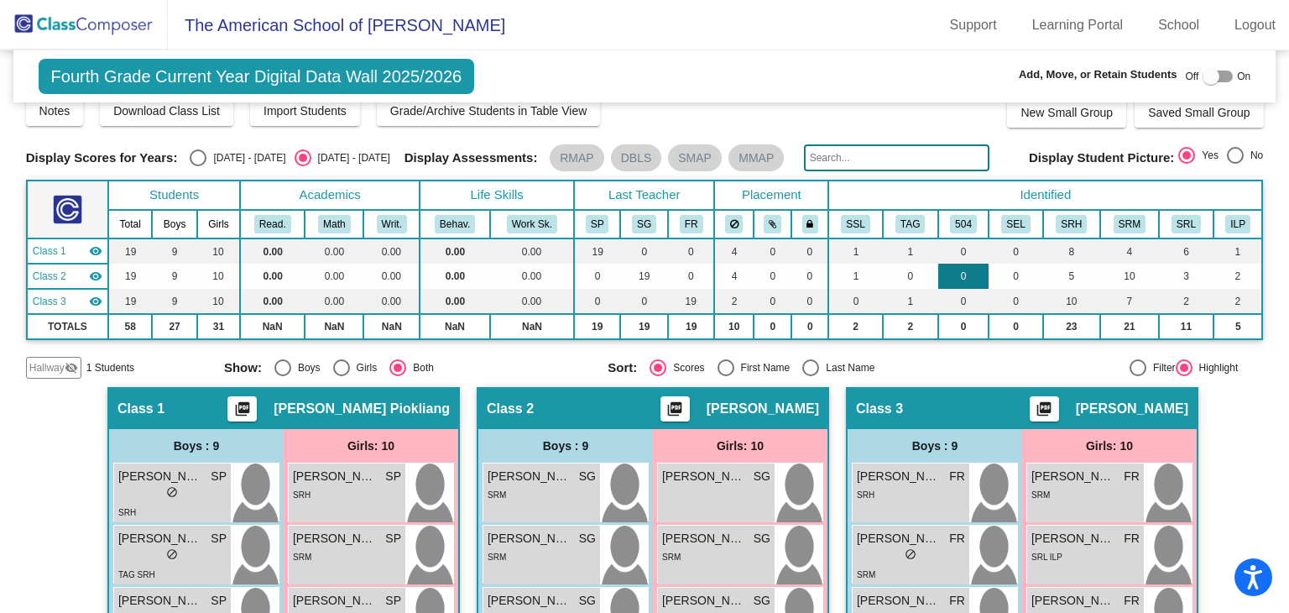
scroll to position [10, 0]
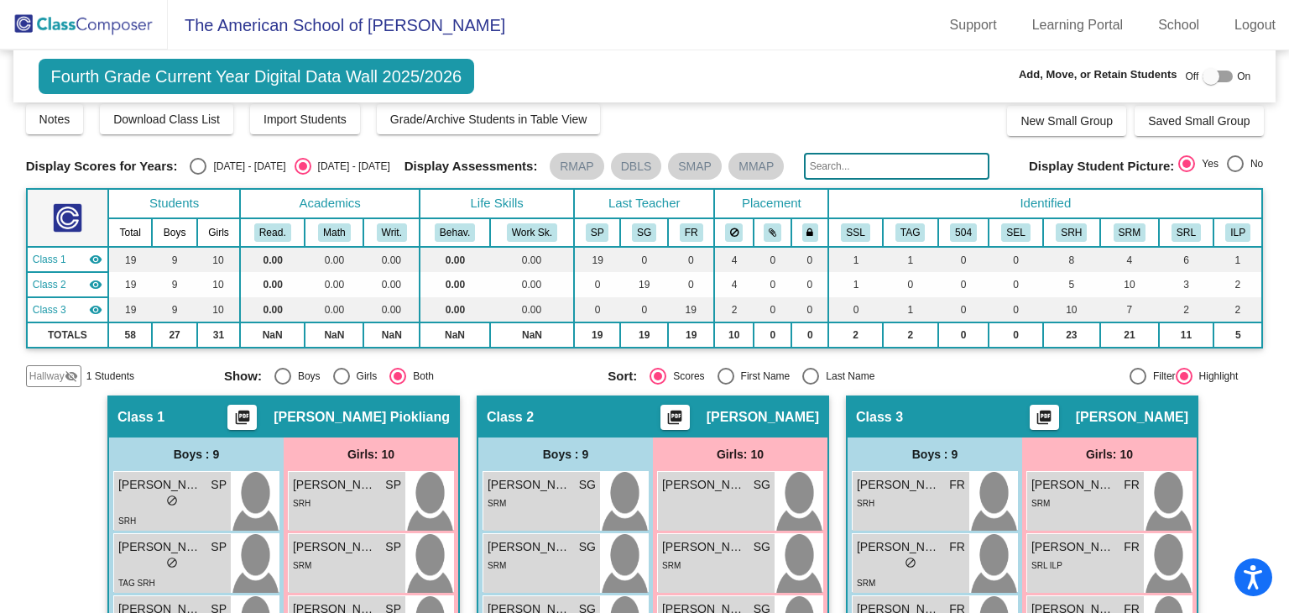
click at [1202, 73] on div at bounding box center [1210, 76] width 17 height 17
checkbox input "true"
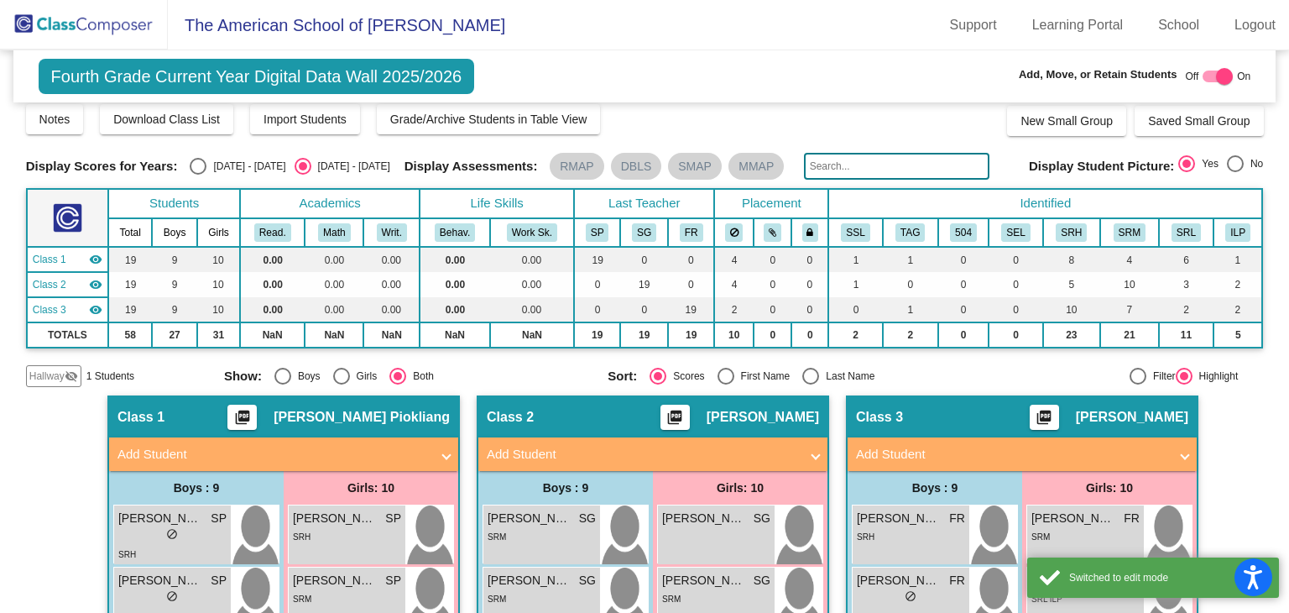
click at [632, 456] on mat-panel-title "Add Student" at bounding box center [643, 454] width 312 height 19
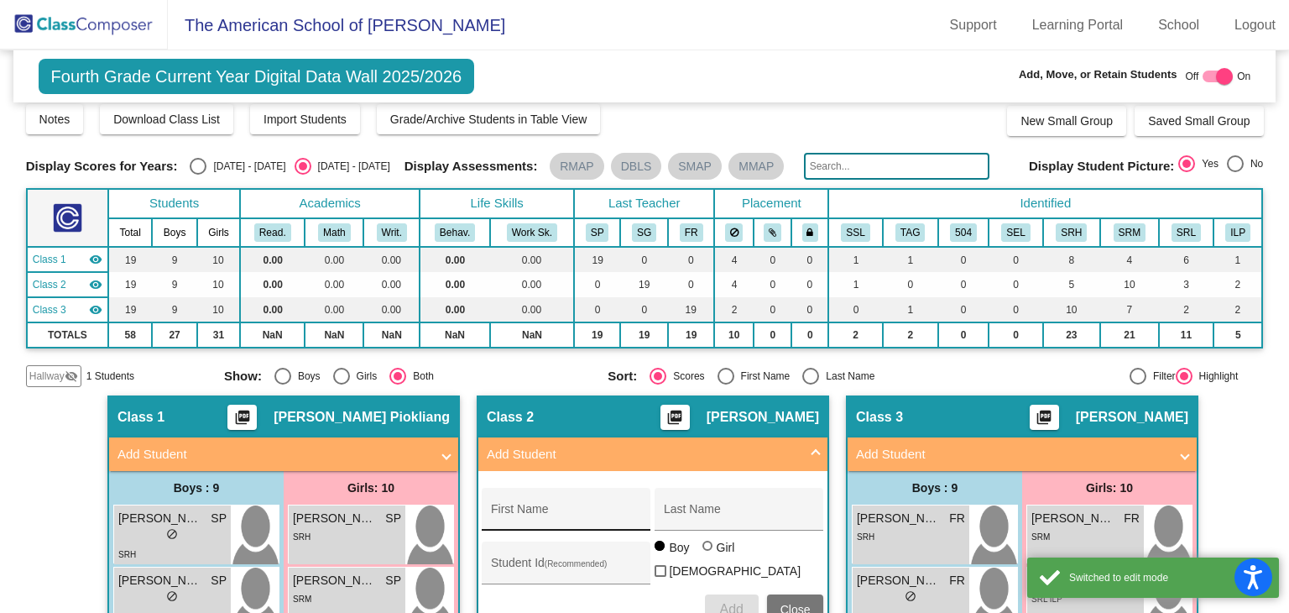
click at [560, 508] on input "First Name" at bounding box center [566, 514] width 151 height 13
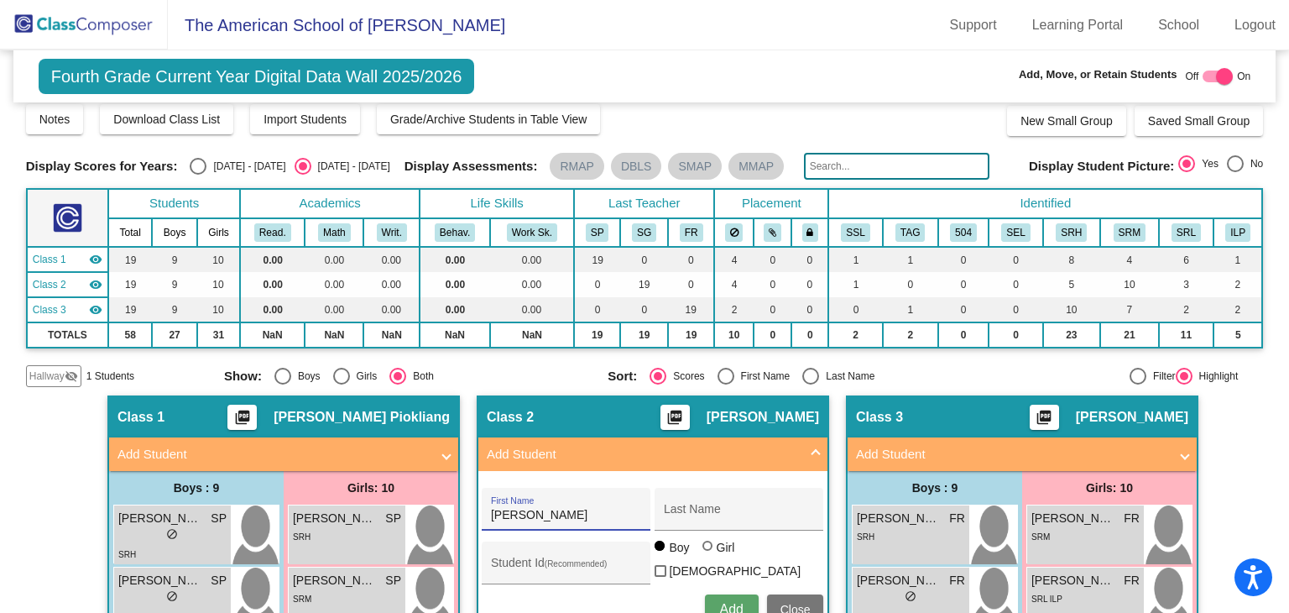
type input "[PERSON_NAME]"
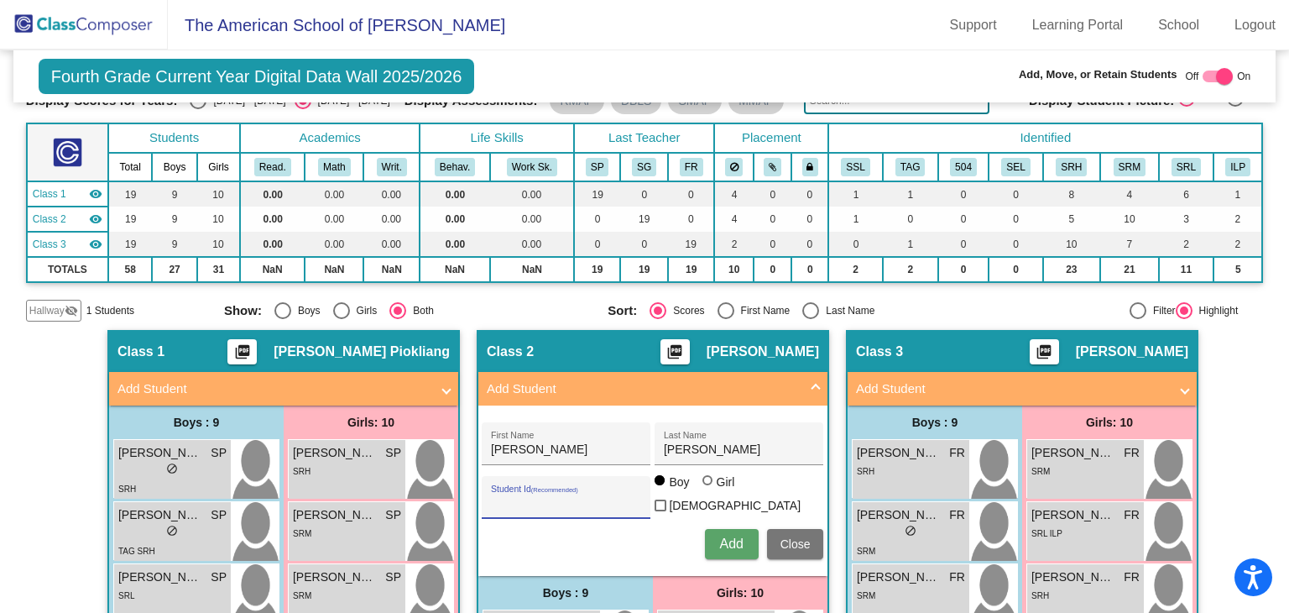
scroll to position [178, 0]
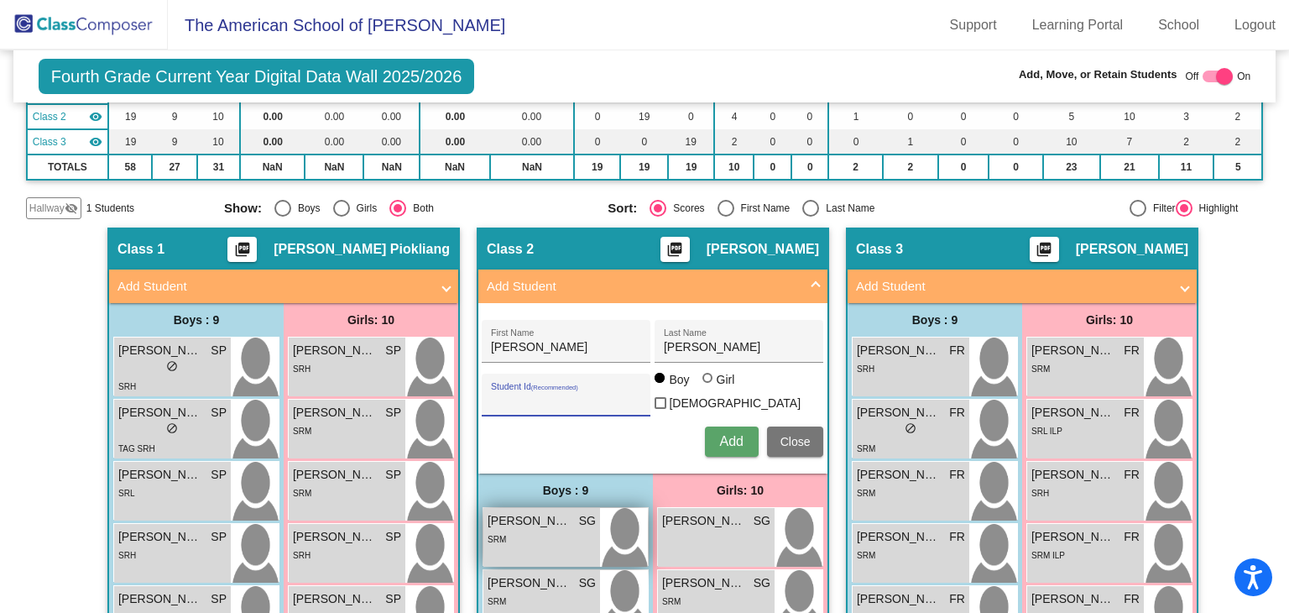
click at [552, 534] on div "SRM" at bounding box center [541, 538] width 108 height 18
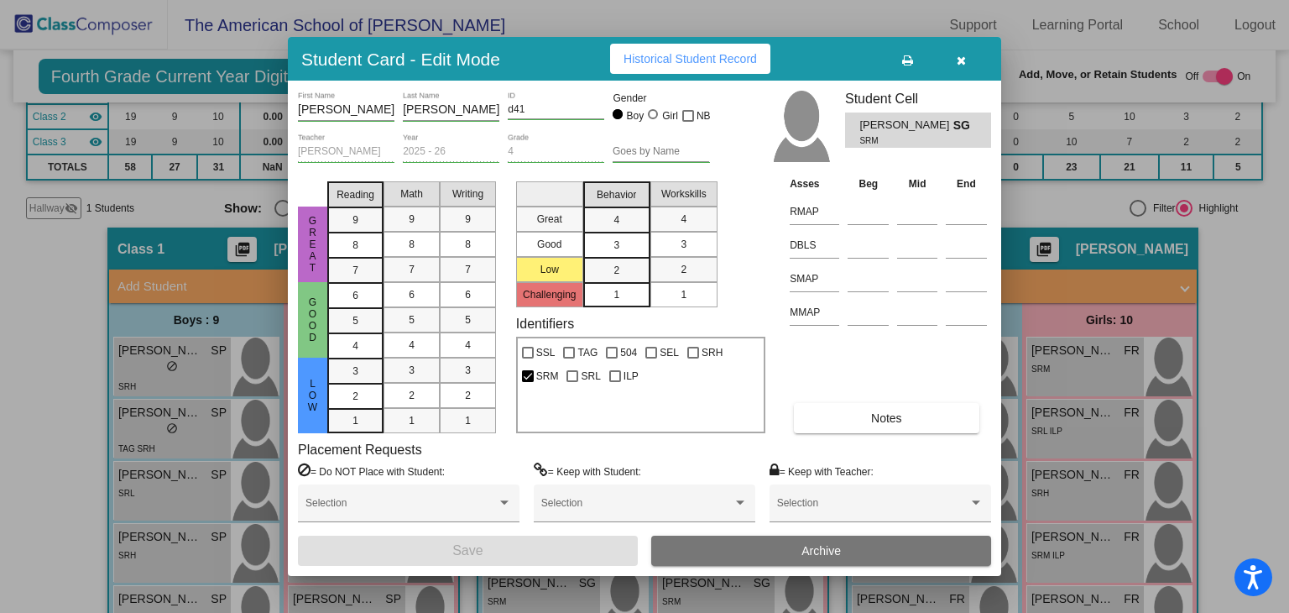
click at [963, 63] on icon "button" at bounding box center [961, 61] width 9 height 12
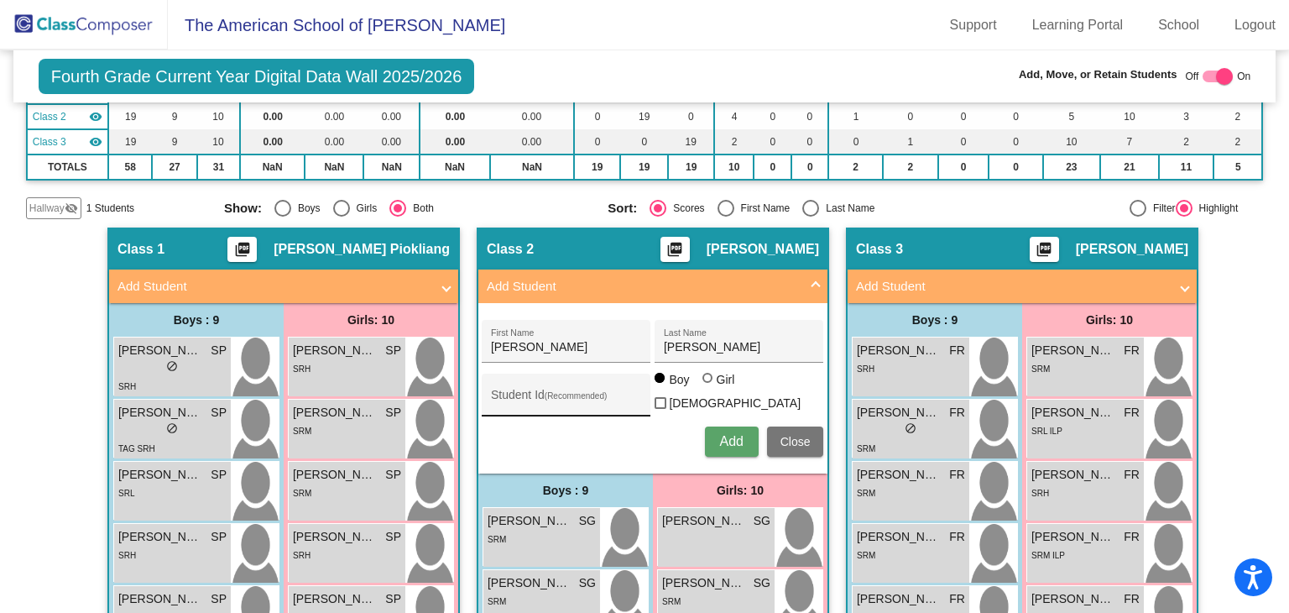
click at [551, 387] on div "Student Id (Recommended)" at bounding box center [566, 399] width 151 height 34
click at [731, 434] on span "Add" at bounding box center [730, 441] width 23 height 14
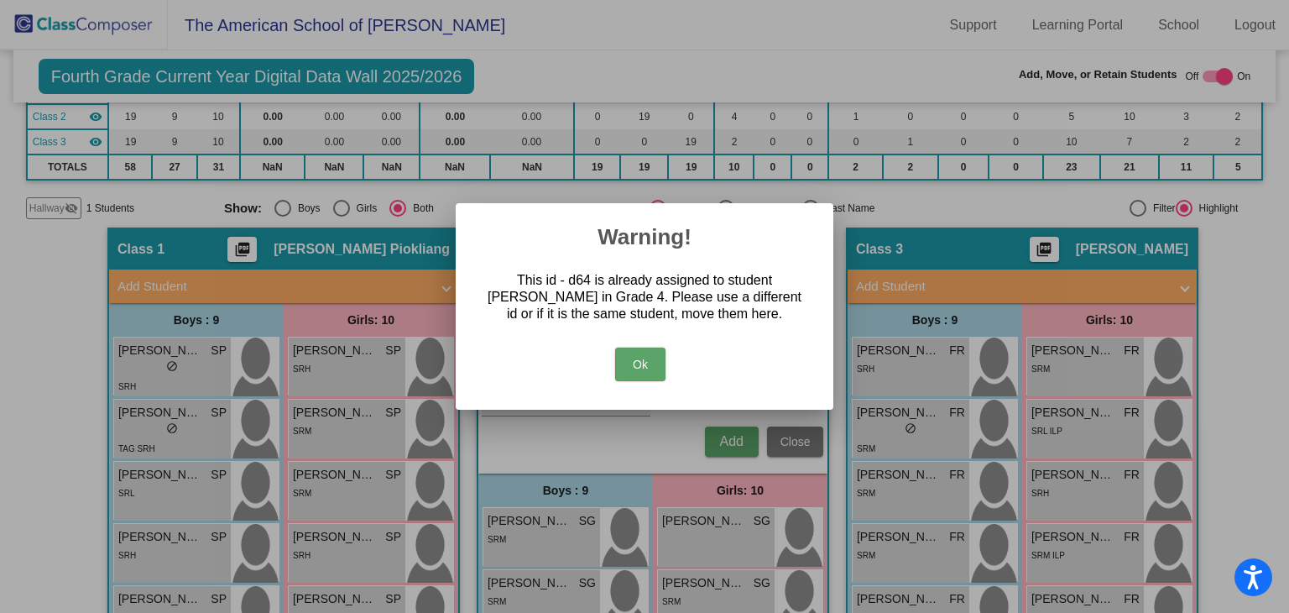
click at [633, 365] on button "Ok" at bounding box center [640, 364] width 50 height 34
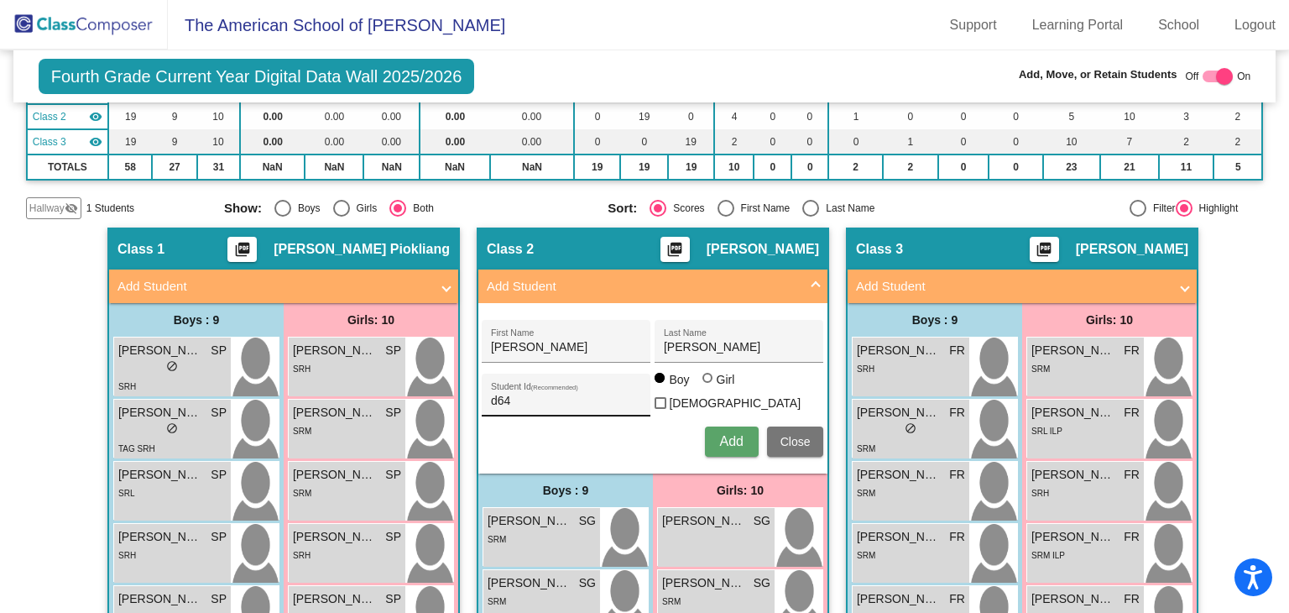
click at [551, 394] on input "d64" at bounding box center [566, 400] width 151 height 13
type input "d65"
click at [719, 434] on span "Add" at bounding box center [730, 441] width 23 height 14
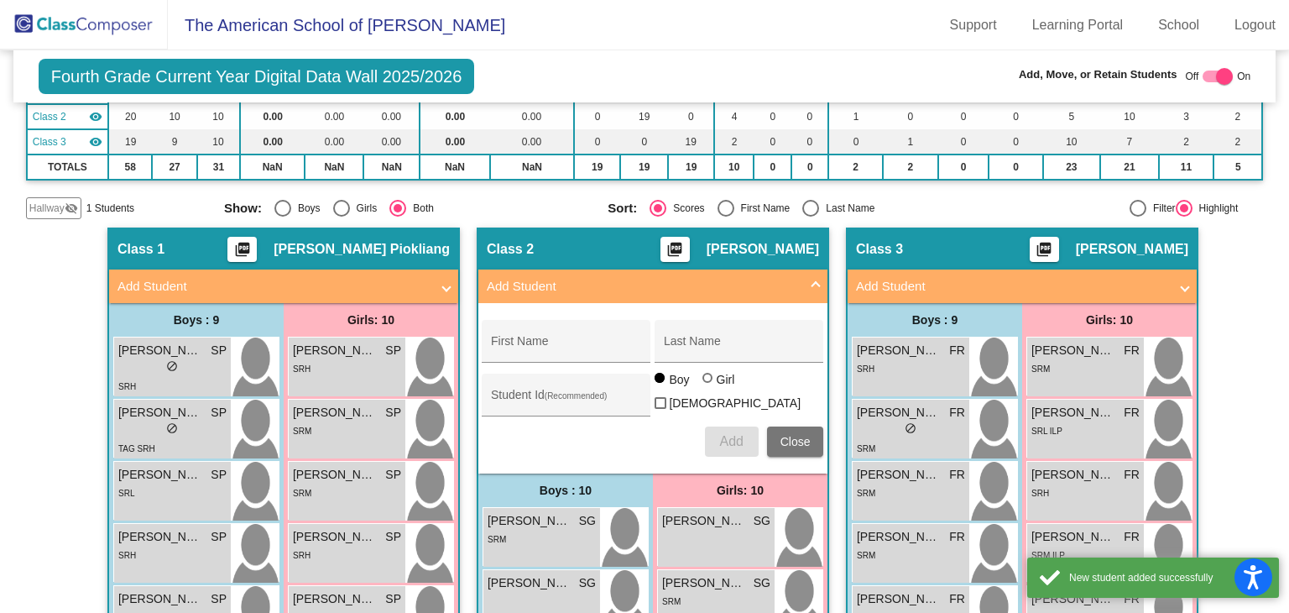
click at [734, 277] on mat-panel-title "Add Student" at bounding box center [643, 286] width 312 height 19
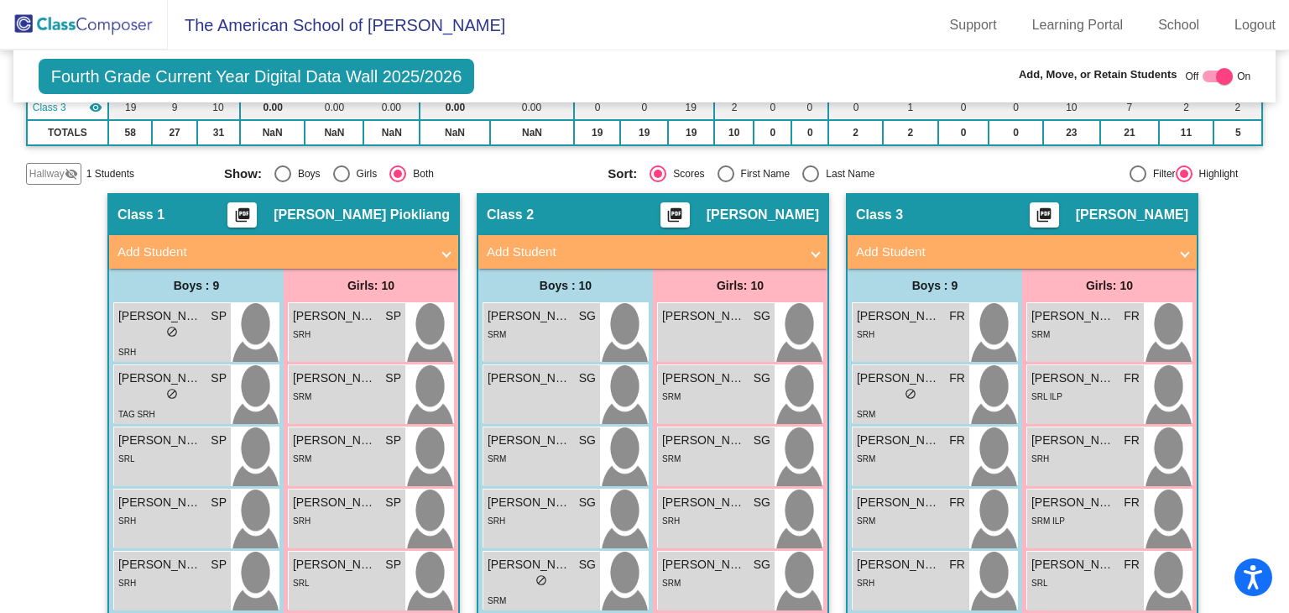
scroll to position [211, 0]
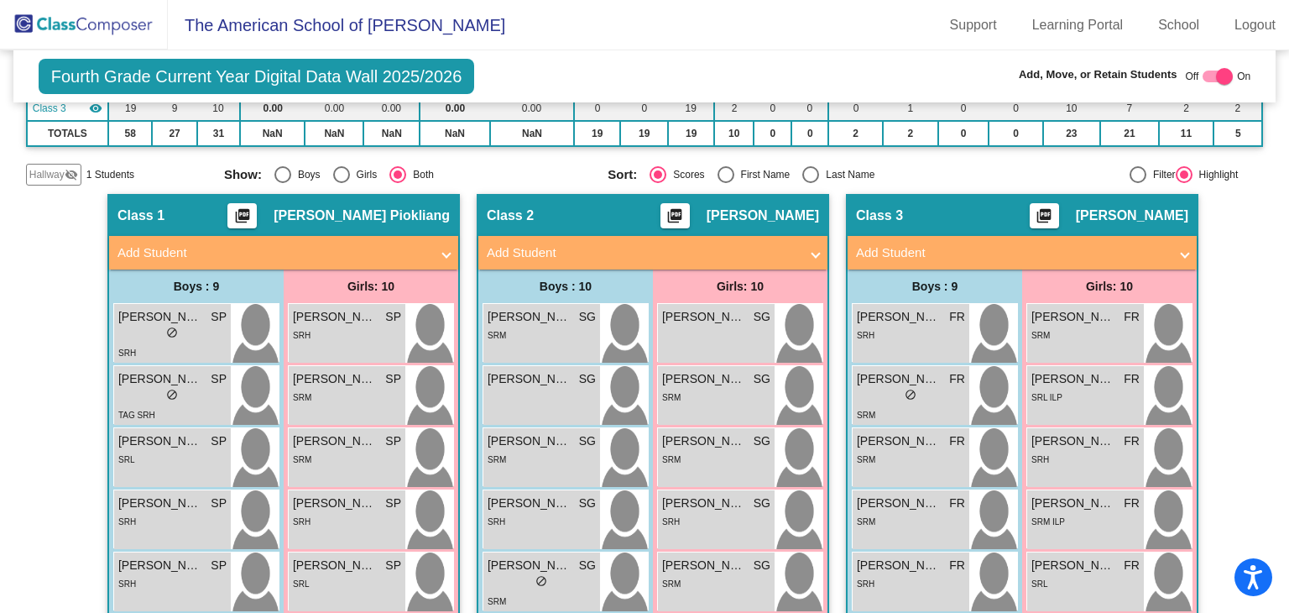
click at [925, 246] on mat-panel-title "Add Student" at bounding box center [1012, 252] width 312 height 19
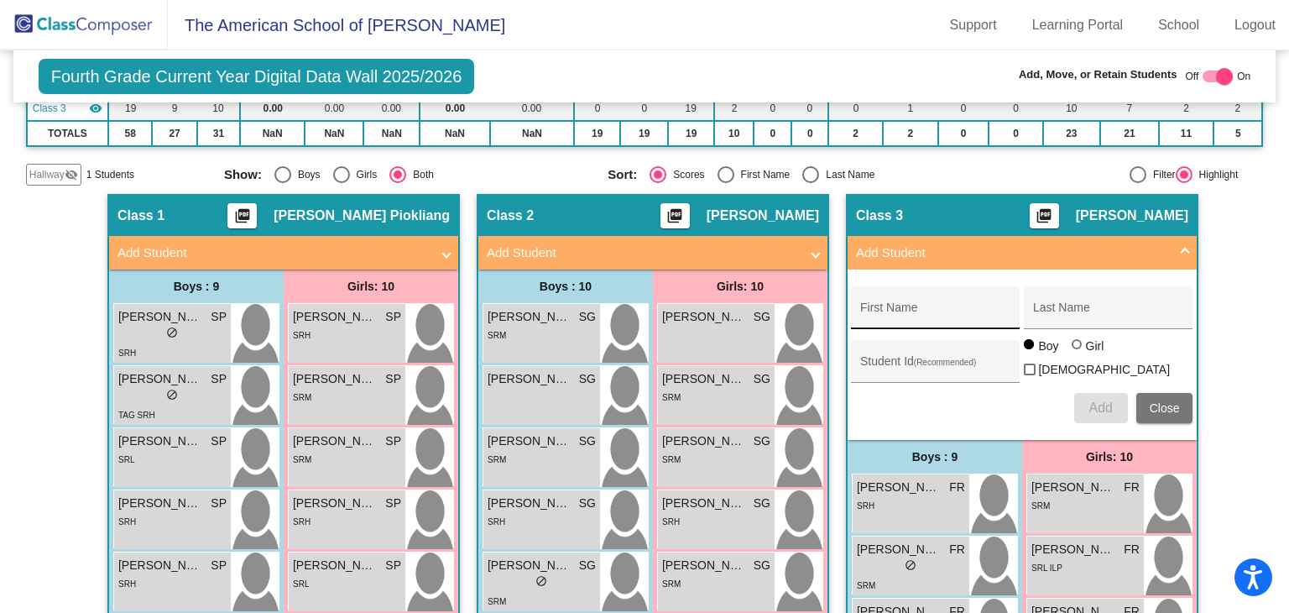
click at [918, 313] on input "First Name" at bounding box center [935, 313] width 151 height 13
type input "S"
paste input "[PERSON_NAME]"
type input "[PERSON_NAME]"
click at [1042, 307] on input "Last Name" at bounding box center [1108, 313] width 151 height 13
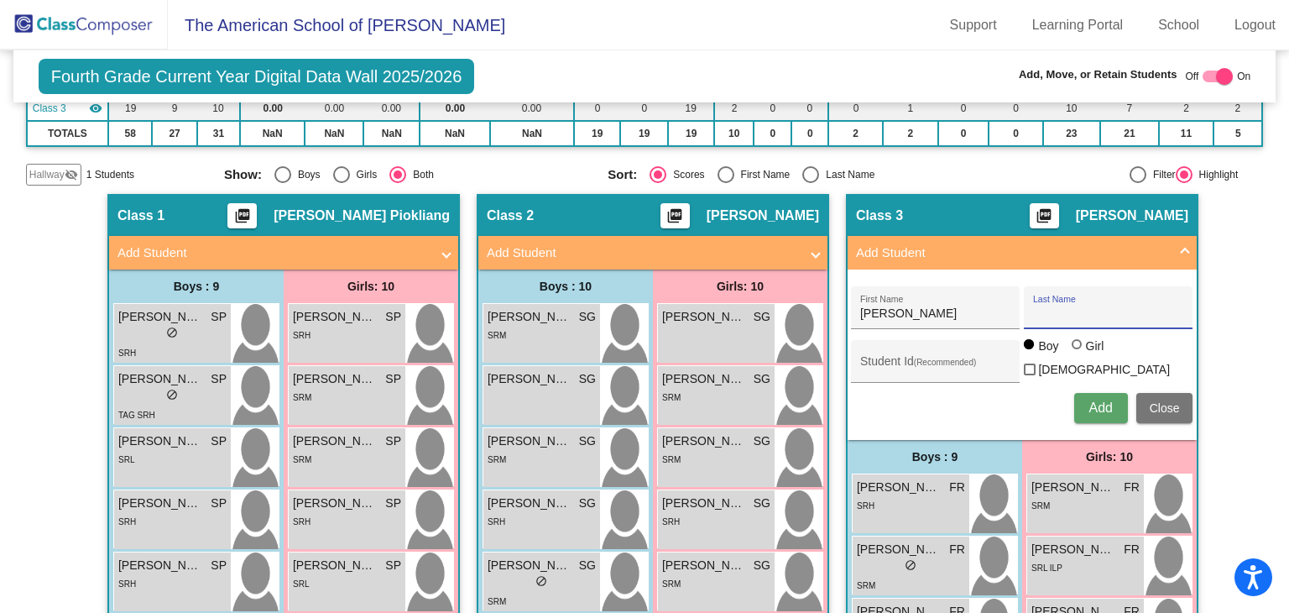
paste input "[PERSON_NAME]"
type input "[PERSON_NAME]"
click at [948, 367] on input "Student Id (Recommended)" at bounding box center [935, 367] width 151 height 13
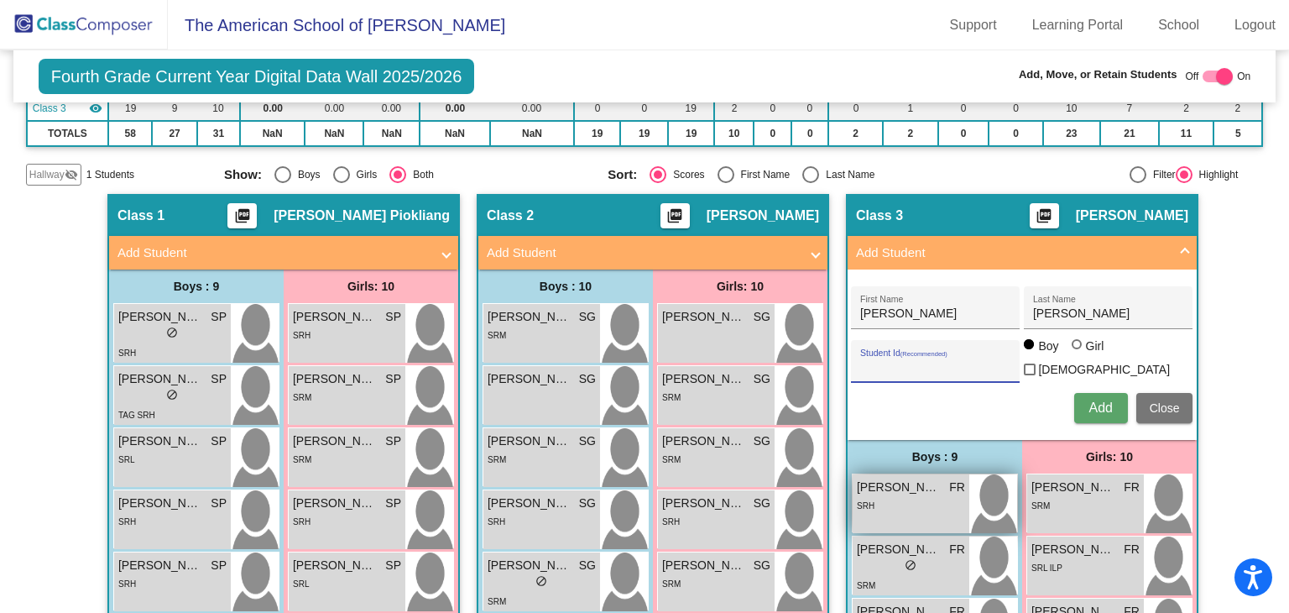
click at [878, 508] on div "[PERSON_NAME] [PERSON_NAME] FR lock do_not_disturb_alt SRH" at bounding box center [910, 503] width 117 height 59
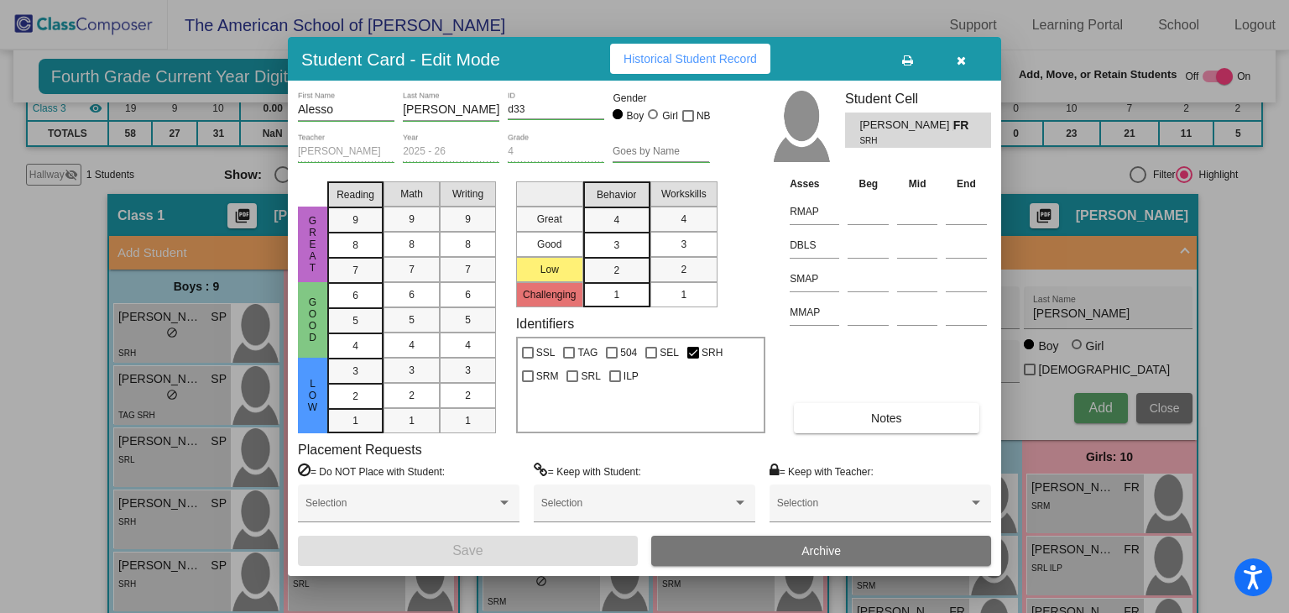
drag, startPoint x: 972, startPoint y: 55, endPoint x: 960, endPoint y: 135, distance: 81.4
click at [972, 55] on button "button" at bounding box center [961, 59] width 54 height 30
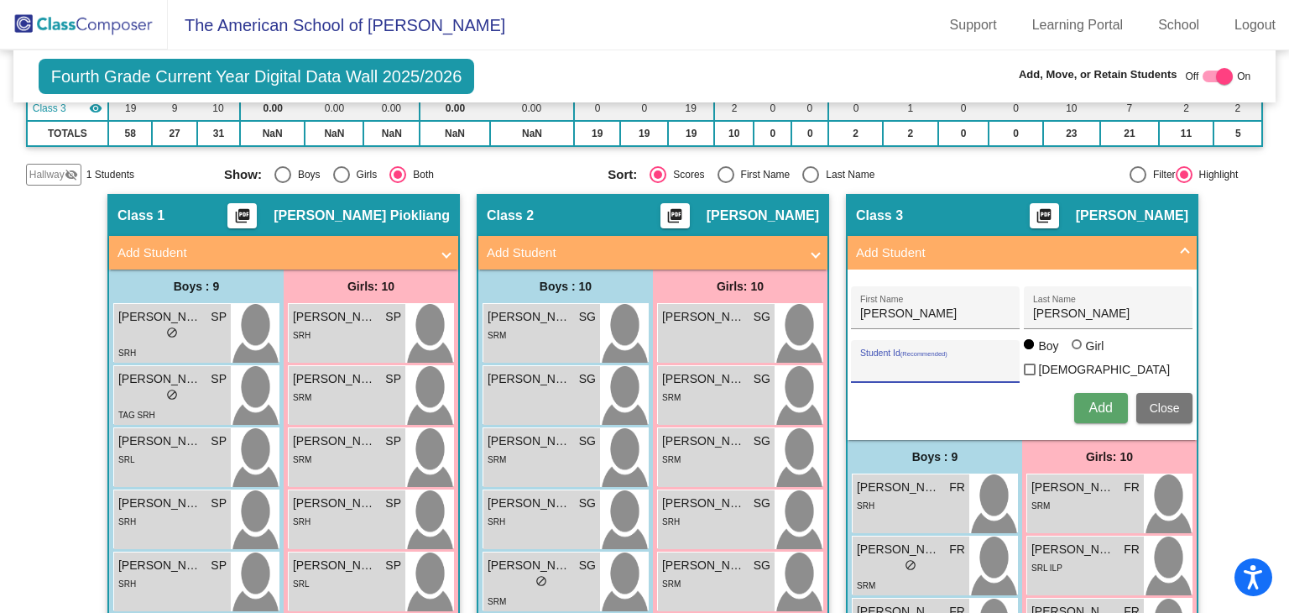
click at [926, 361] on input "Student Id (Recommended)" at bounding box center [935, 367] width 151 height 13
click at [953, 484] on span "FR" at bounding box center [957, 487] width 16 height 18
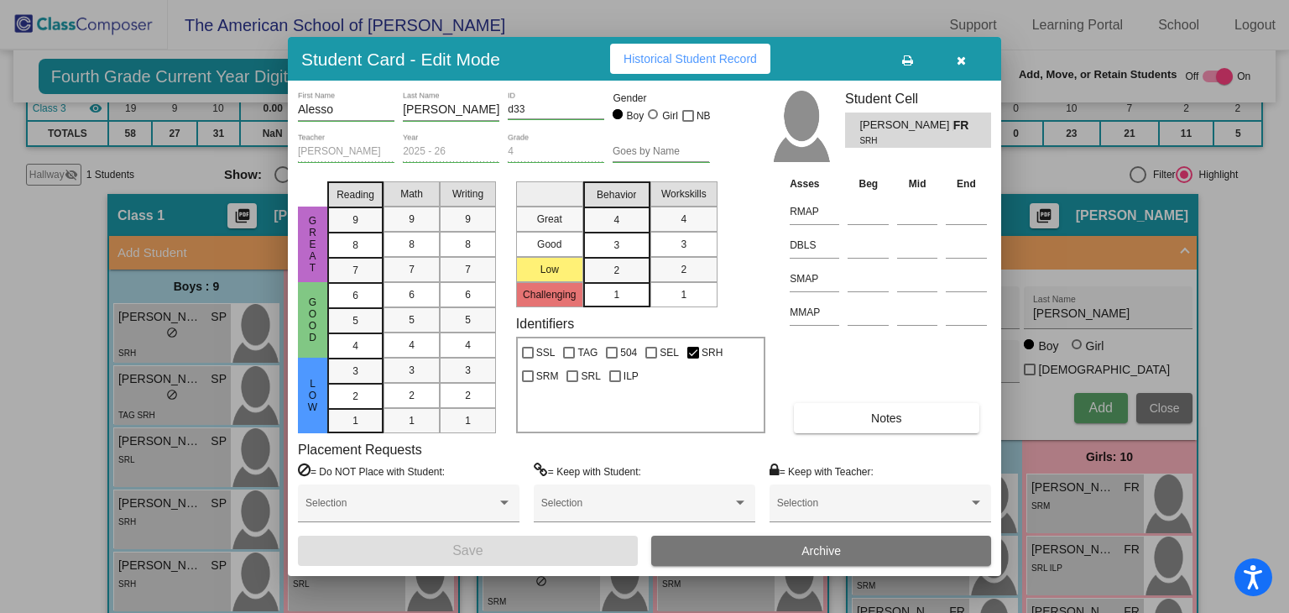
click at [966, 63] on button "button" at bounding box center [961, 59] width 54 height 30
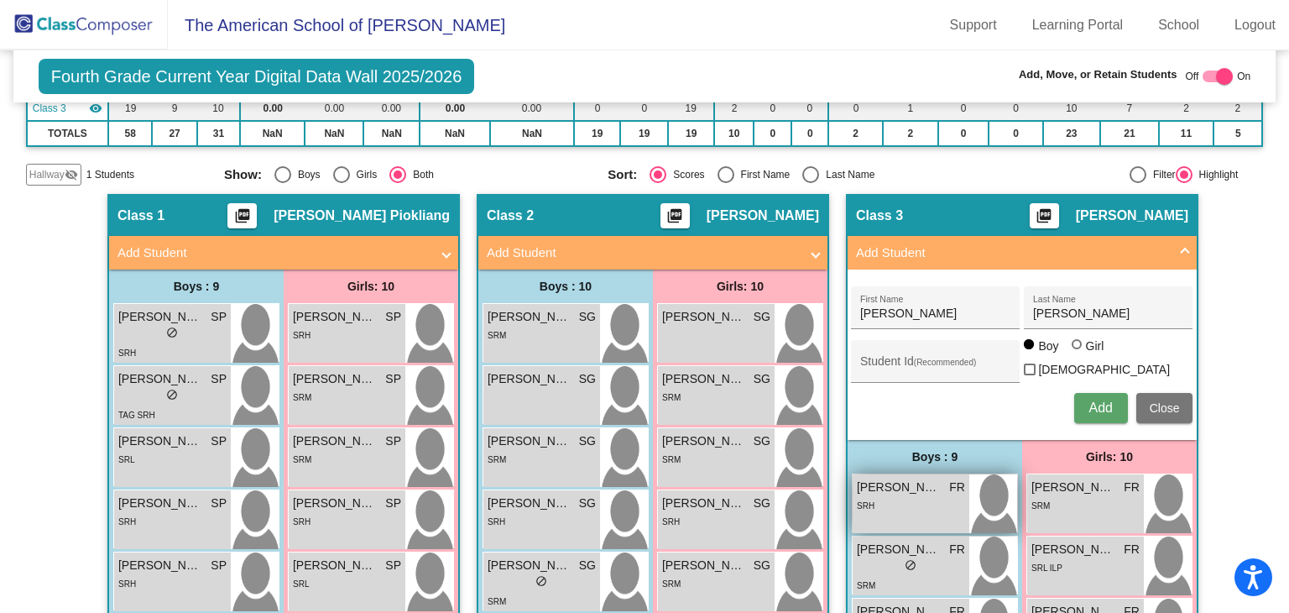
click at [926, 501] on div "SRH" at bounding box center [911, 505] width 108 height 18
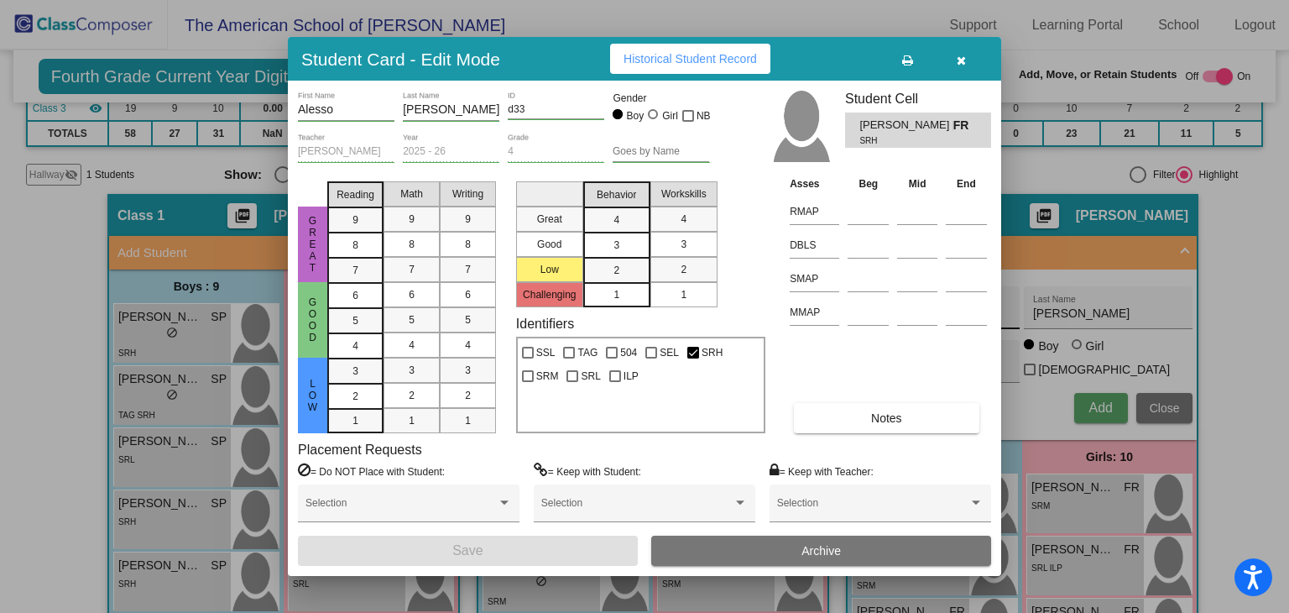
drag, startPoint x: 976, startPoint y: 54, endPoint x: 957, endPoint y: 309, distance: 255.7
click at [976, 55] on button "button" at bounding box center [961, 59] width 54 height 30
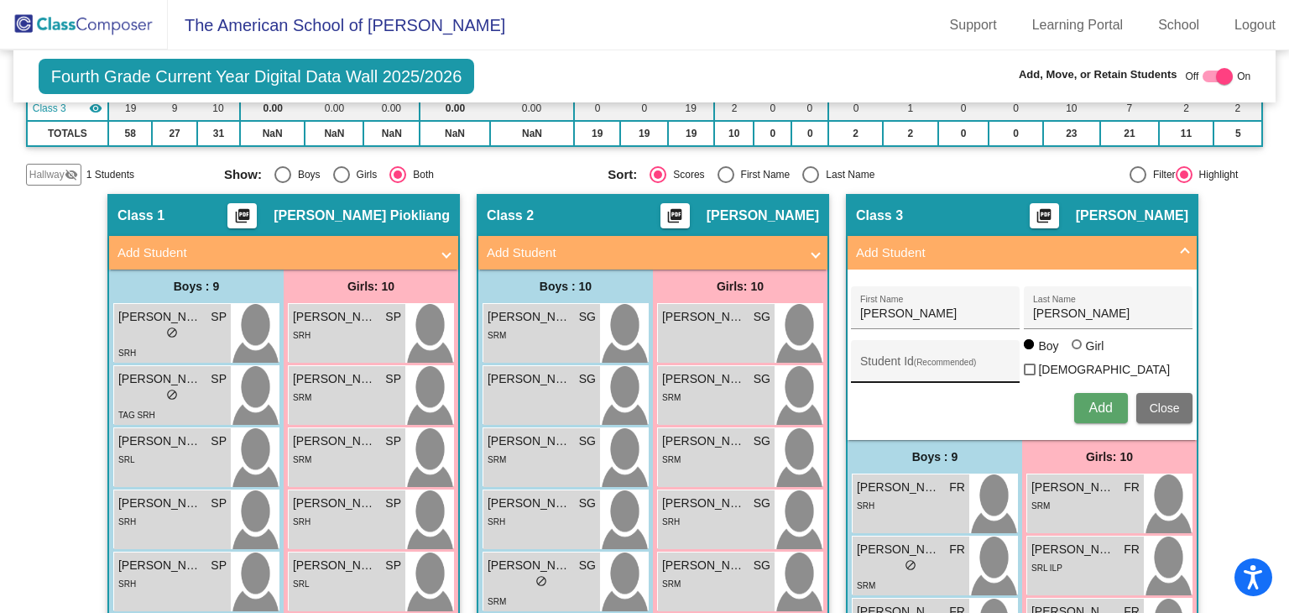
click at [929, 377] on div "Student Id (Recommended)" at bounding box center [935, 365] width 151 height 34
click at [1097, 393] on button "Add" at bounding box center [1101, 408] width 54 height 30
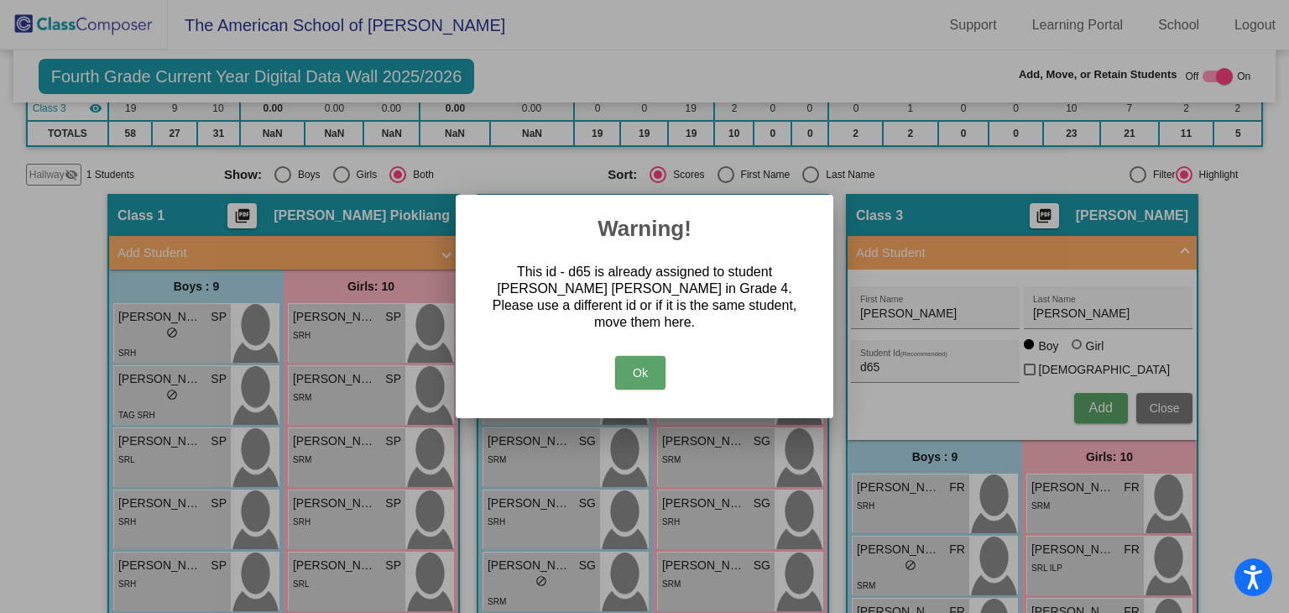
click at [625, 367] on button "Ok" at bounding box center [640, 373] width 50 height 34
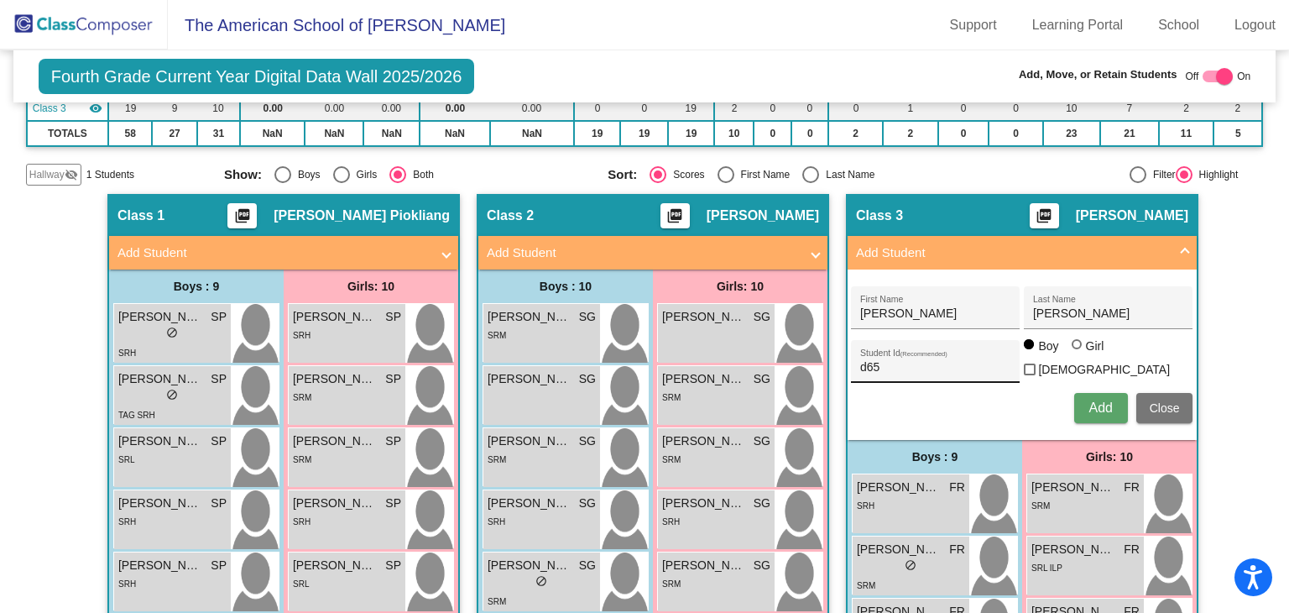
click at [873, 365] on input "d65" at bounding box center [935, 367] width 151 height 13
type input "d66"
click at [1076, 402] on button "Add" at bounding box center [1101, 408] width 54 height 30
